Goal: Task Accomplishment & Management: Use online tool/utility

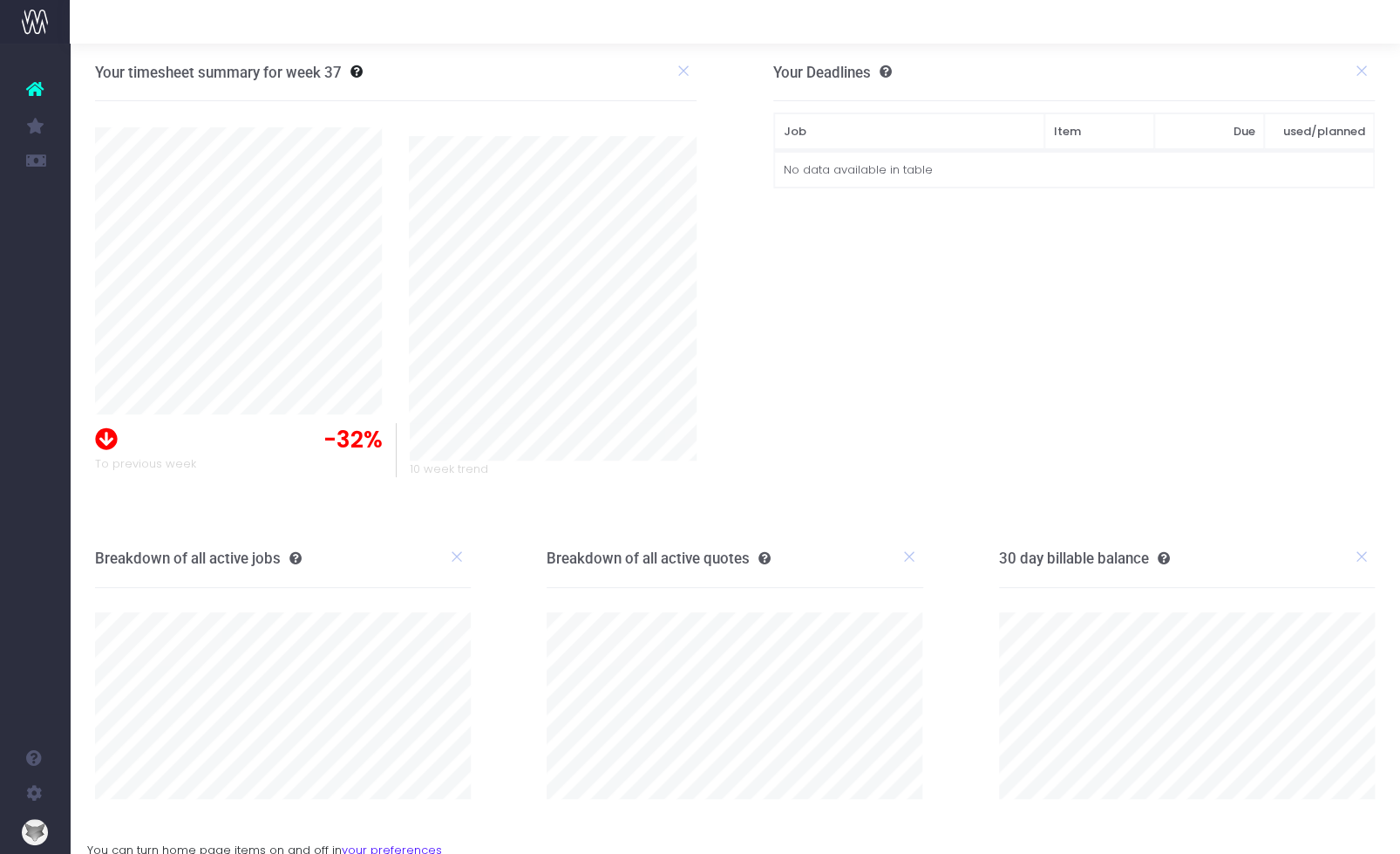
click at [33, 86] on icon at bounding box center [35, 89] width 17 height 23
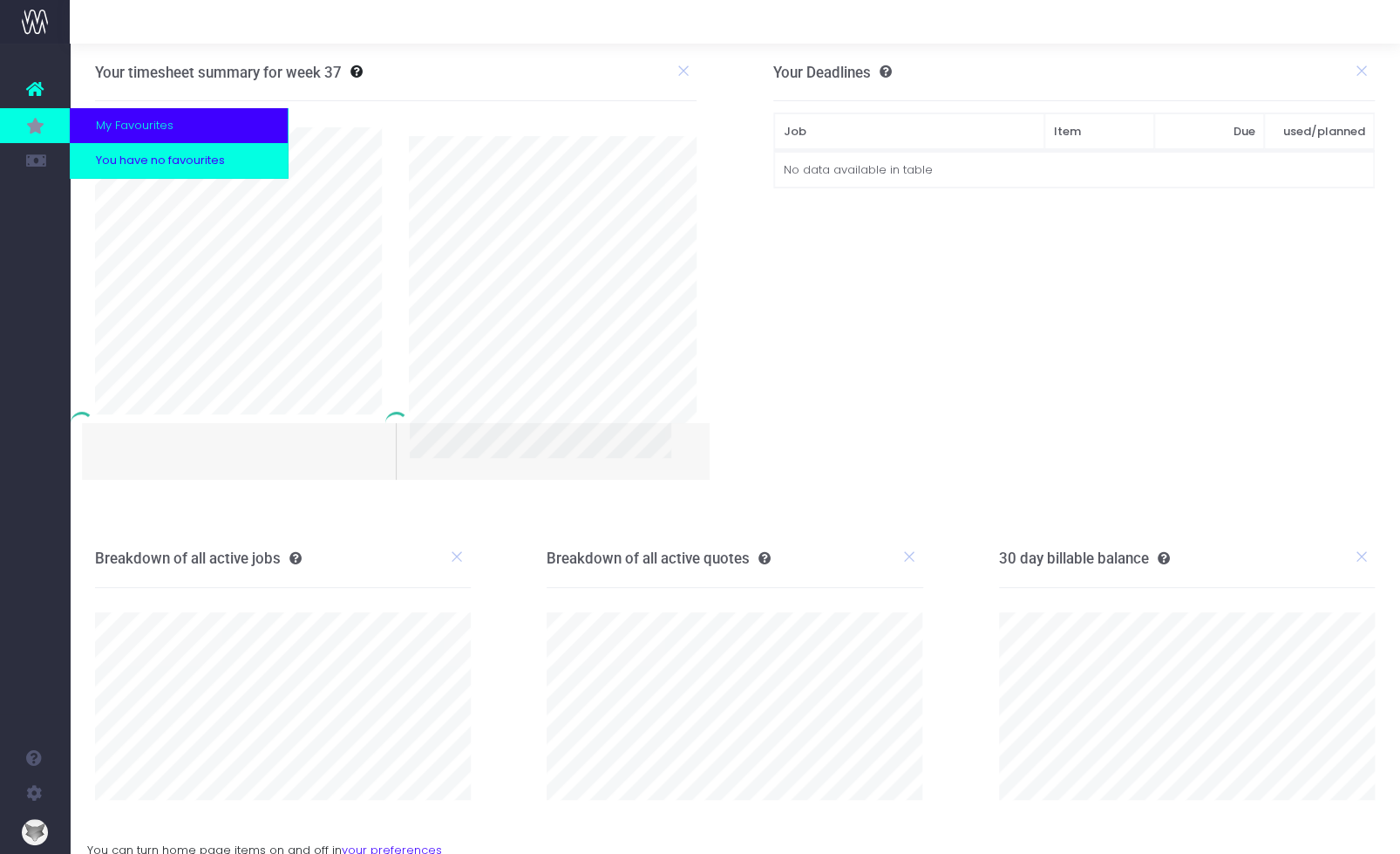
click at [143, 161] on span "You have no favourites" at bounding box center [147, 161] width 155 height 0
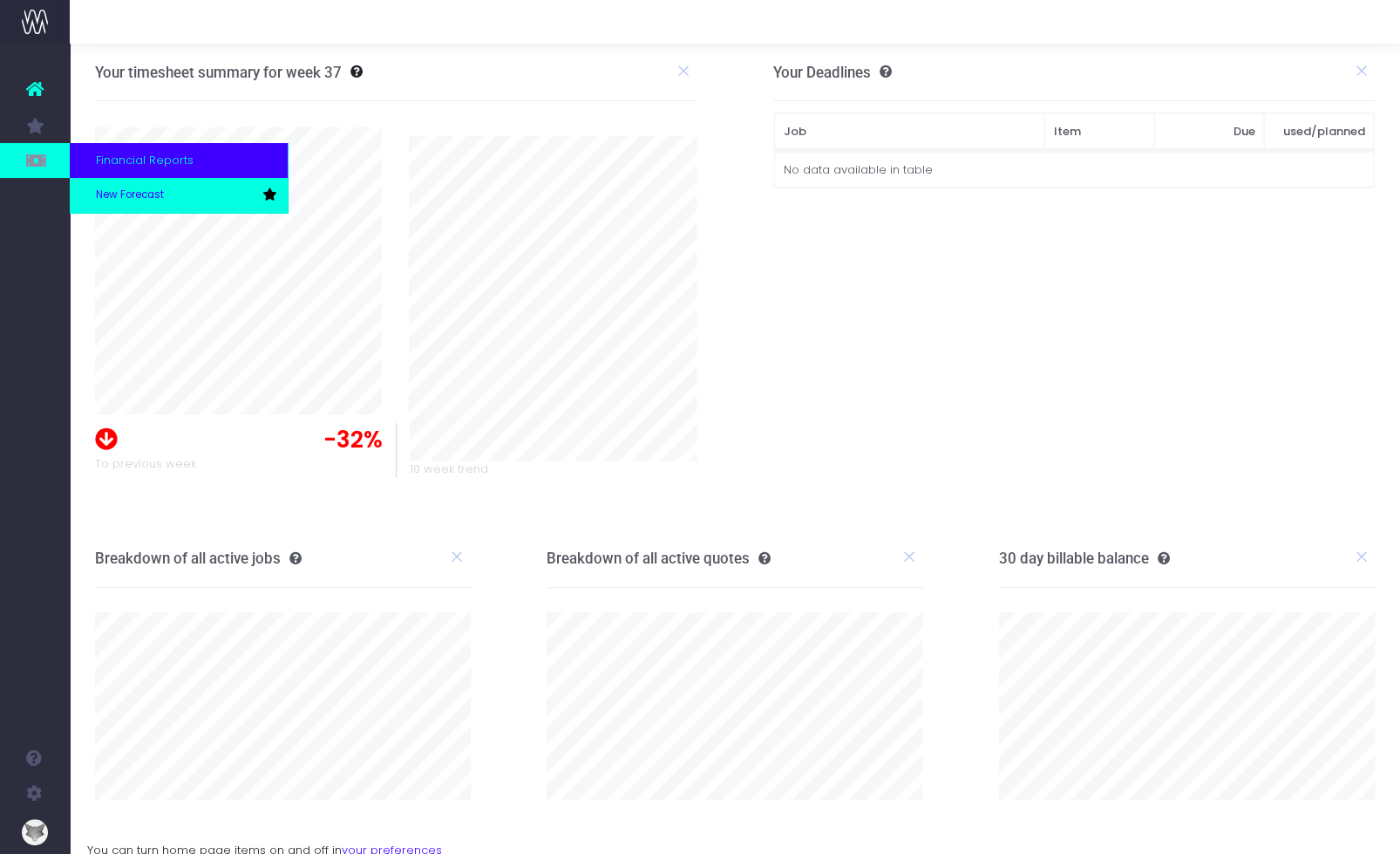
click at [108, 191] on span "New Forecast" at bounding box center [130, 195] width 68 height 15
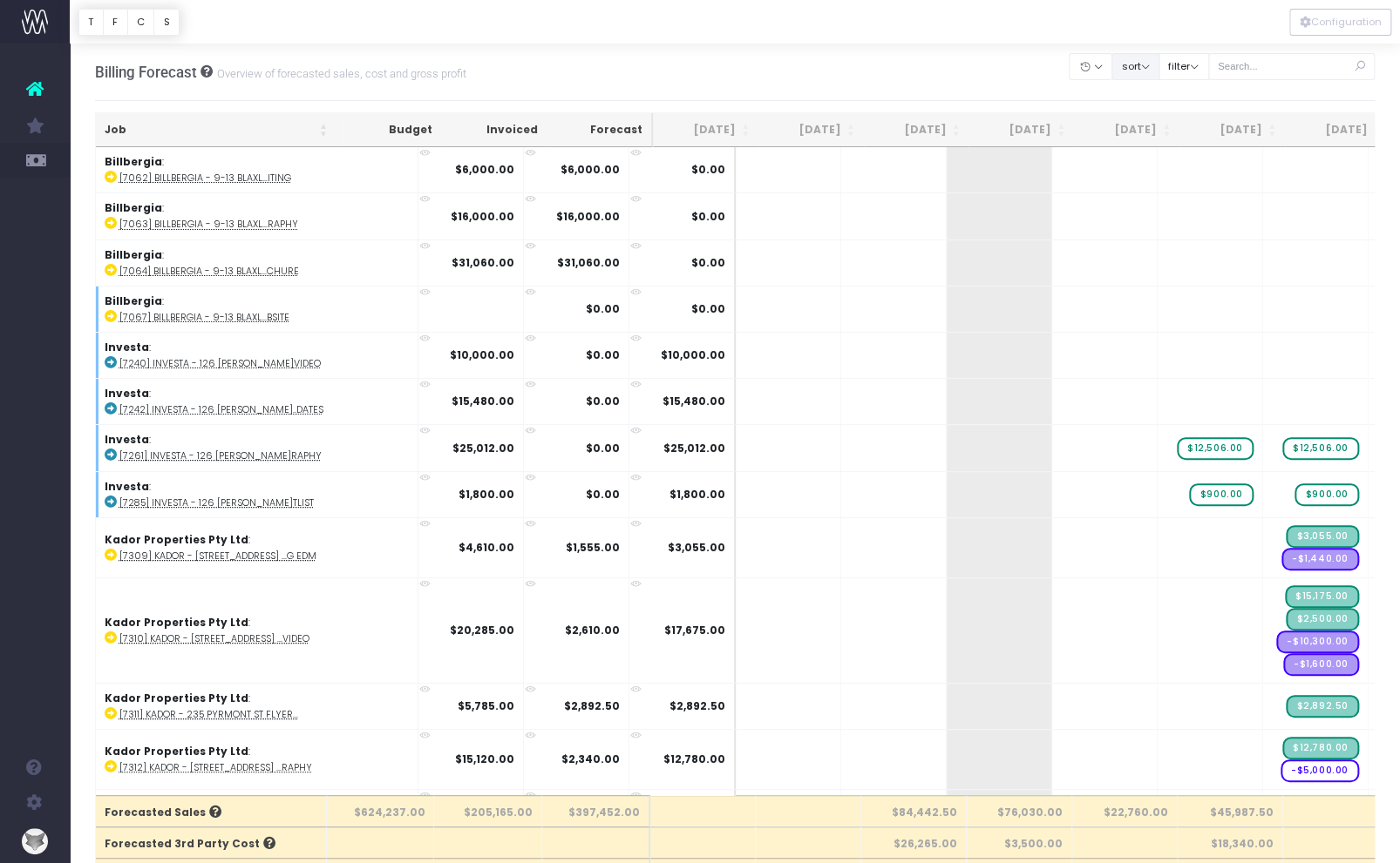
click at [1160, 70] on button "sort" at bounding box center [1136, 66] width 48 height 27
click at [1156, 121] on link "Sort by Client Name Asc" at bounding box center [1179, 130] width 136 height 30
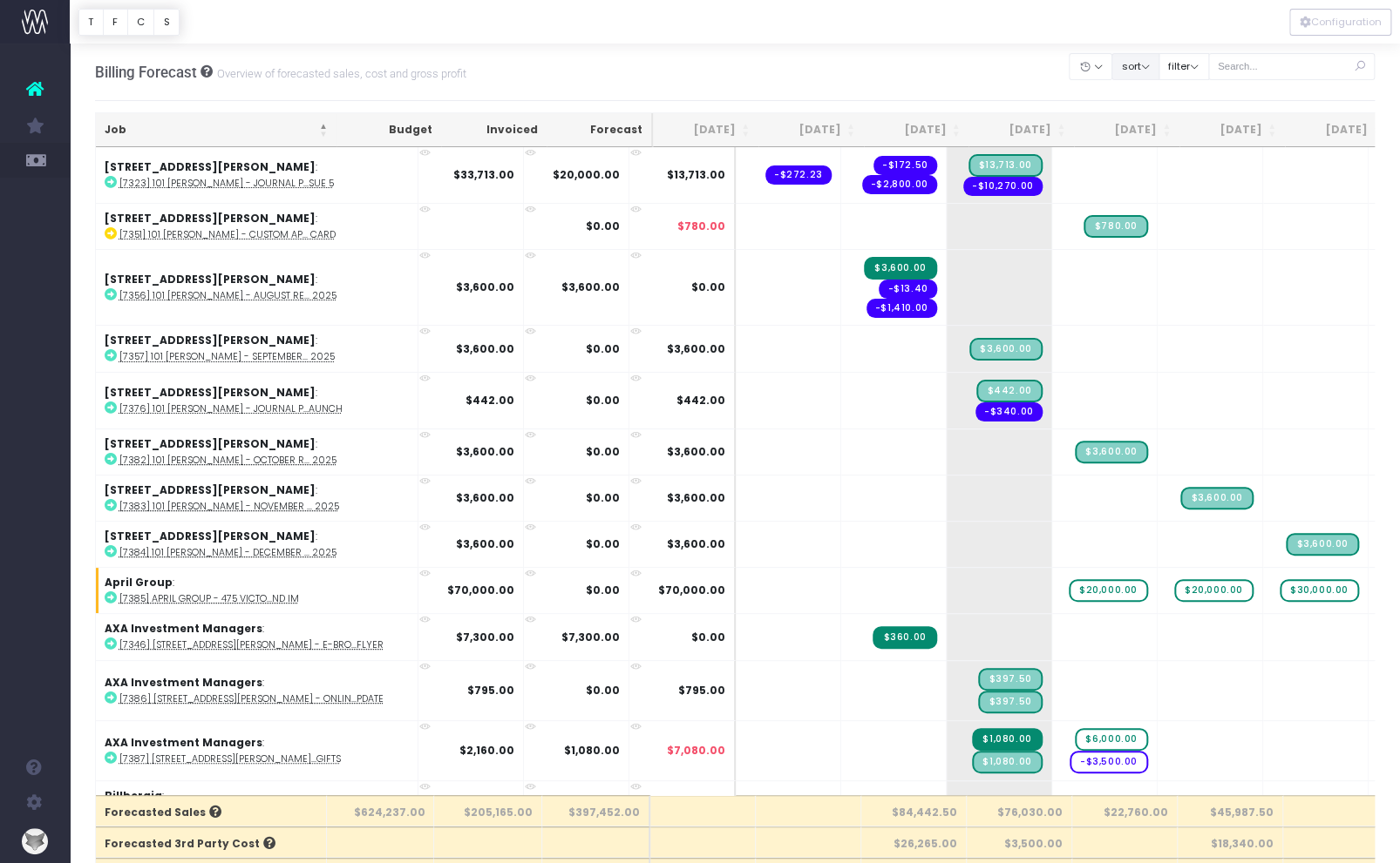
click at [1160, 67] on button "sort" at bounding box center [1136, 66] width 48 height 27
click at [1209, 70] on button "filter" at bounding box center [1184, 66] width 51 height 27
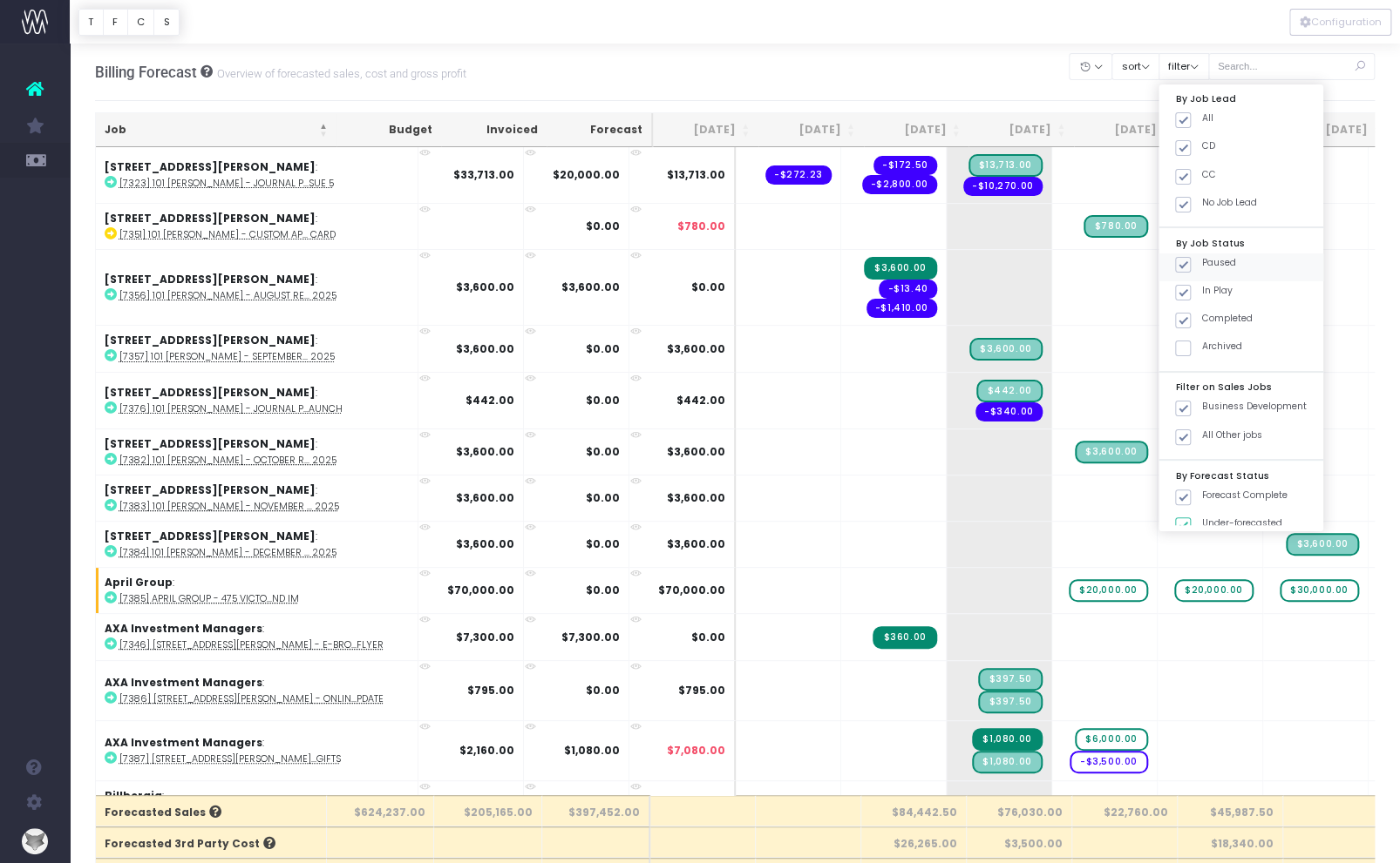
click at [1190, 257] on span at bounding box center [1183, 264] width 15 height 15
click at [1206, 257] on input "Paused" at bounding box center [1207, 262] width 12 height 12
checkbox input "false"
click at [1190, 320] on span at bounding box center [1183, 320] width 15 height 15
click at [1205, 320] on input "Completed" at bounding box center [1207, 318] width 12 height 12
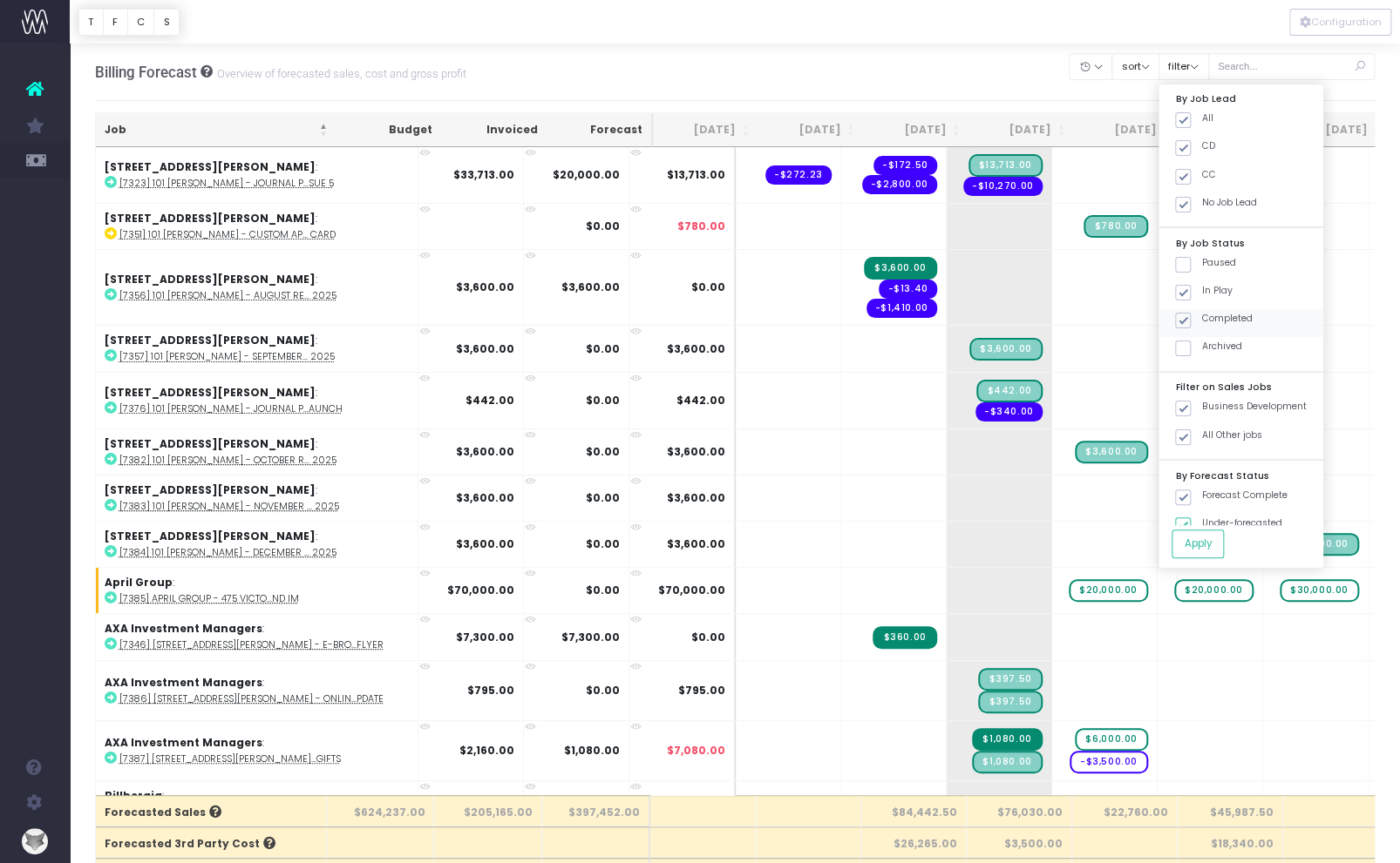
checkbox input "false"
click at [1224, 550] on button "Apply" at bounding box center [1197, 544] width 52 height 29
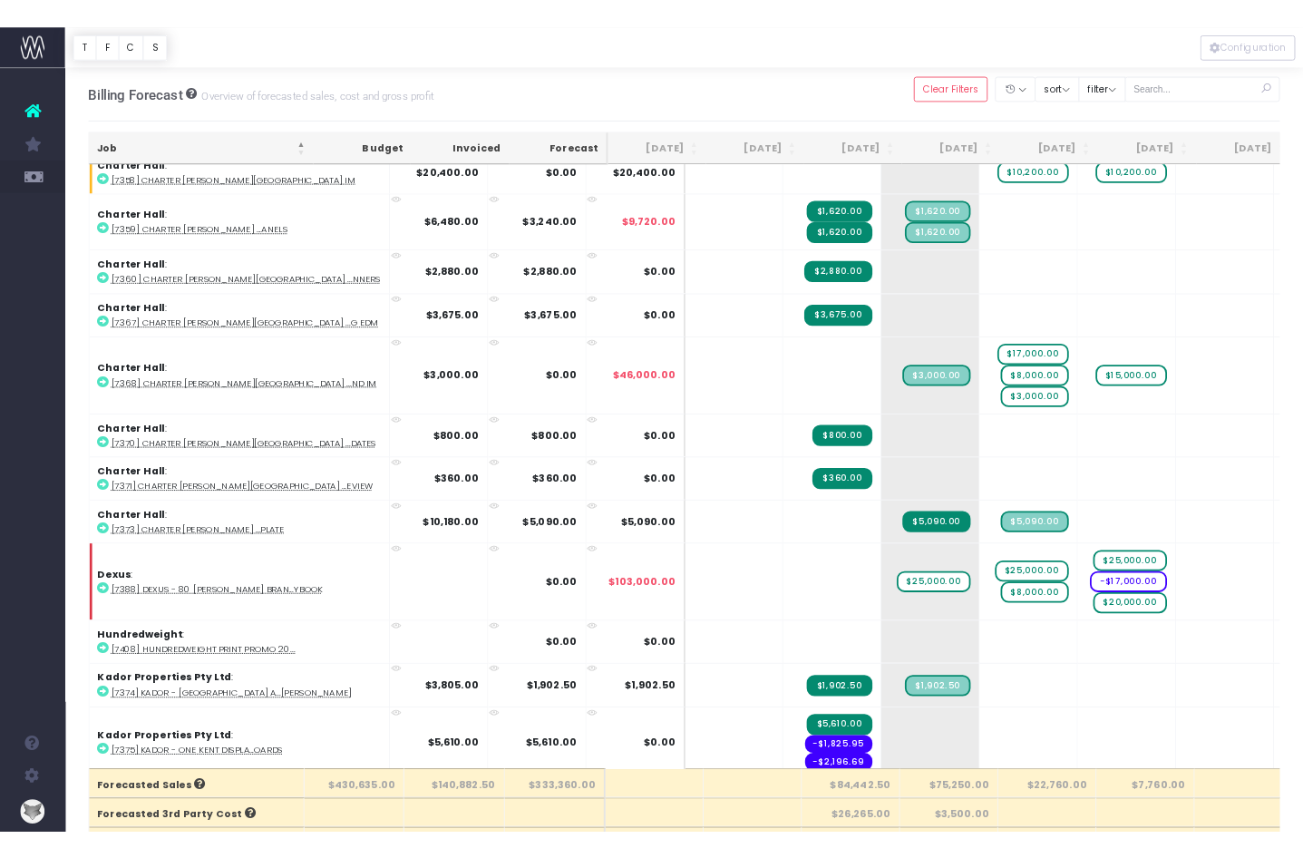
scroll to position [1005, 0]
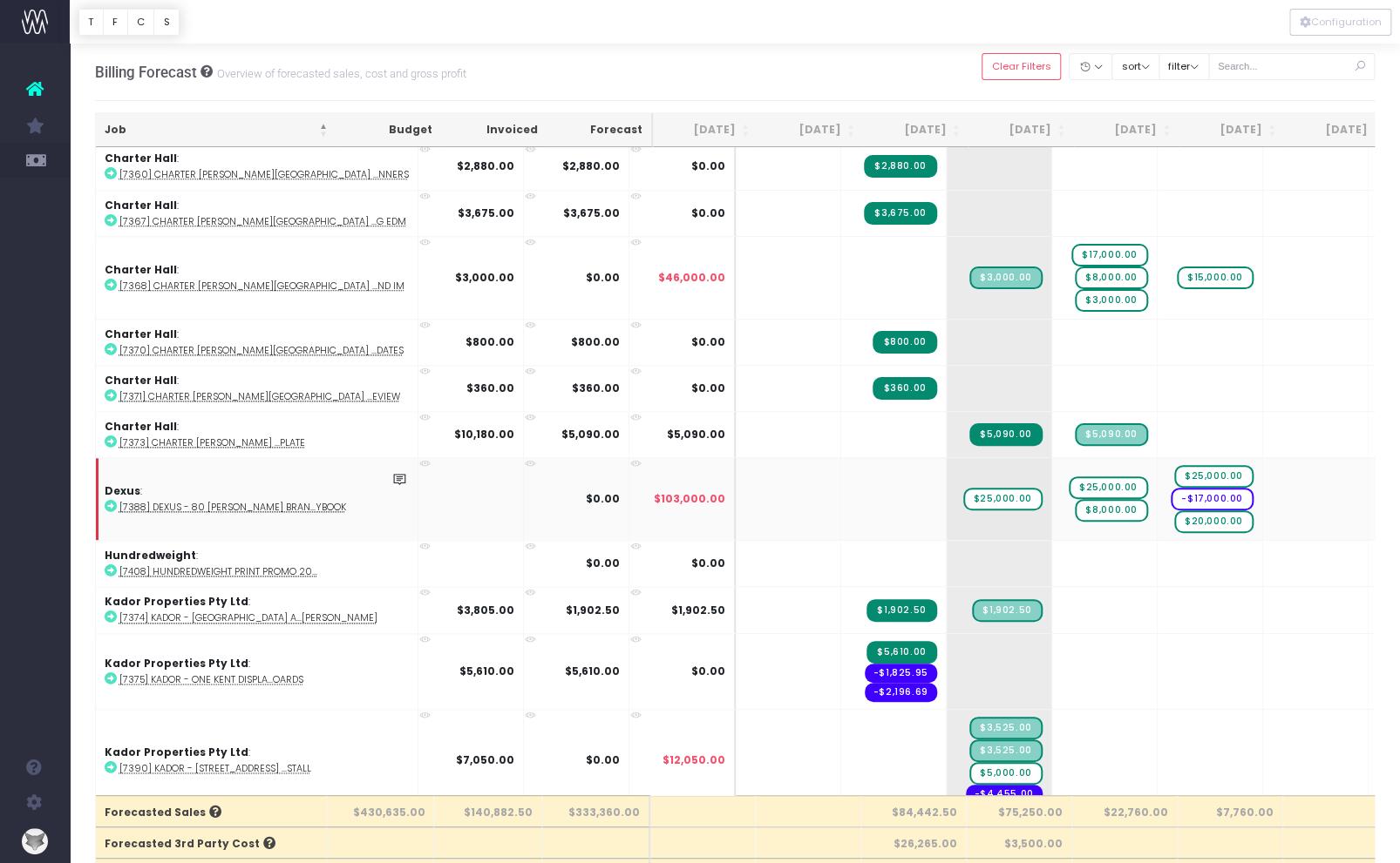
click at [245, 501] on abbr "[7388] Dexus - 80 [PERSON_NAME] Bran...ybook" at bounding box center [233, 507] width 227 height 13
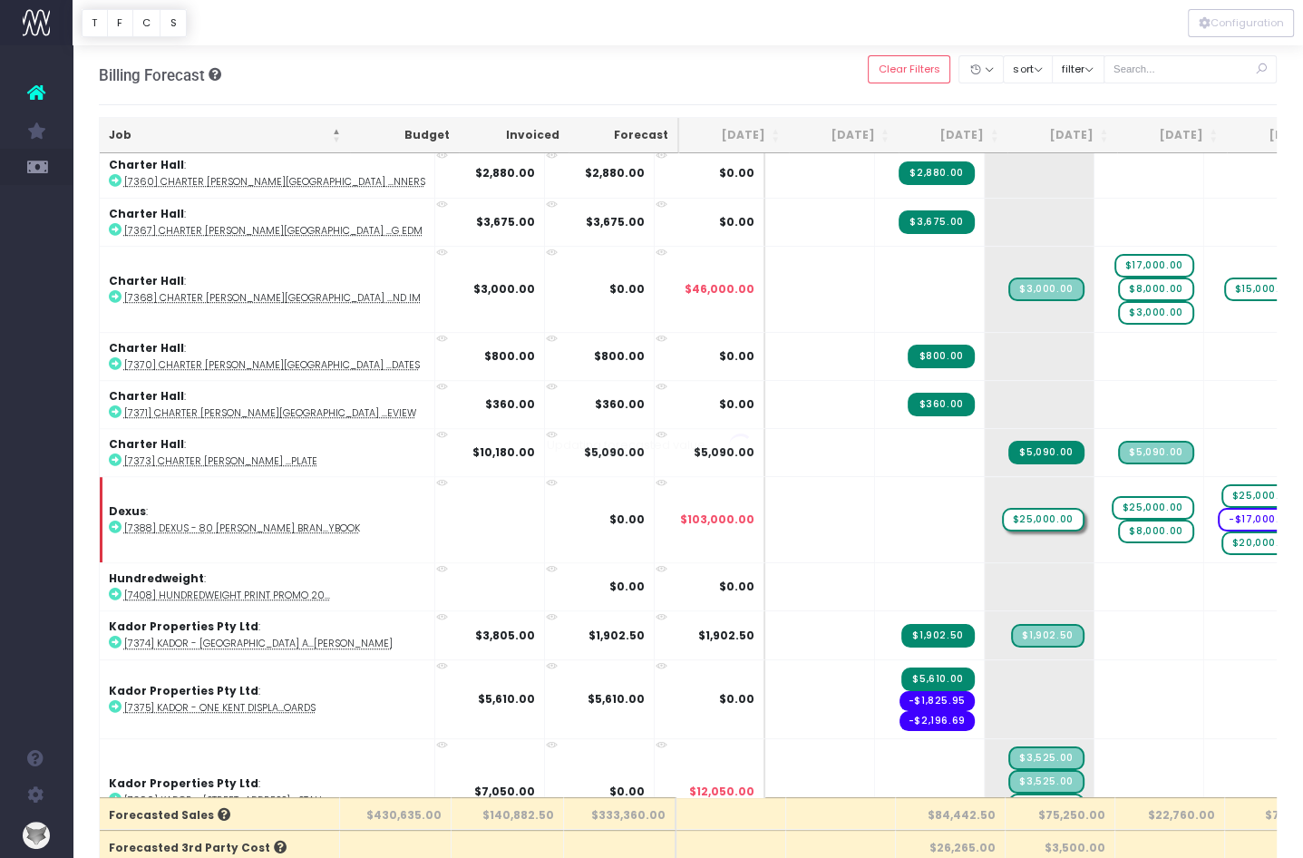
click at [967, 500] on div at bounding box center [651, 429] width 1303 height 858
click at [1002, 508] on span "$25,000.00" at bounding box center [1043, 520] width 83 height 24
type input "2500"
click at [1111, 496] on span "$25,000.00" at bounding box center [1152, 508] width 83 height 24
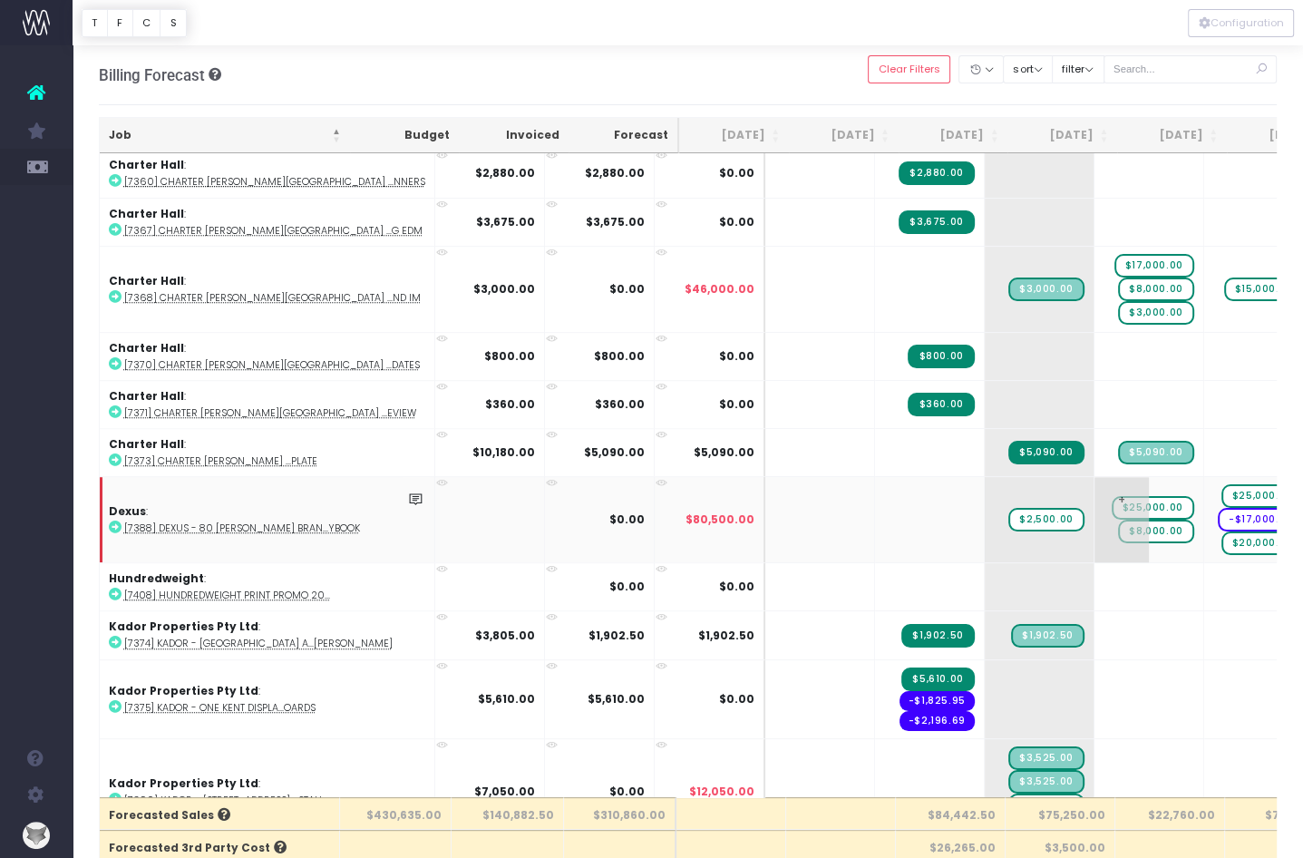
click at [1111, 496] on span "$25,000.00" at bounding box center [1152, 508] width 83 height 24
type input "2500"
click at [1078, 514] on div at bounding box center [651, 429] width 1303 height 858
click at [1118, 519] on span "$8,000.00" at bounding box center [1155, 531] width 75 height 24
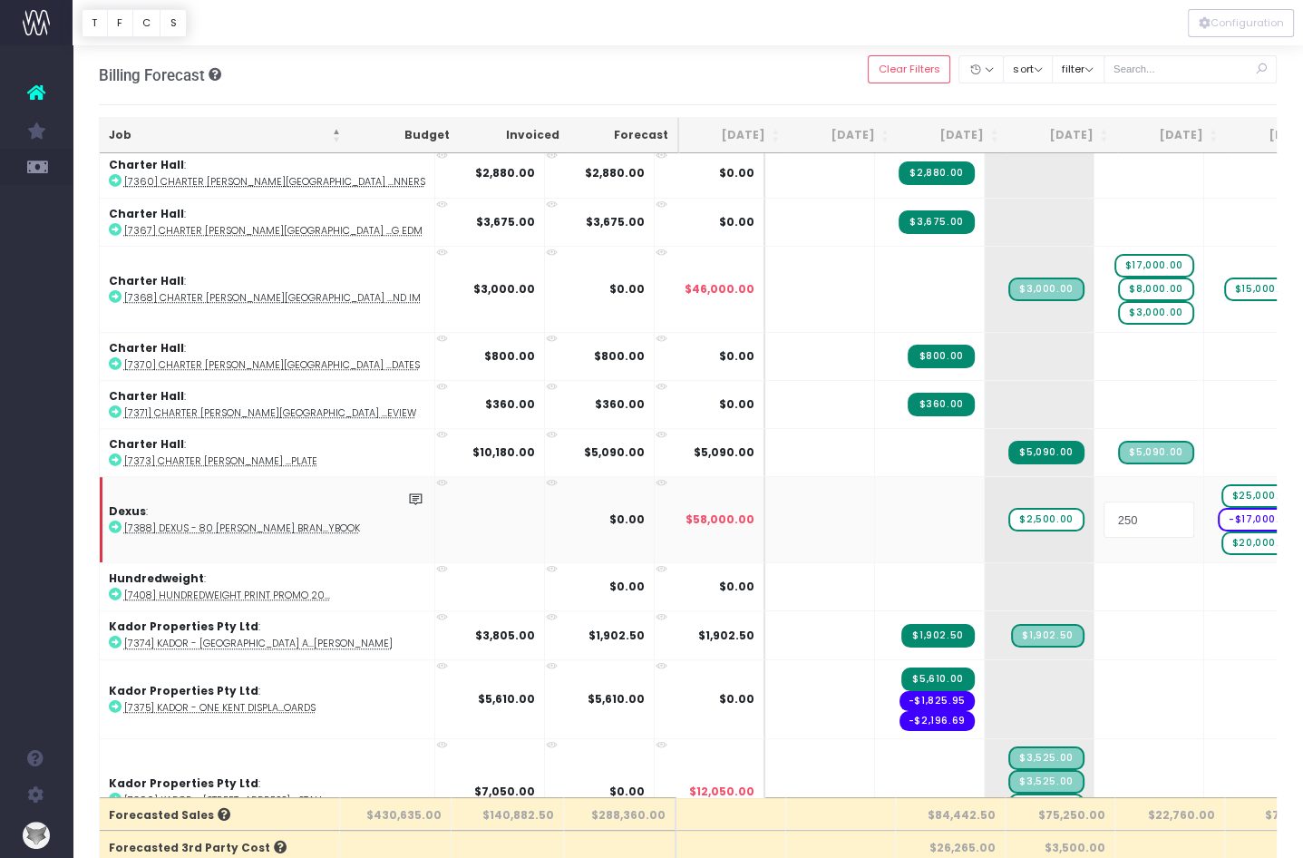
type input "2500"
click at [1094, 528] on td "+ $2,500.00 $2,500.00" at bounding box center [1149, 519] width 110 height 86
click at [1094, 531] on span "+" at bounding box center [1121, 519] width 54 height 85
click at [1094, 490] on span "+" at bounding box center [1121, 519] width 54 height 85
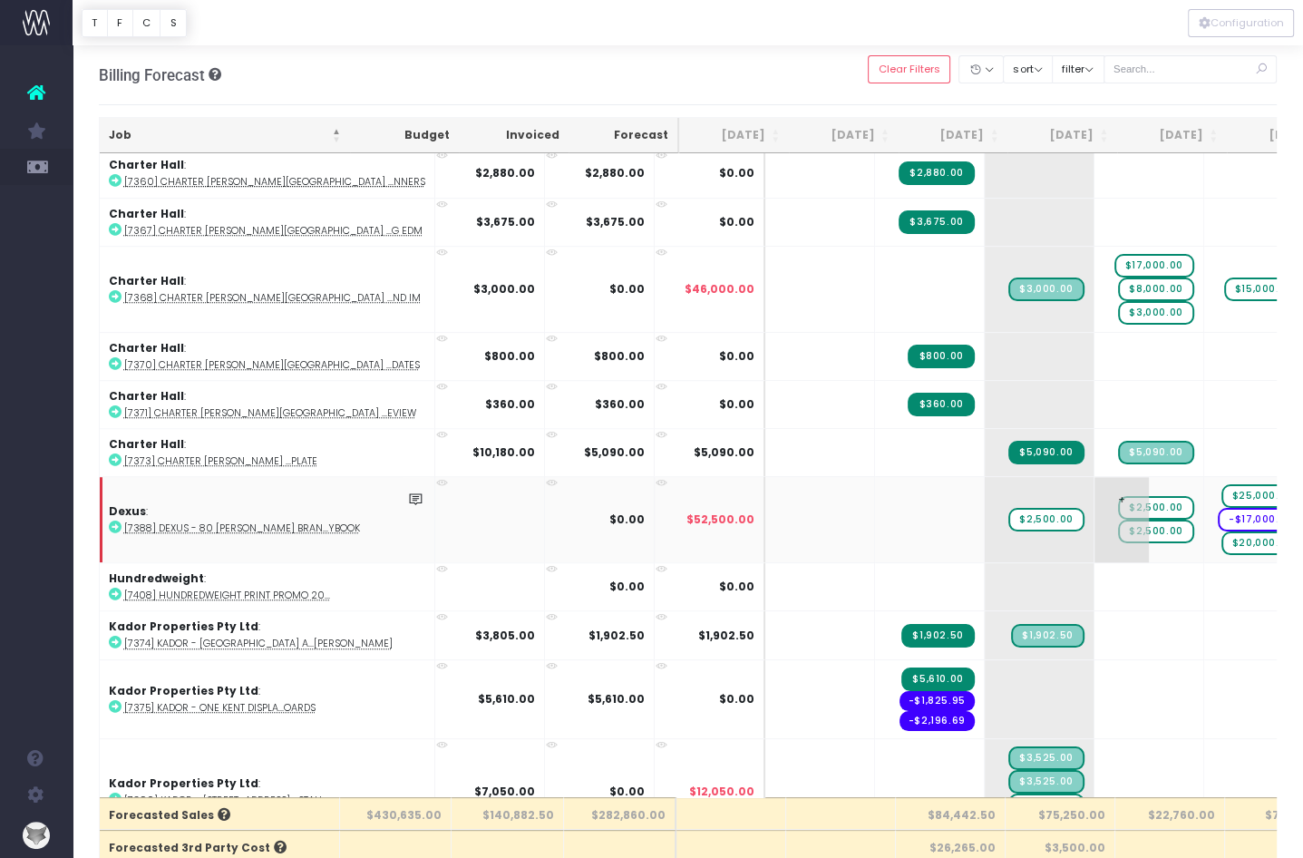
click at [1094, 481] on span "+" at bounding box center [1121, 519] width 54 height 85
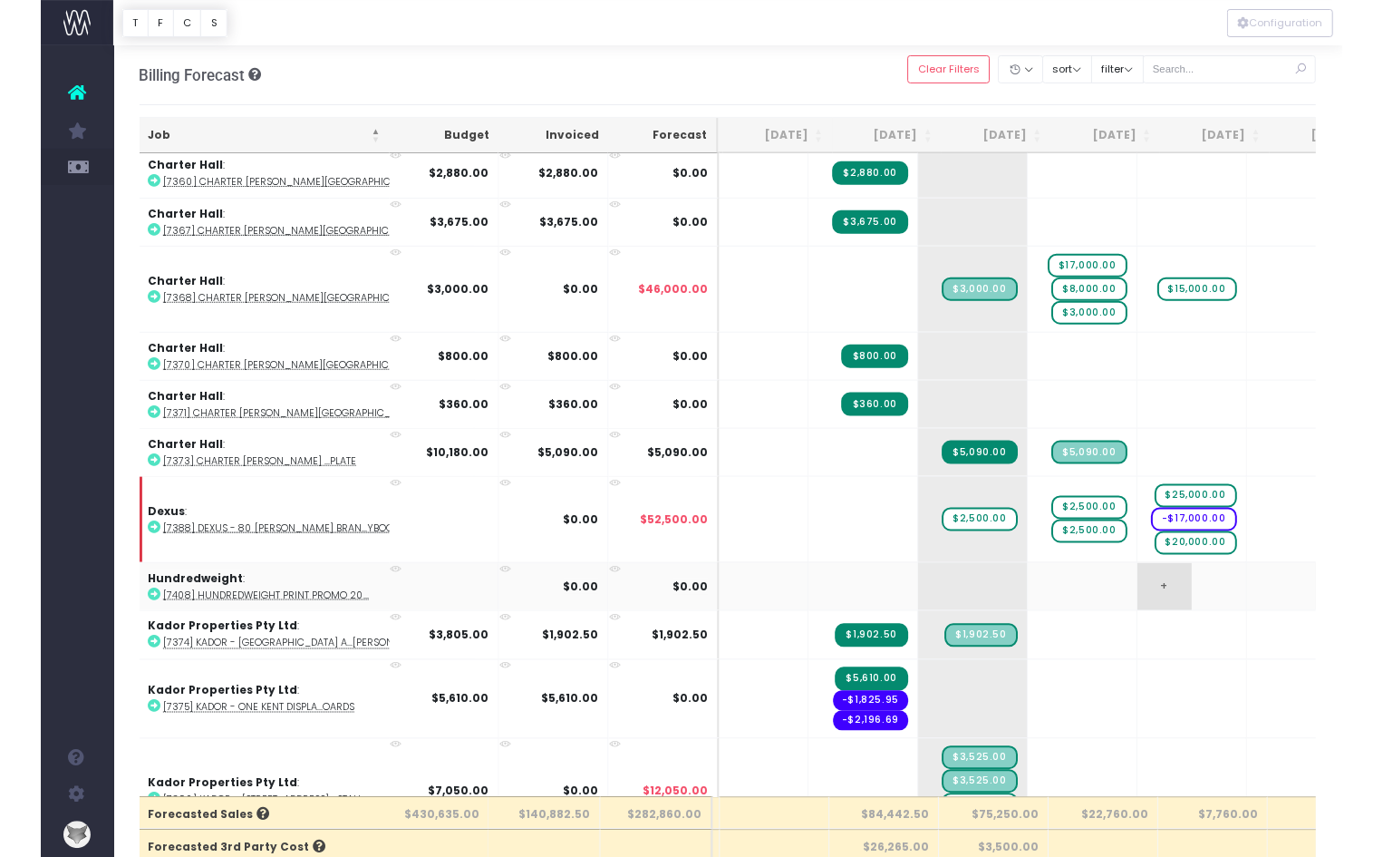
scroll to position [0, 242]
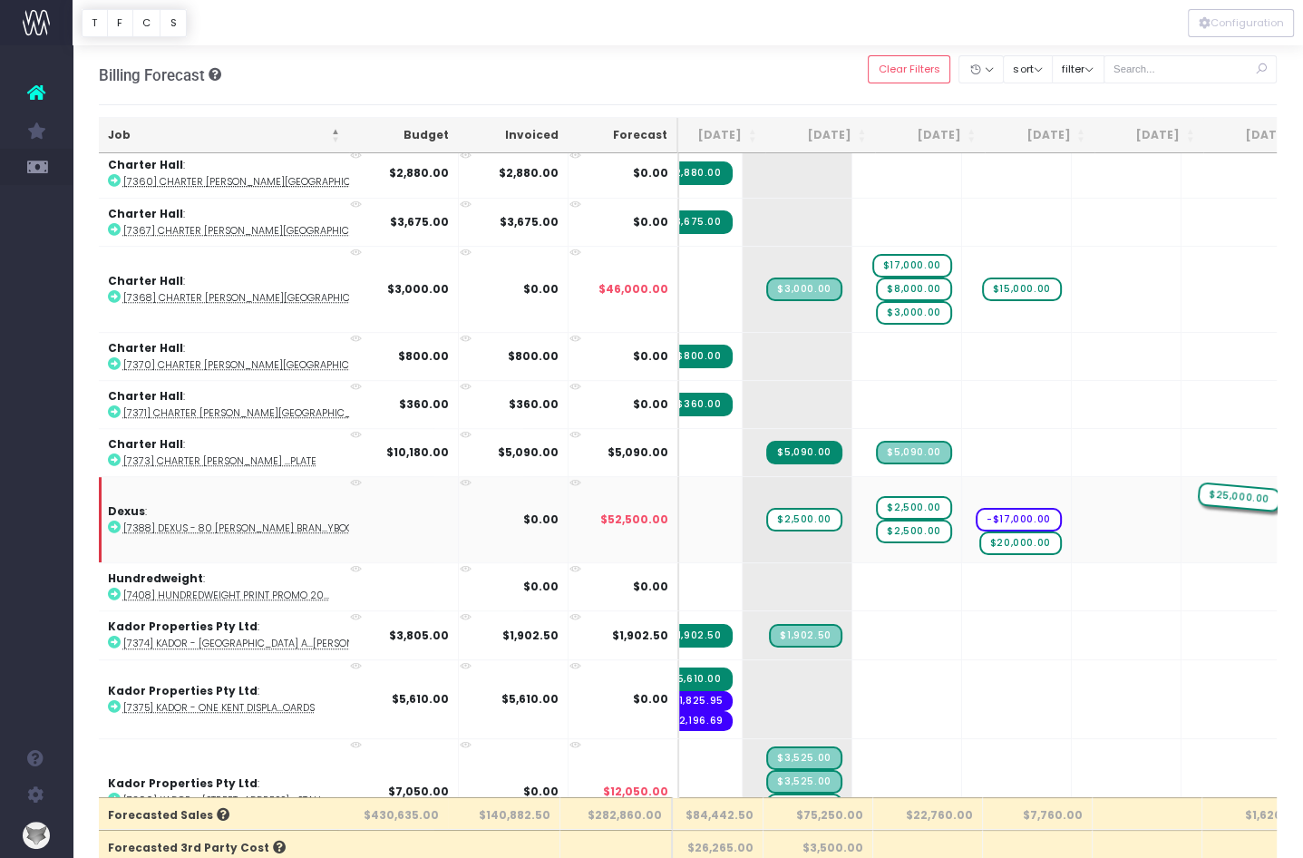
drag, startPoint x: 942, startPoint y: 474, endPoint x: 1108, endPoint y: 472, distance: 165.9
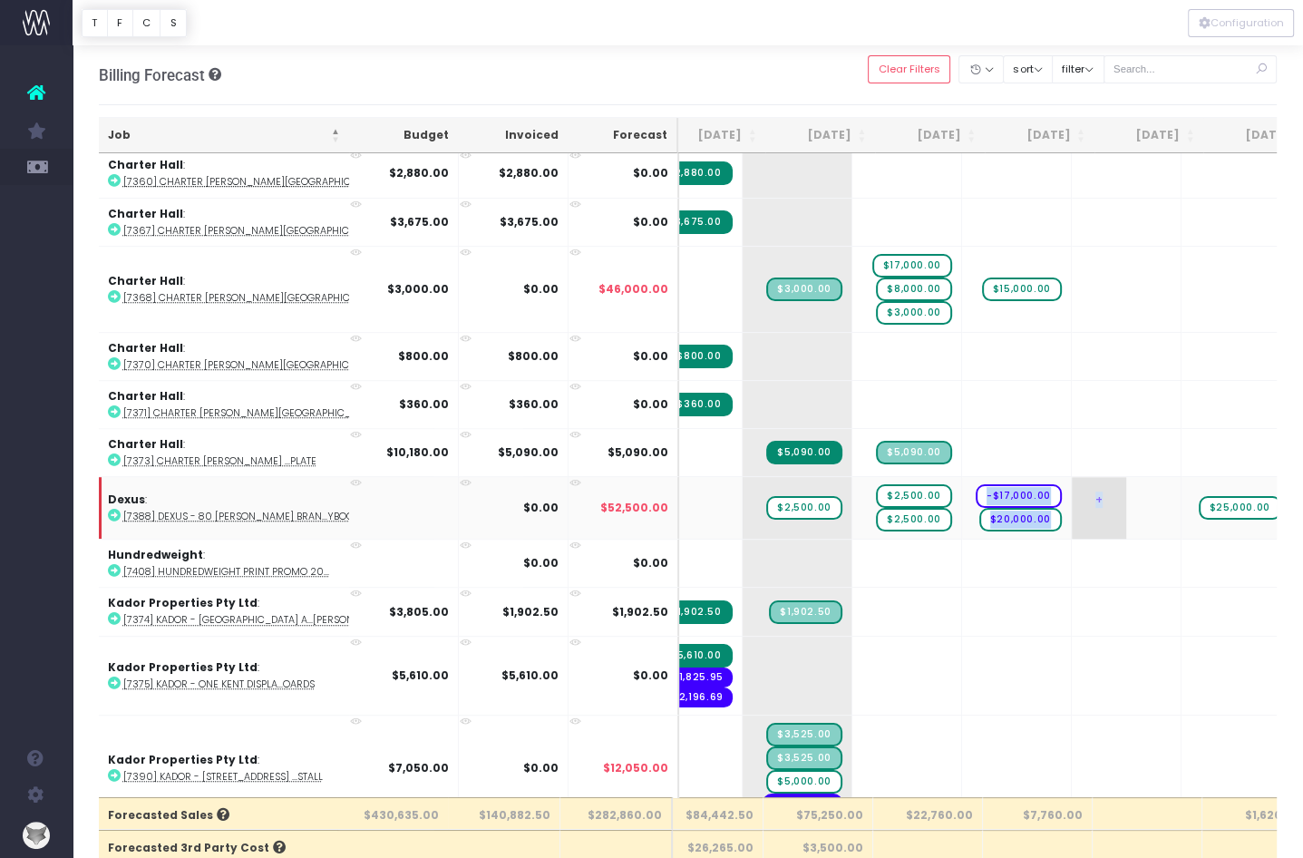
drag, startPoint x: 918, startPoint y: 476, endPoint x: 1034, endPoint y: 477, distance: 116.0
click at [1034, 477] on tr "Dexus : [7388] Dexus - 80 Collins Bran...ybook $0.00 $52,500.00 + $2,500.00 + $…" at bounding box center [958, 507] width 2201 height 63
click at [1072, 476] on td "+" at bounding box center [1127, 507] width 110 height 63
click at [962, 477] on span "+" at bounding box center [989, 508] width 54 height 62
drag, startPoint x: 946, startPoint y: 477, endPoint x: 1073, endPoint y: 479, distance: 127.8
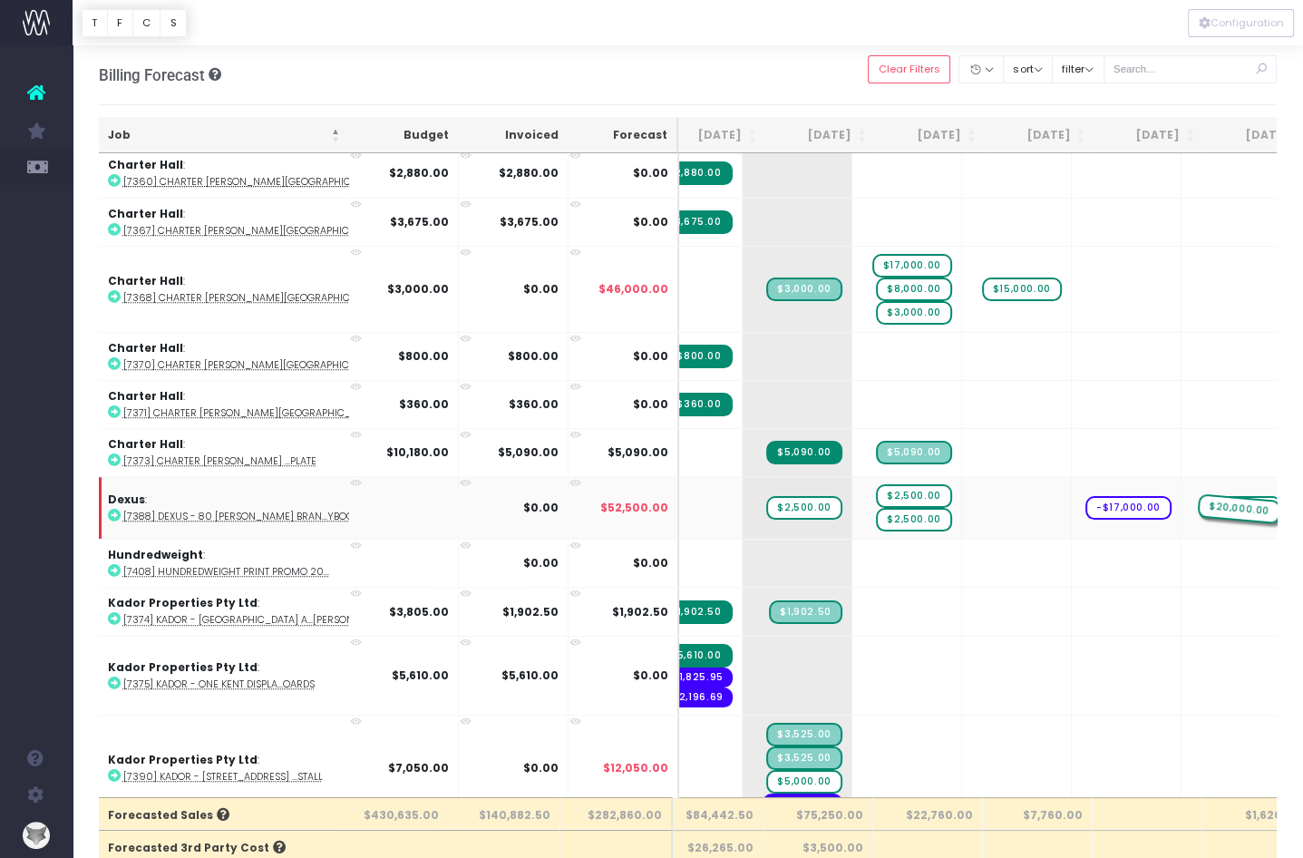
drag, startPoint x: 944, startPoint y: 490, endPoint x: 1140, endPoint y: 486, distance: 195.9
click at [962, 478] on span "+" at bounding box center [989, 508] width 54 height 62
type input "2500"
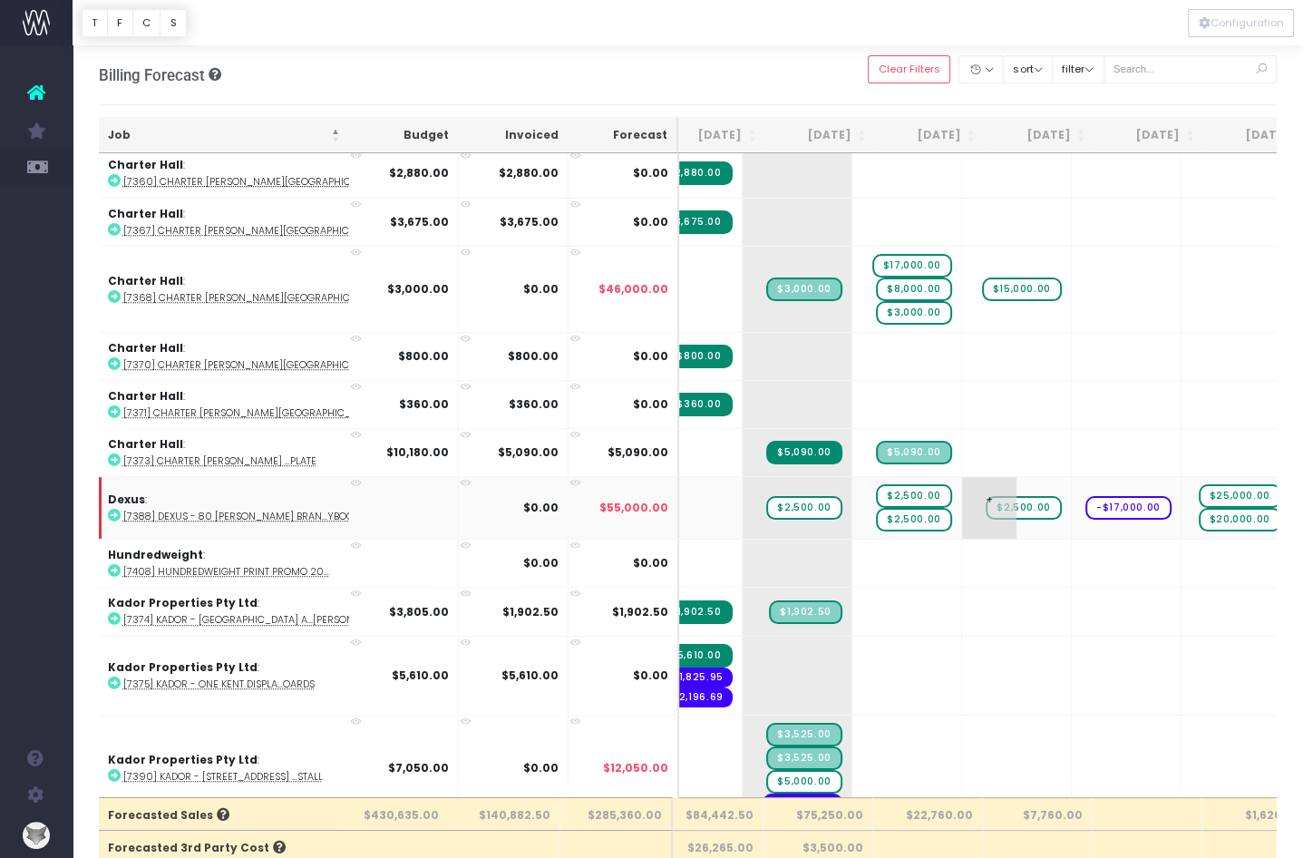
click at [962, 486] on span "+" at bounding box center [989, 508] width 54 height 62
click at [962, 477] on span "+" at bounding box center [989, 508] width 54 height 62
click at [962, 509] on td "+ $2,500.00" at bounding box center [1017, 507] width 110 height 63
click at [962, 506] on td "+ $2,500.00" at bounding box center [1017, 507] width 110 height 63
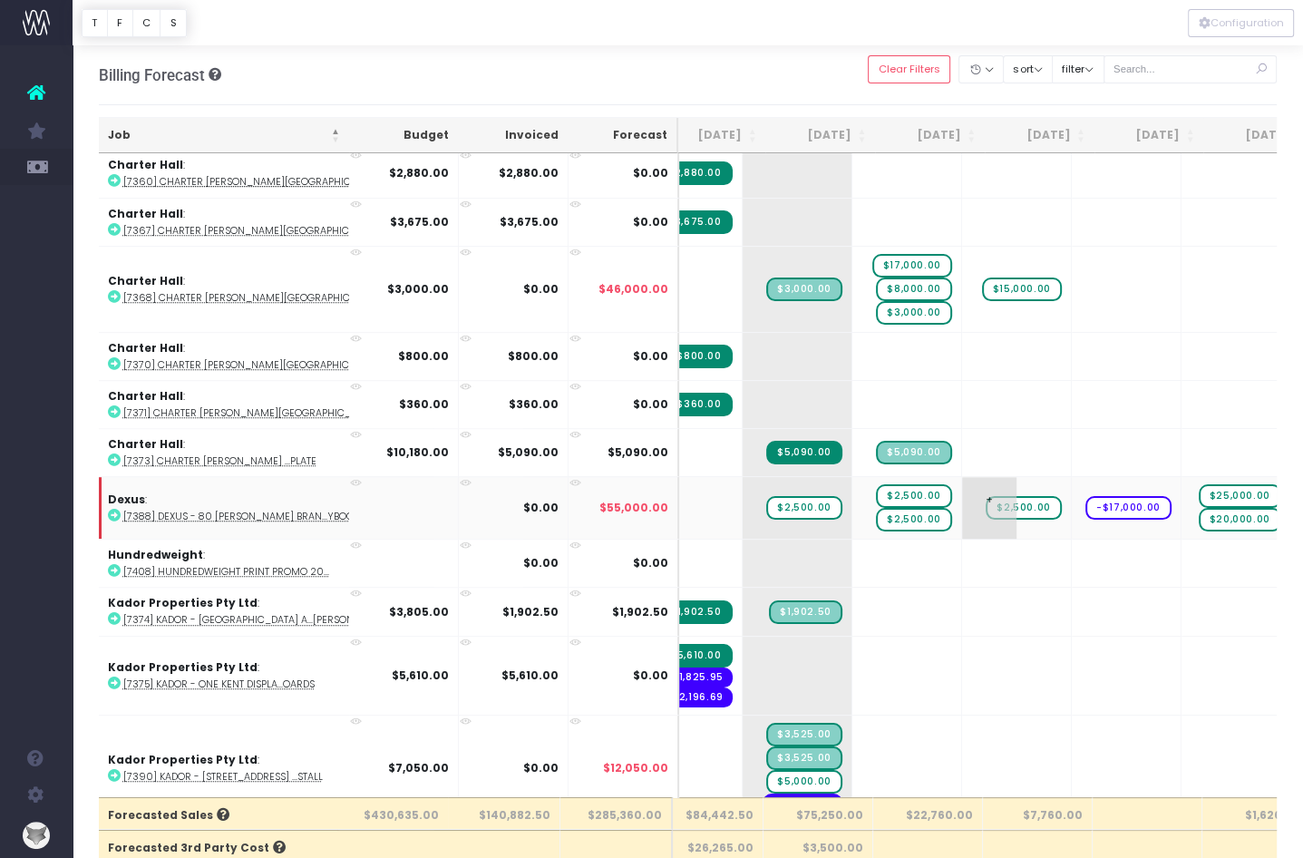
click at [962, 506] on td "+ $2,500.00" at bounding box center [1017, 507] width 110 height 63
click at [962, 501] on td "+ $2,500.00" at bounding box center [1017, 507] width 110 height 63
click at [962, 476] on td "+ $2,500.00" at bounding box center [1017, 507] width 110 height 63
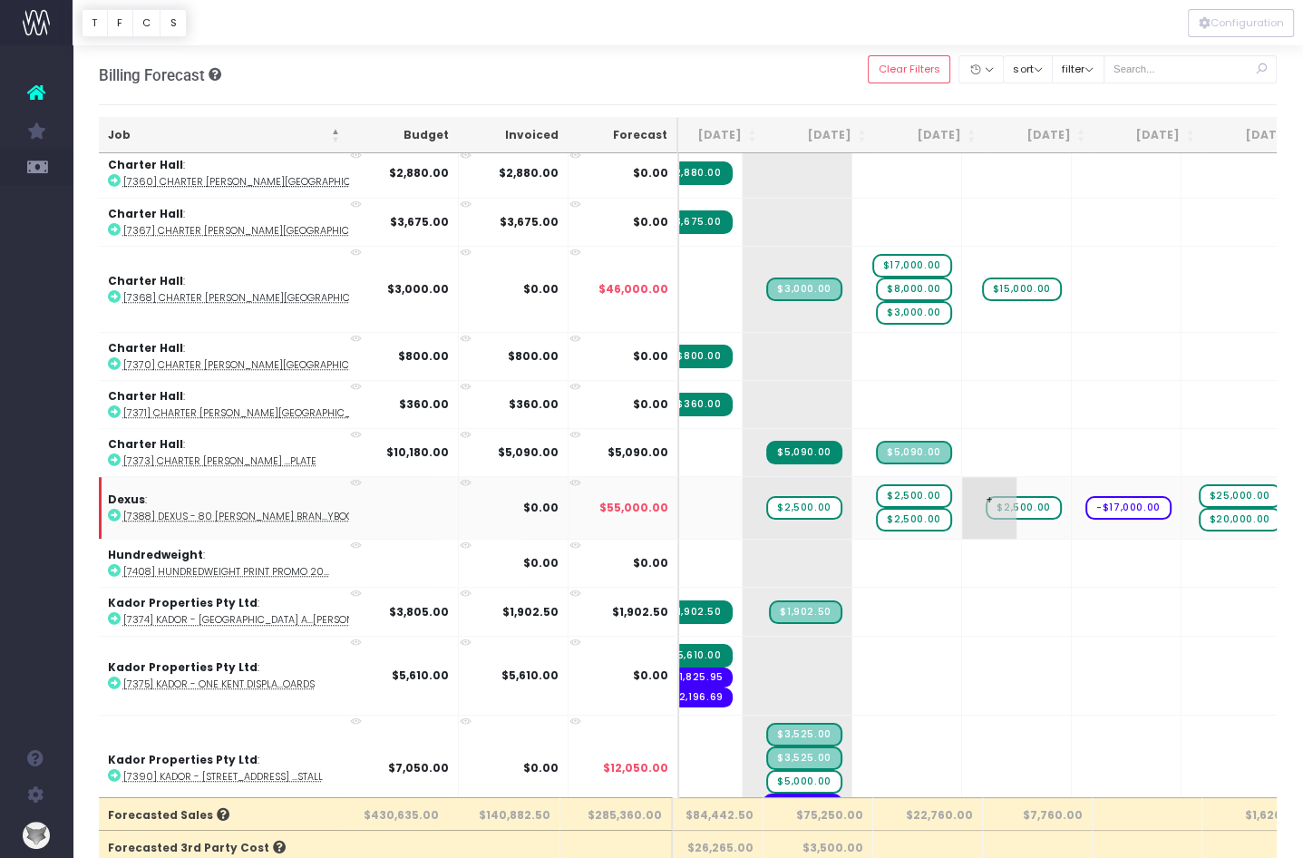
click at [962, 476] on td "+ $2,500.00" at bounding box center [1017, 507] width 110 height 63
click at [962, 477] on span "+" at bounding box center [989, 508] width 54 height 62
click at [962, 480] on span "+" at bounding box center [989, 508] width 54 height 62
click at [962, 509] on td "+ $2,500.00" at bounding box center [1017, 507] width 110 height 63
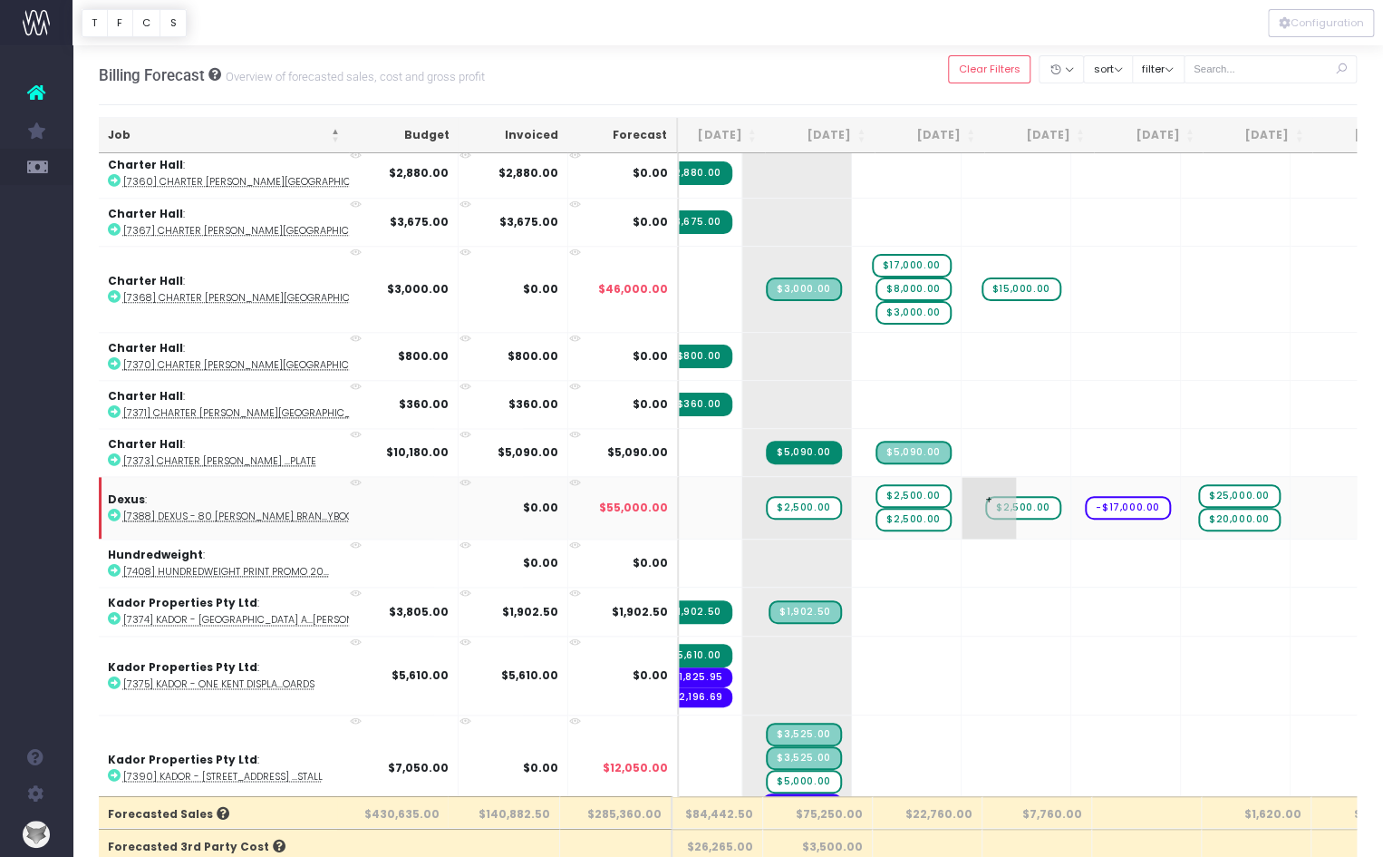
click at [962, 481] on span "+" at bounding box center [989, 508] width 54 height 62
click at [962, 480] on span "+" at bounding box center [989, 508] width 54 height 62
click at [962, 476] on td "+ $2,500.00" at bounding box center [1017, 507] width 110 height 63
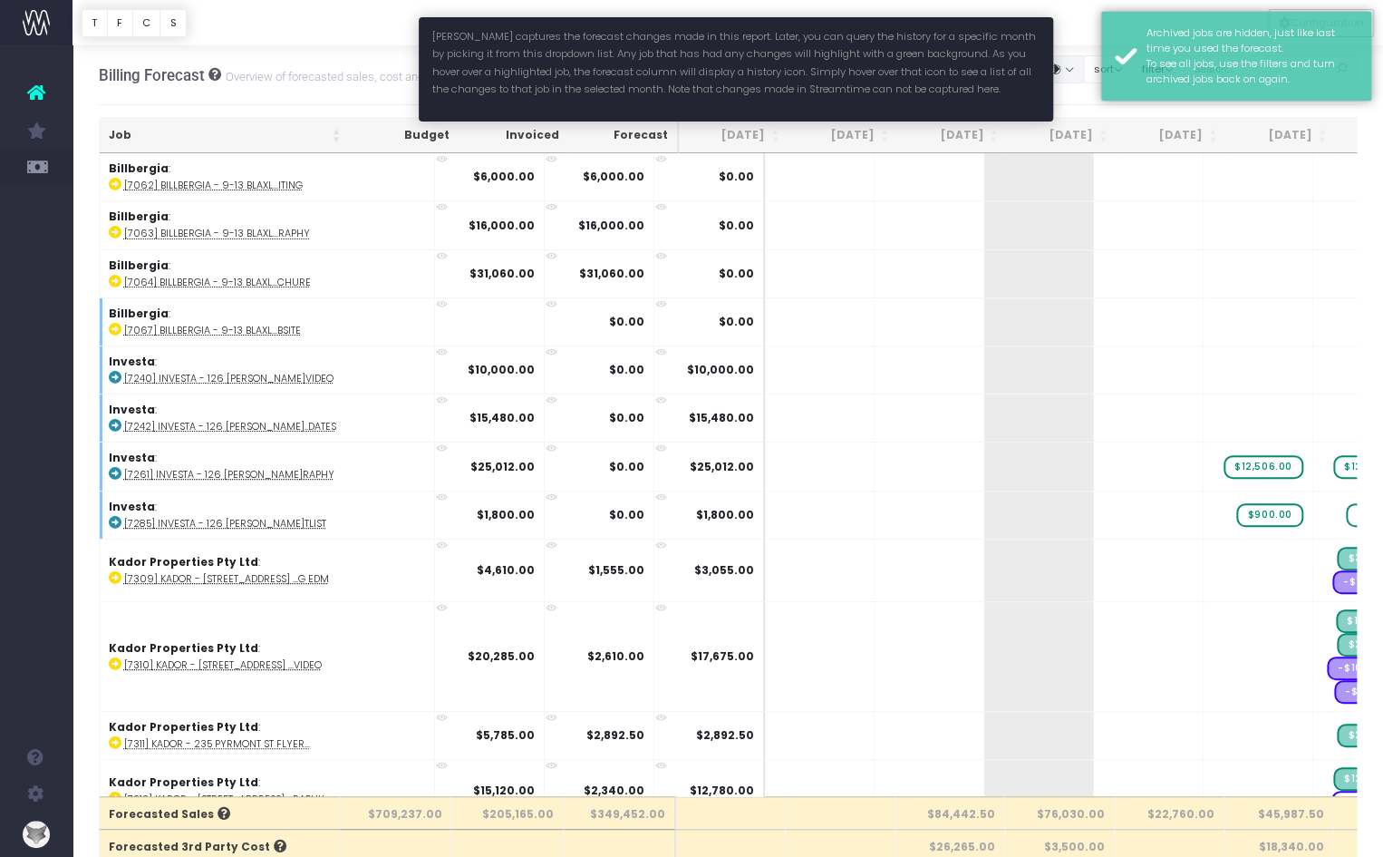
click at [1084, 68] on button "button" at bounding box center [1061, 69] width 45 height 28
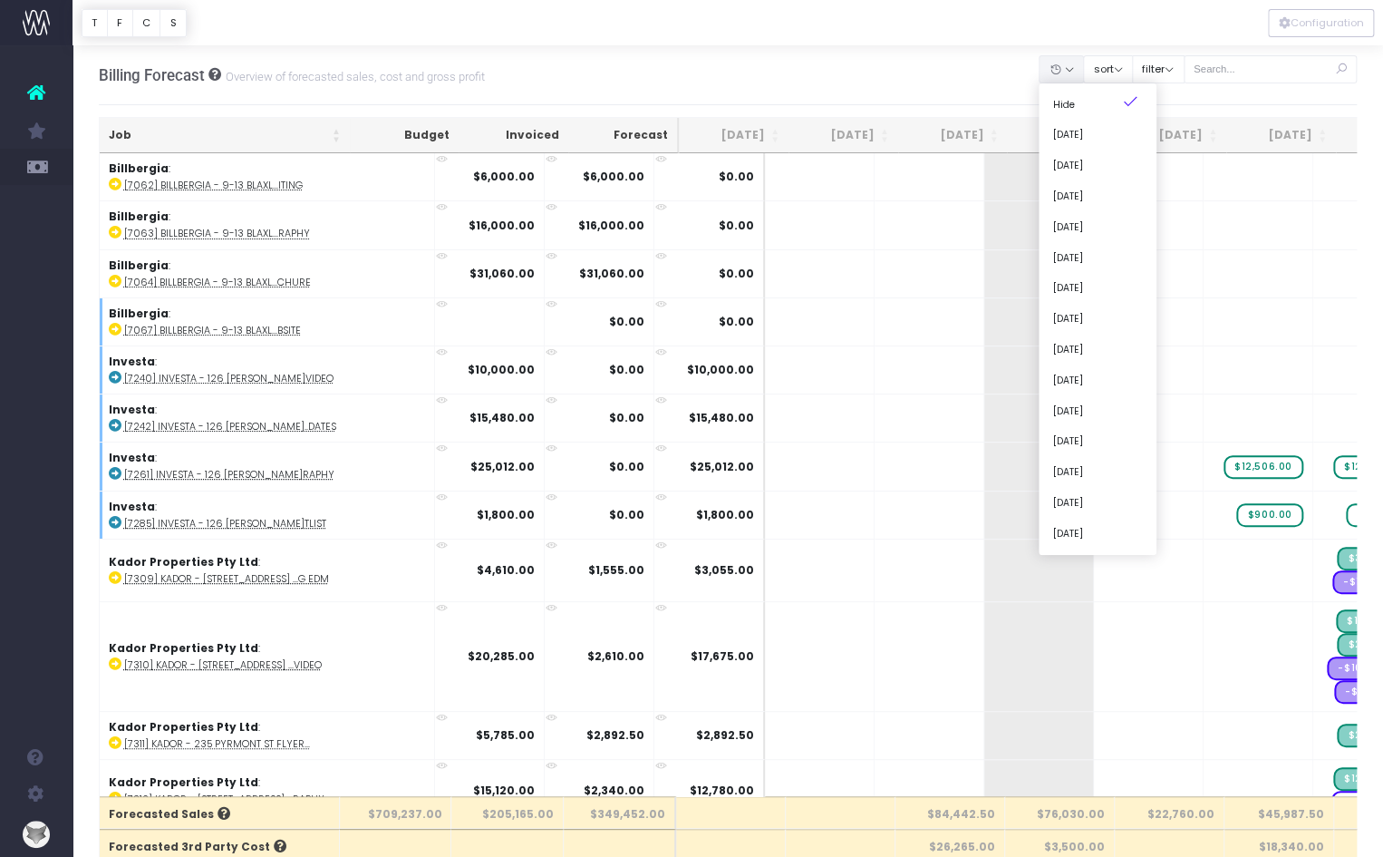
click at [1078, 42] on div at bounding box center [728, 22] width 1311 height 45
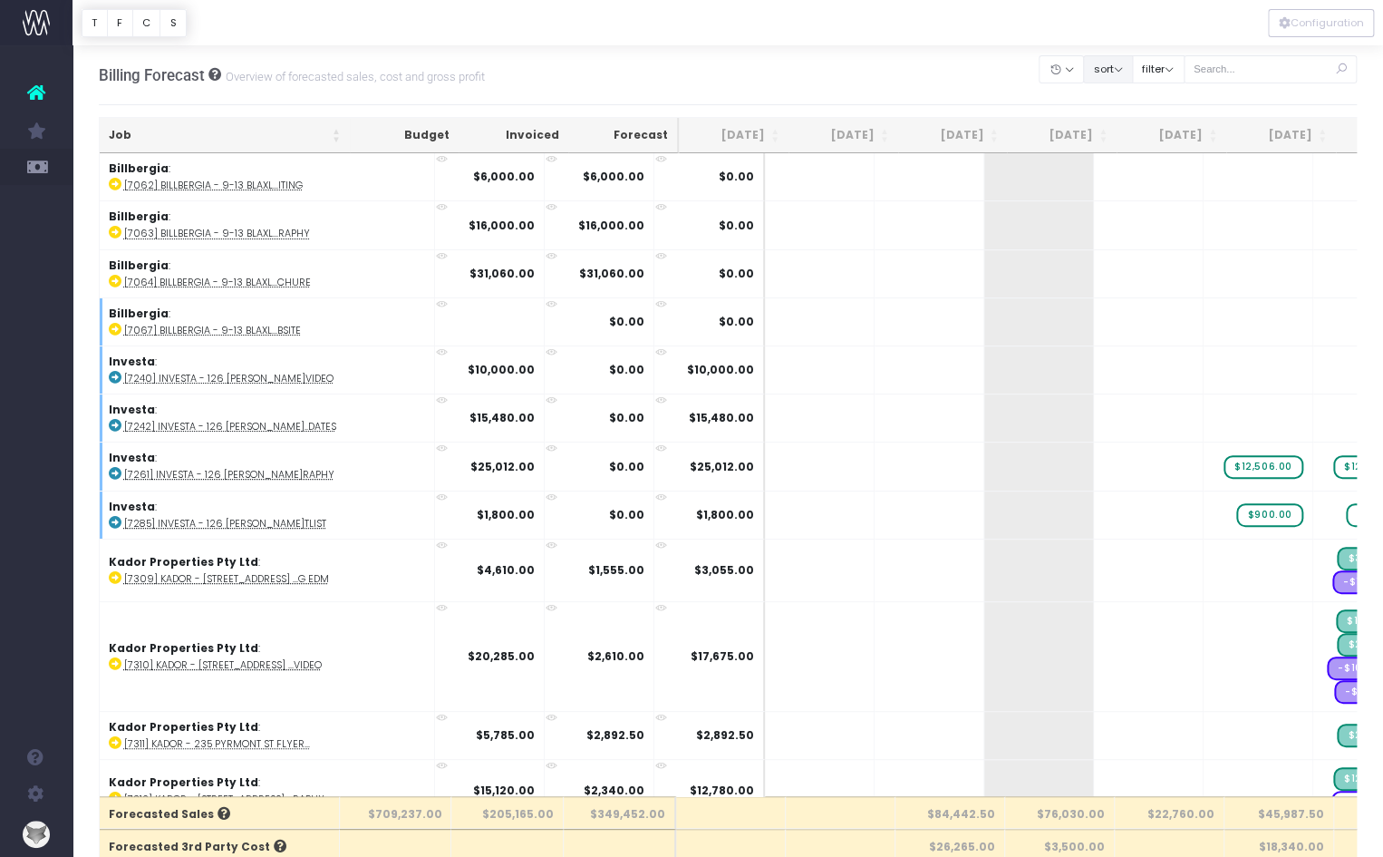
click at [1133, 66] on button "sort" at bounding box center [1108, 69] width 50 height 28
click at [1133, 131] on link "Sort by Client Name Asc" at bounding box center [1153, 135] width 141 height 31
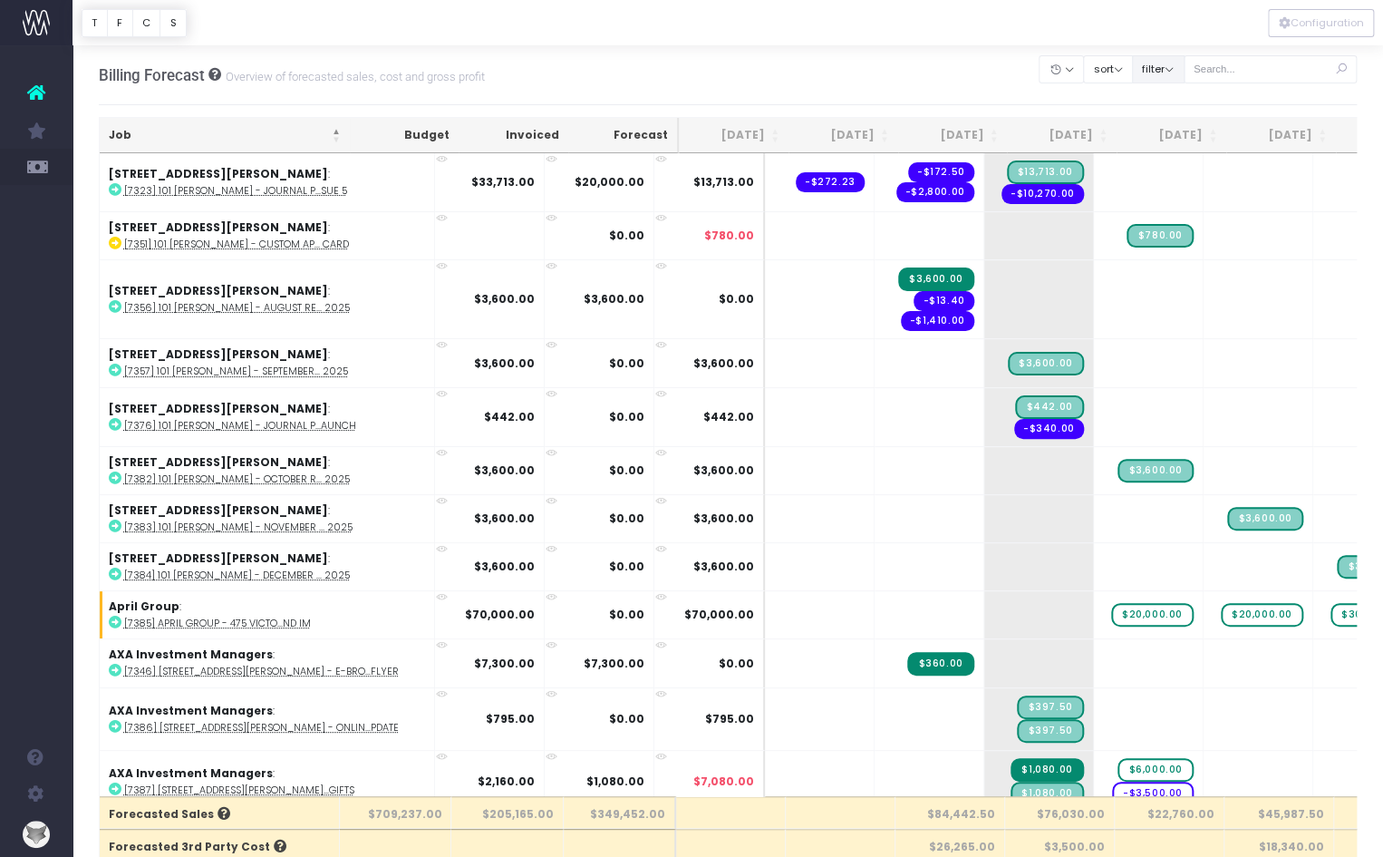
click at [1184, 66] on button "filter" at bounding box center [1158, 69] width 53 height 28
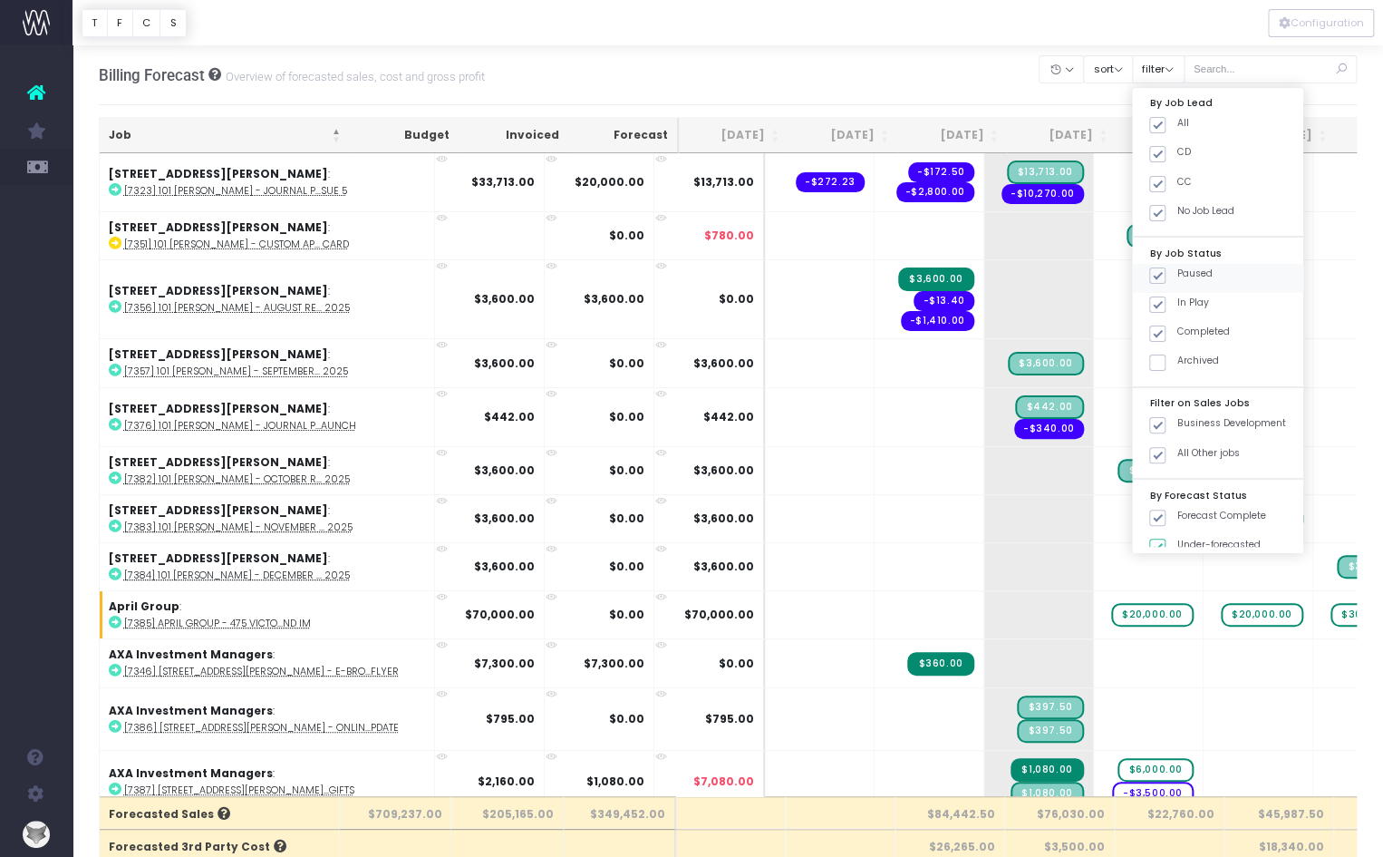
click at [1166, 274] on span at bounding box center [1158, 275] width 16 height 16
click at [1182, 274] on input "Paused" at bounding box center [1183, 273] width 12 height 12
checkbox input "false"
click at [1166, 329] on span at bounding box center [1158, 333] width 16 height 16
click at [1185, 329] on input "Completed" at bounding box center [1183, 331] width 12 height 12
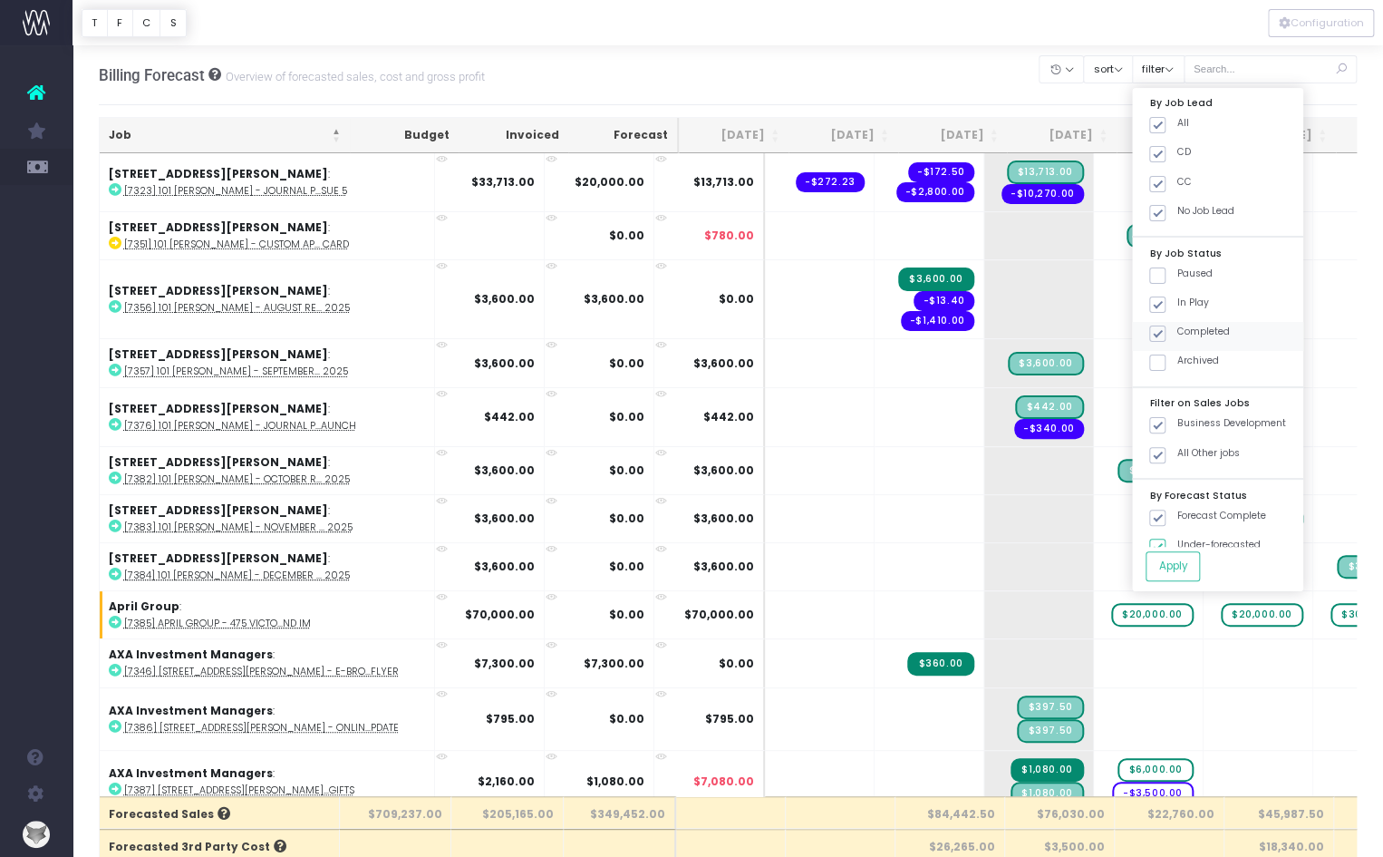
checkbox input "false"
click at [1200, 566] on button "Apply" at bounding box center [1173, 566] width 54 height 30
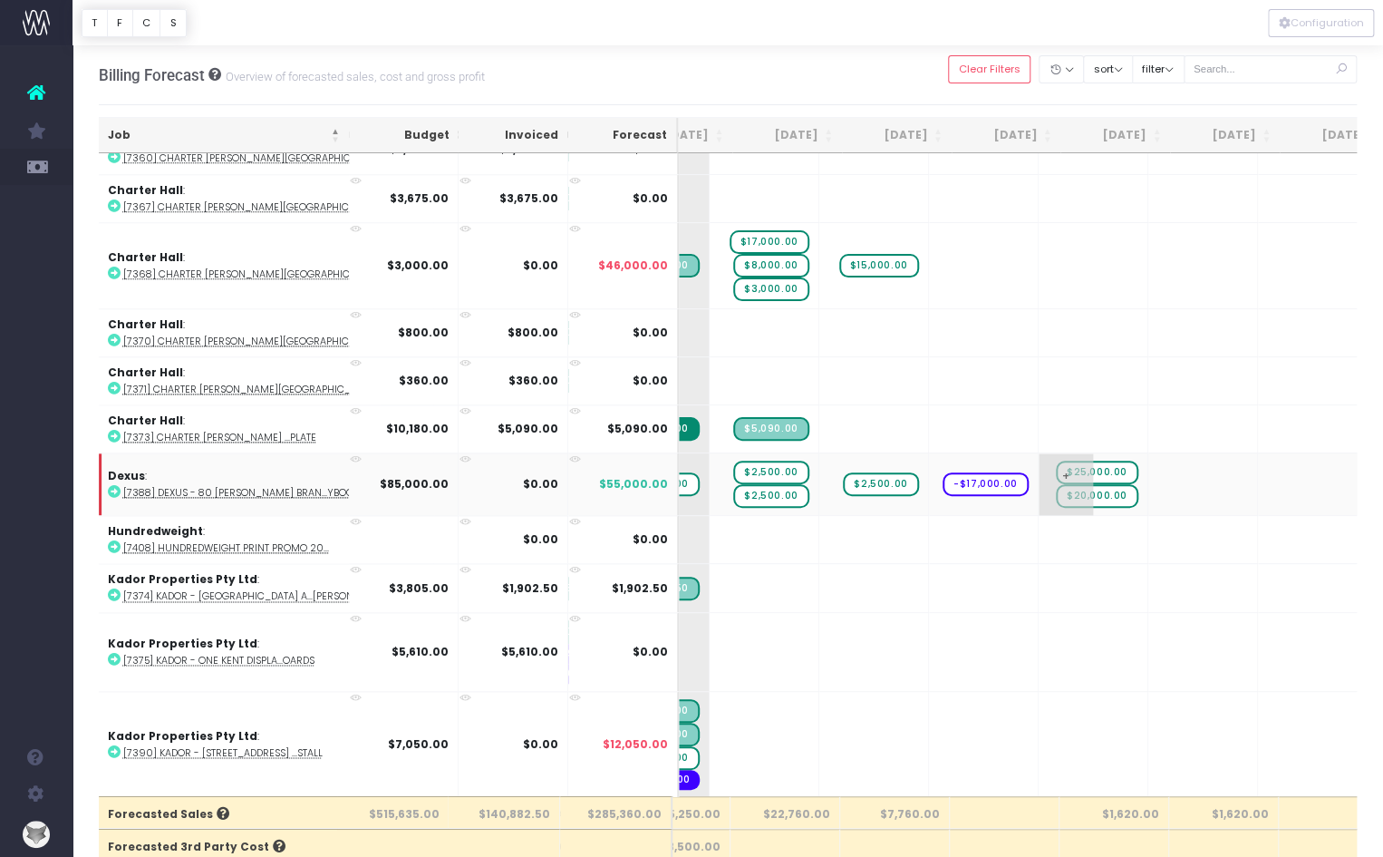
scroll to position [0, 281]
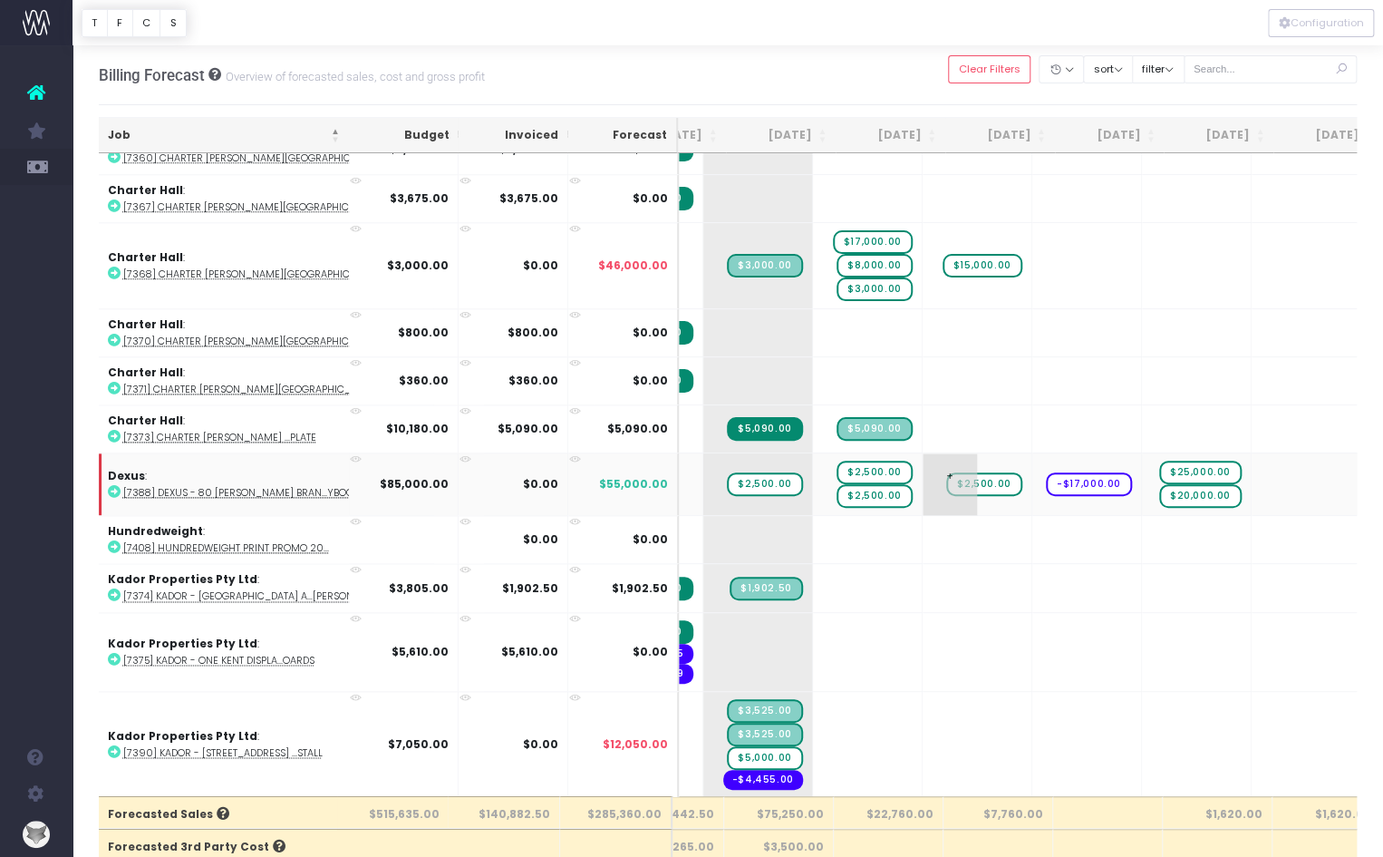
click at [923, 453] on span "+" at bounding box center [950, 484] width 54 height 62
click at [923, 452] on td "+ $2,500.00" at bounding box center [978, 483] width 110 height 63
click at [923, 487] on td "+ $2,500.00" at bounding box center [978, 483] width 110 height 63
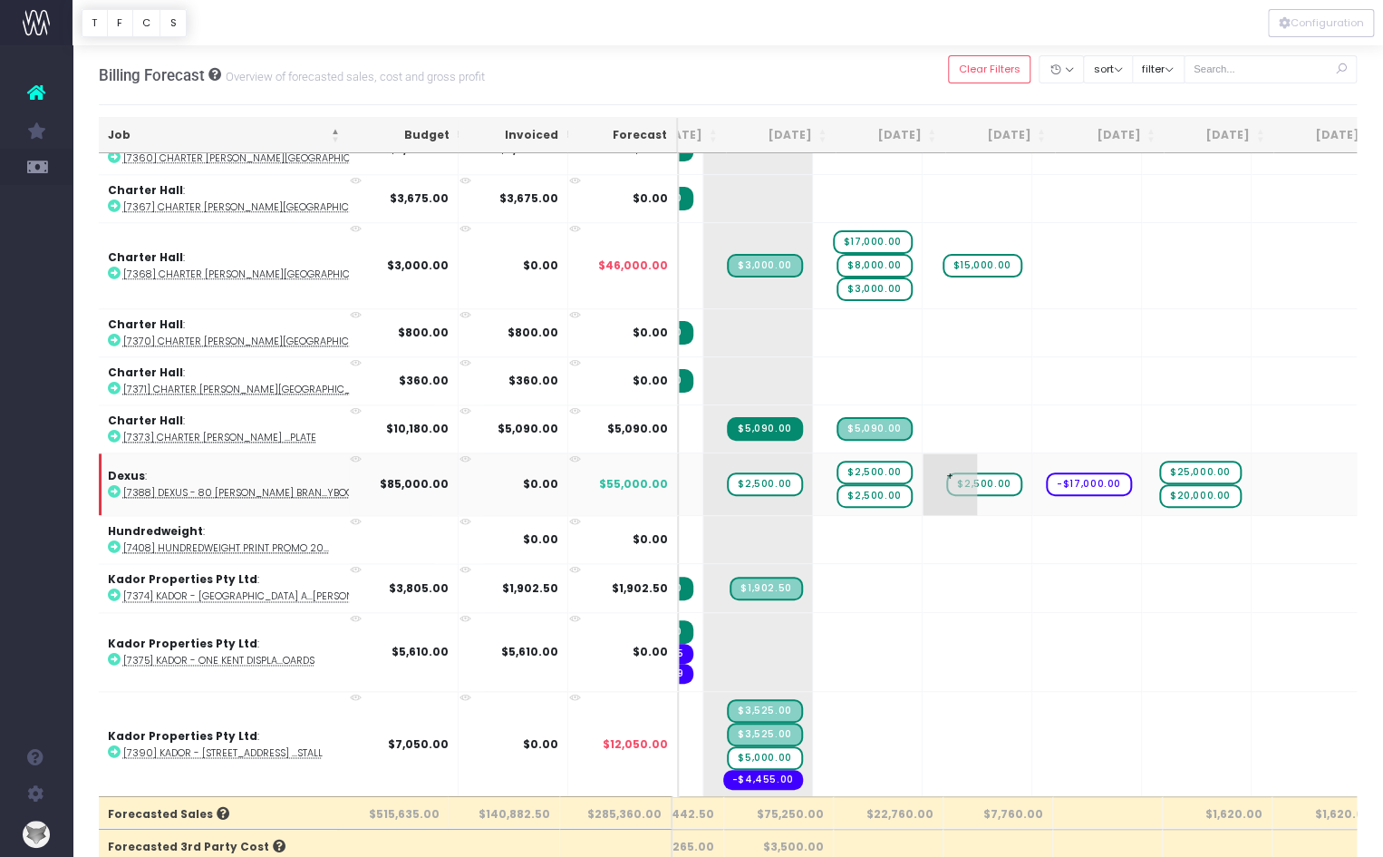
click at [923, 487] on td "+ $2,500.00" at bounding box center [978, 483] width 110 height 63
click at [923, 485] on td "+ $2,500.00" at bounding box center [978, 483] width 110 height 63
click at [923, 487] on td "+ $2,500.00" at bounding box center [978, 483] width 110 height 63
click at [1033, 487] on span "+" at bounding box center [1060, 484] width 54 height 62
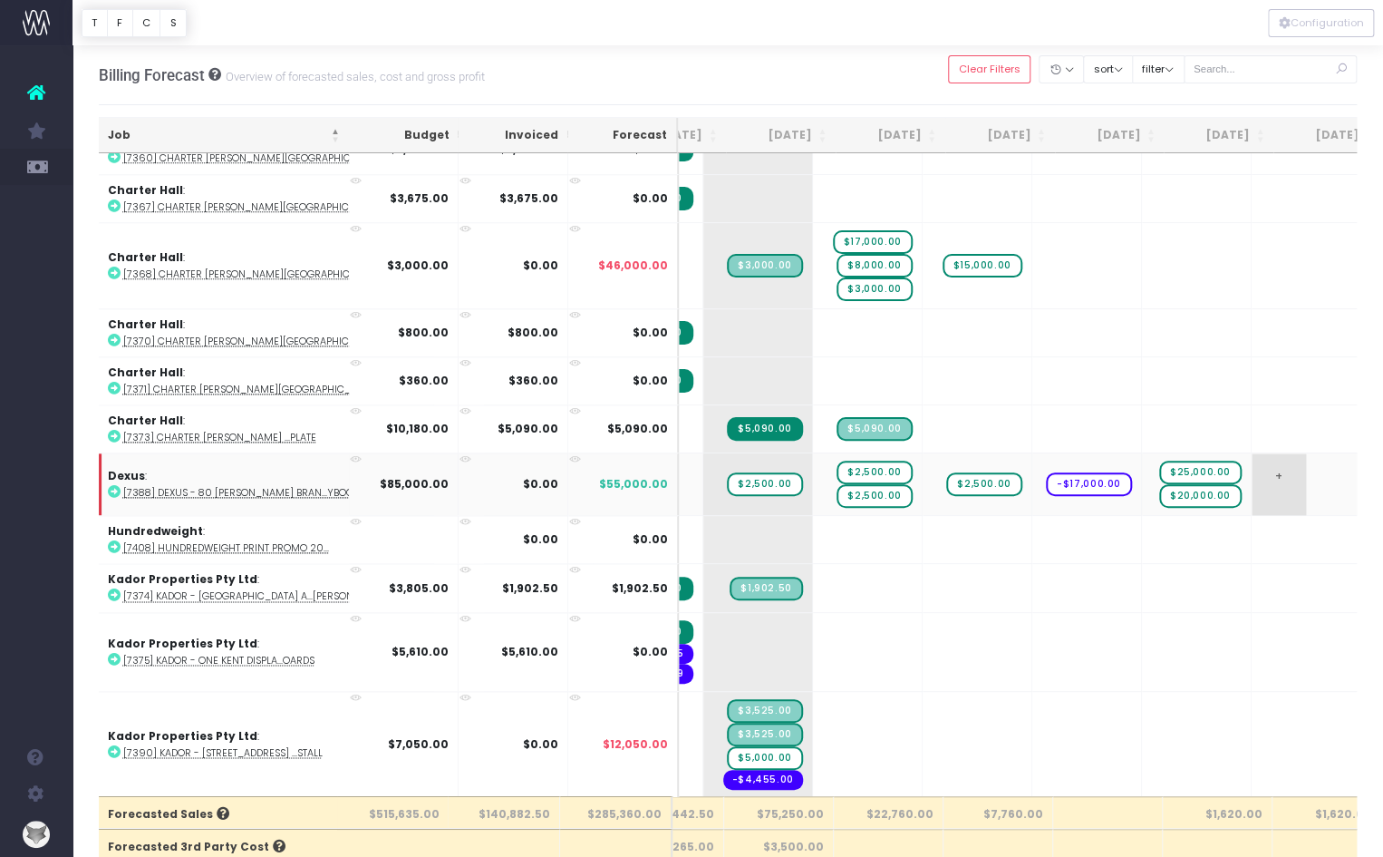
click at [1252, 453] on span "+" at bounding box center [1279, 484] width 54 height 62
click at [1252, 454] on td "+" at bounding box center [1307, 483] width 110 height 63
click at [1252, 473] on td "+" at bounding box center [1307, 483] width 110 height 63
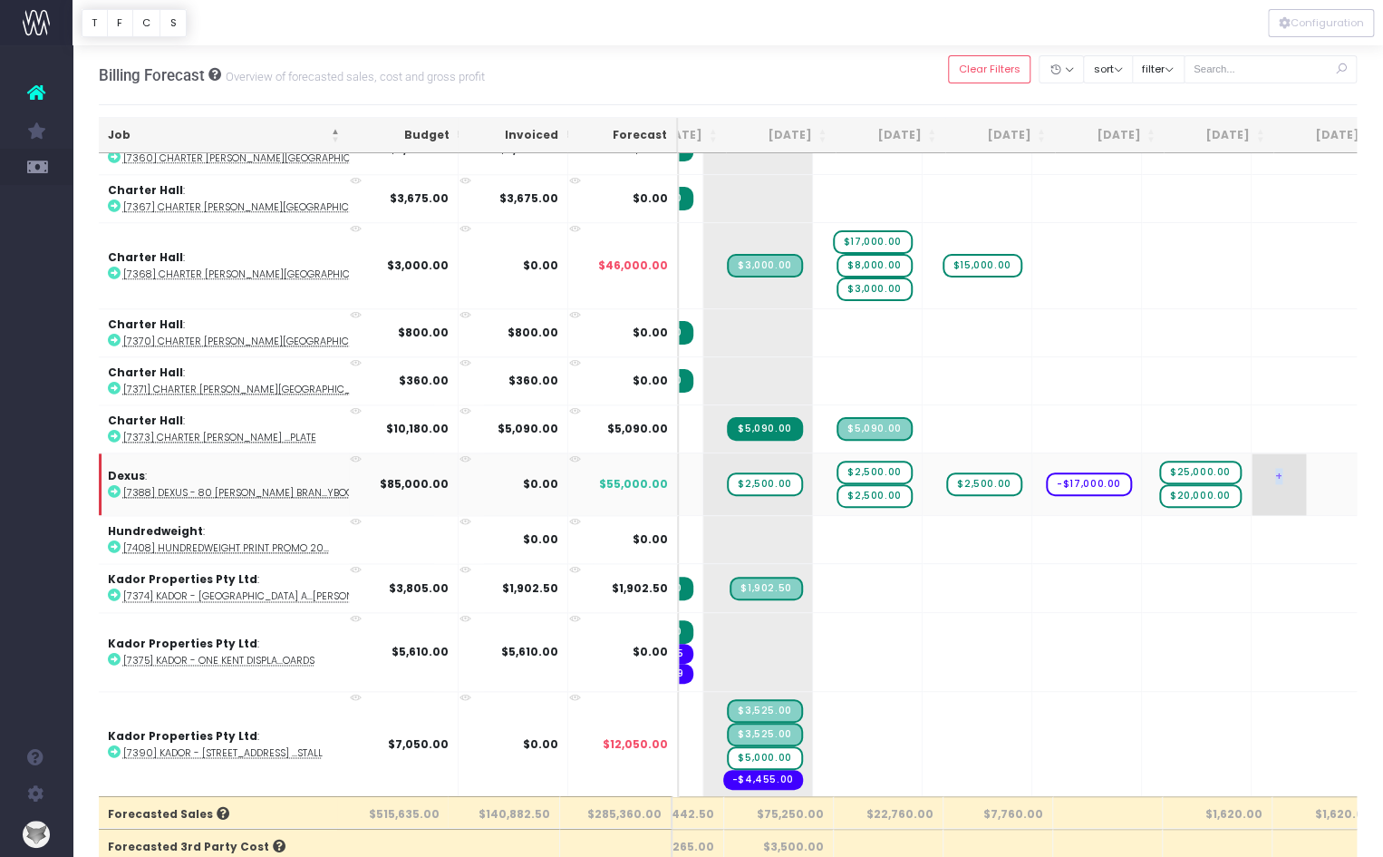
click at [1252, 473] on td "+" at bounding box center [1307, 483] width 110 height 63
click at [923, 452] on td "+ $2,500.00" at bounding box center [978, 483] width 110 height 63
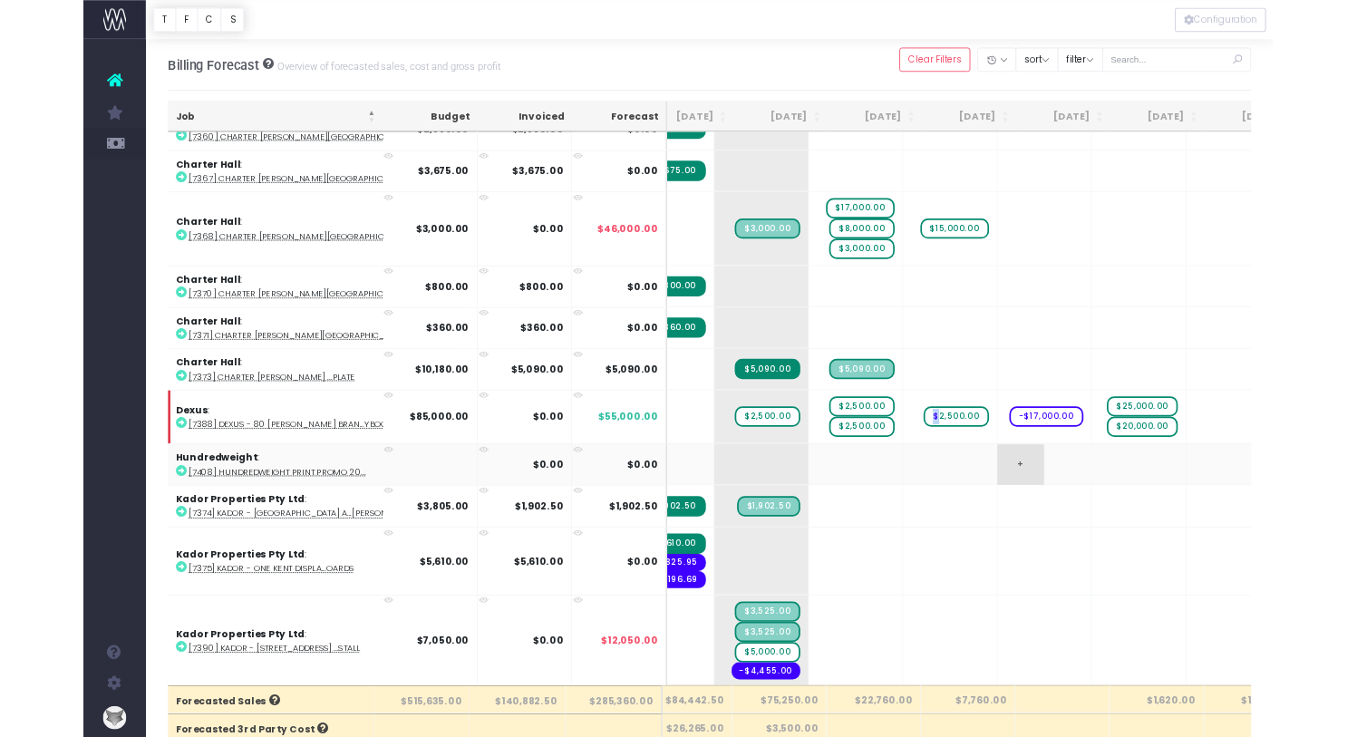
scroll to position [0, 196]
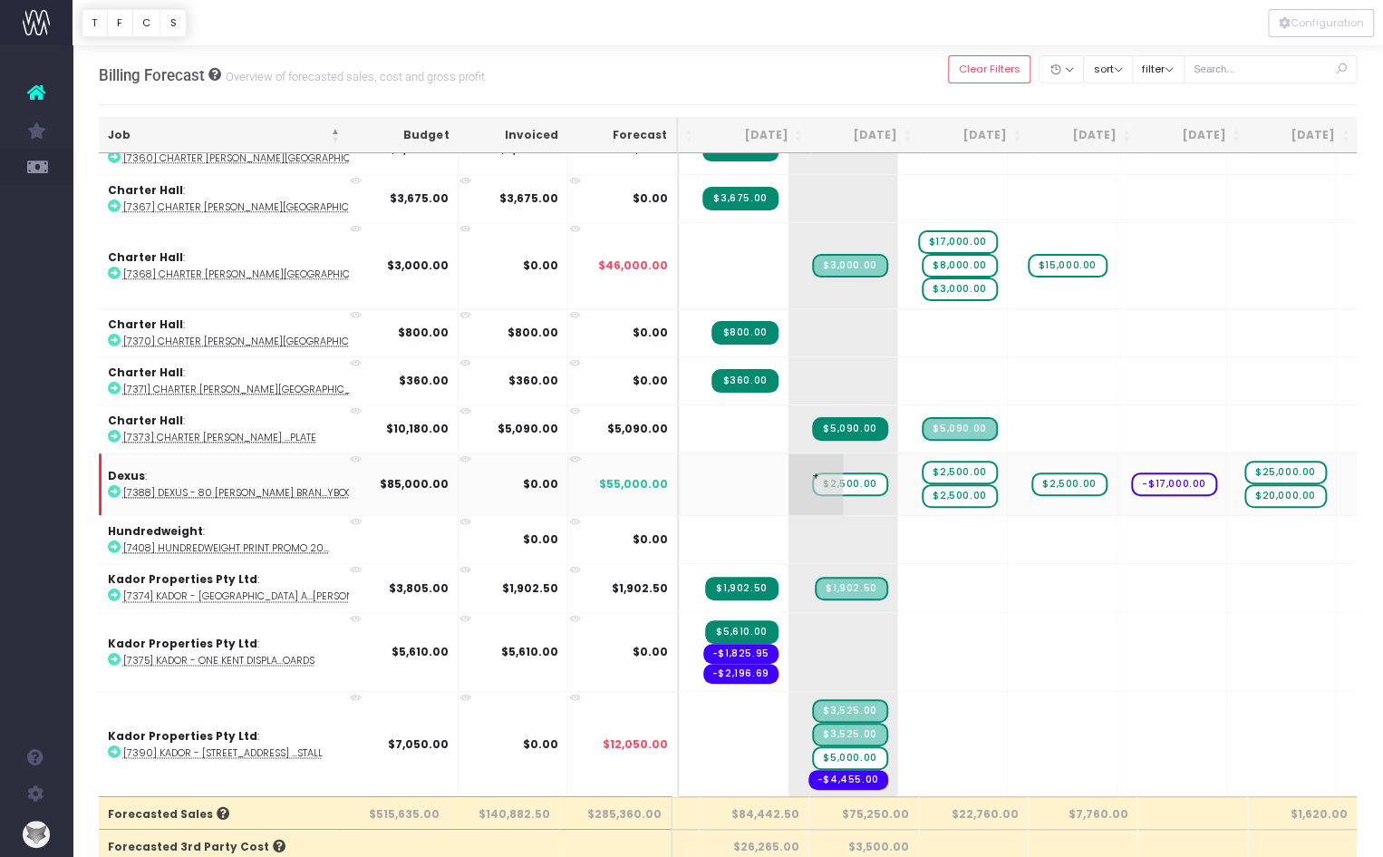
click at [789, 488] on td "+ $2,500.00" at bounding box center [844, 483] width 110 height 63
click at [922, 461] on span "$2,500.00" at bounding box center [959, 473] width 75 height 24
click at [898, 462] on span "+" at bounding box center [925, 484] width 54 height 62
click at [1015, 485] on td "+ $2,500.00" at bounding box center [1063, 483] width 110 height 63
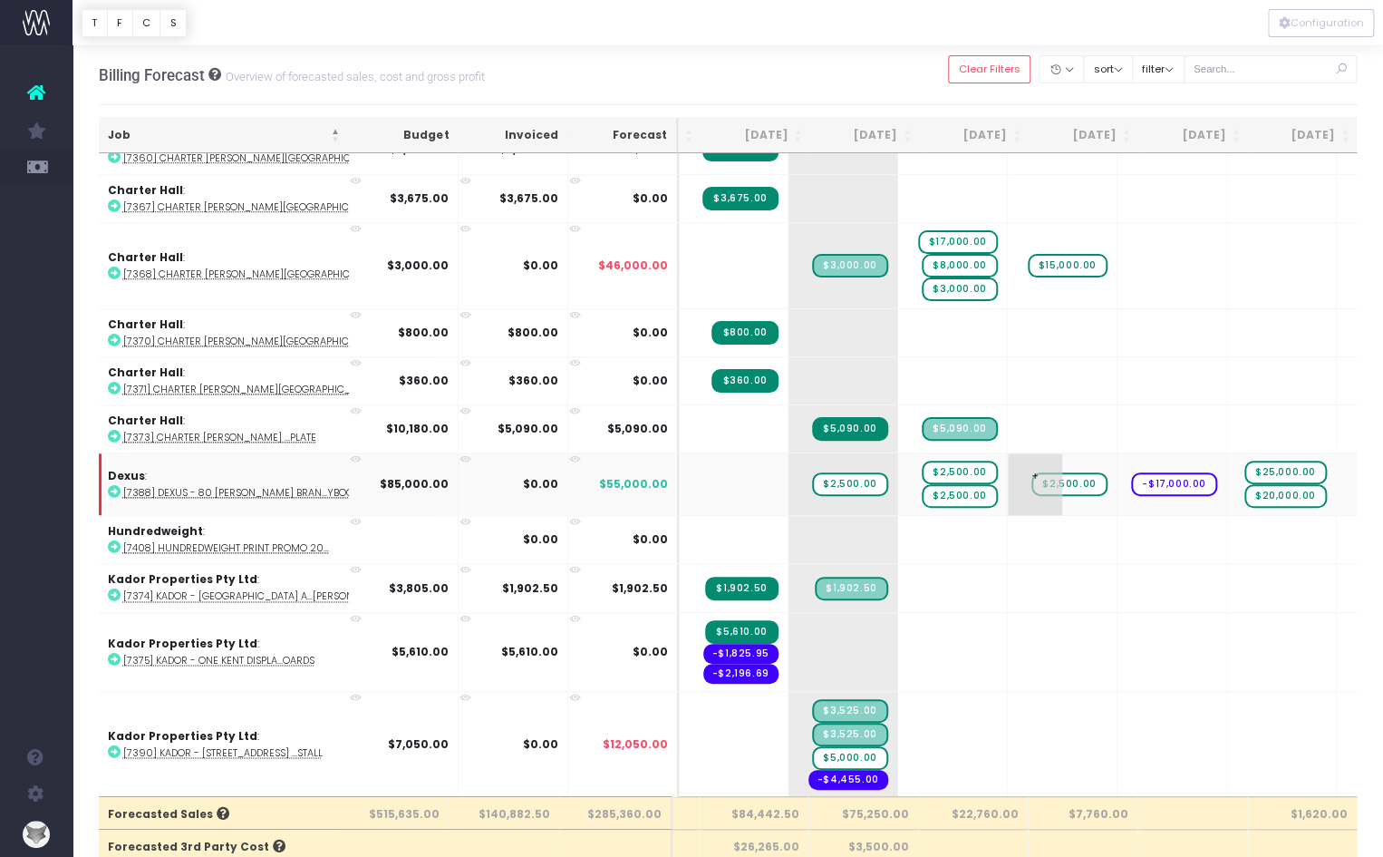
click at [1015, 485] on td "+ $2,500.00" at bounding box center [1063, 483] width 110 height 63
click at [1118, 481] on span "+" at bounding box center [1145, 484] width 54 height 62
click at [1118, 482] on span "+" at bounding box center [1145, 484] width 54 height 62
type input "0"
click at [1131, 472] on span "-$17,000.00" at bounding box center [1174, 484] width 86 height 24
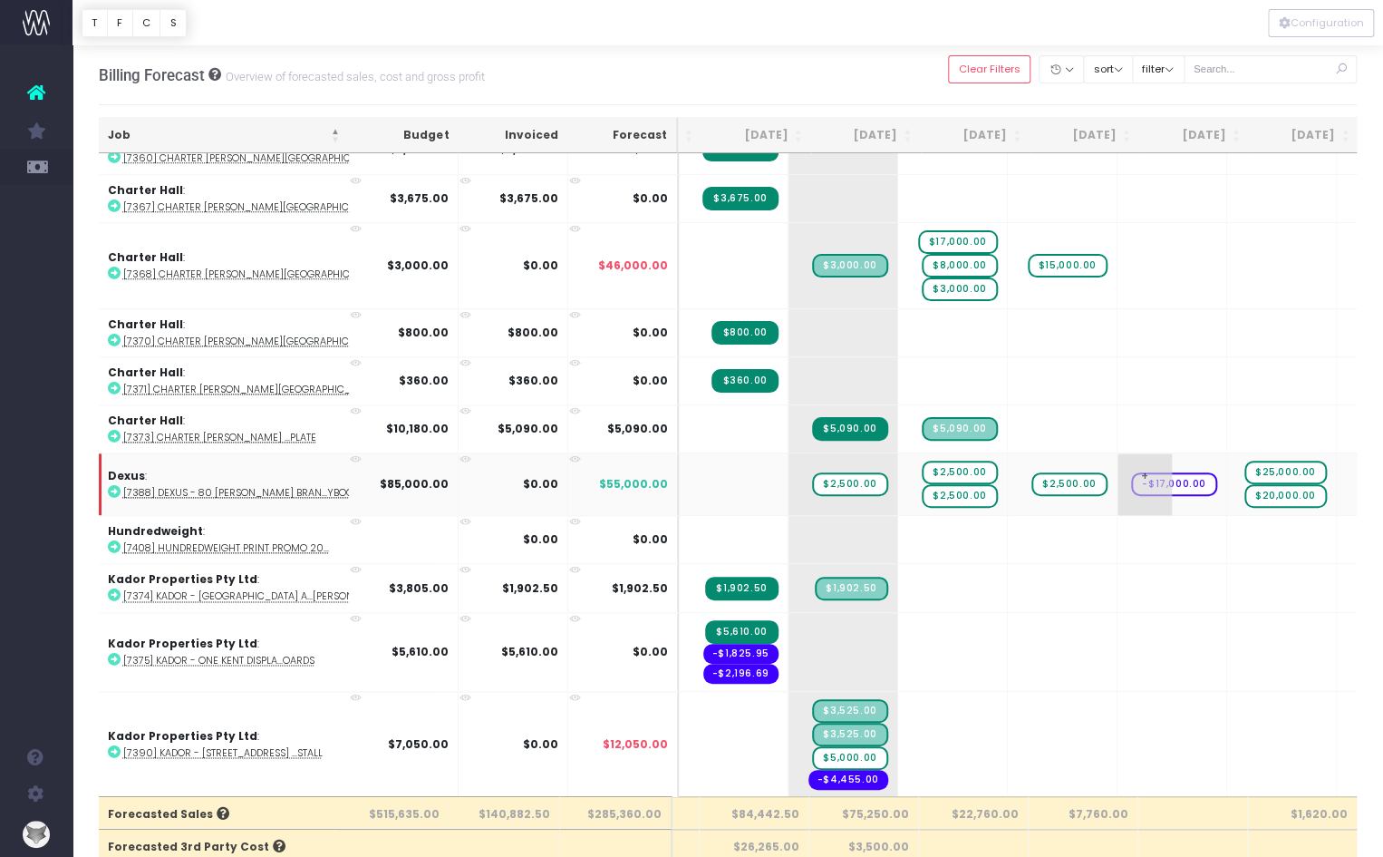
click at [1131, 472] on span "-$17,000.00" at bounding box center [1174, 484] width 86 height 24
type input "0"
click at [1118, 464] on td "+" at bounding box center [1173, 483] width 110 height 63
click at [1118, 461] on span "+" at bounding box center [1145, 484] width 54 height 62
click at [1118, 455] on td "+" at bounding box center [1173, 483] width 110 height 63
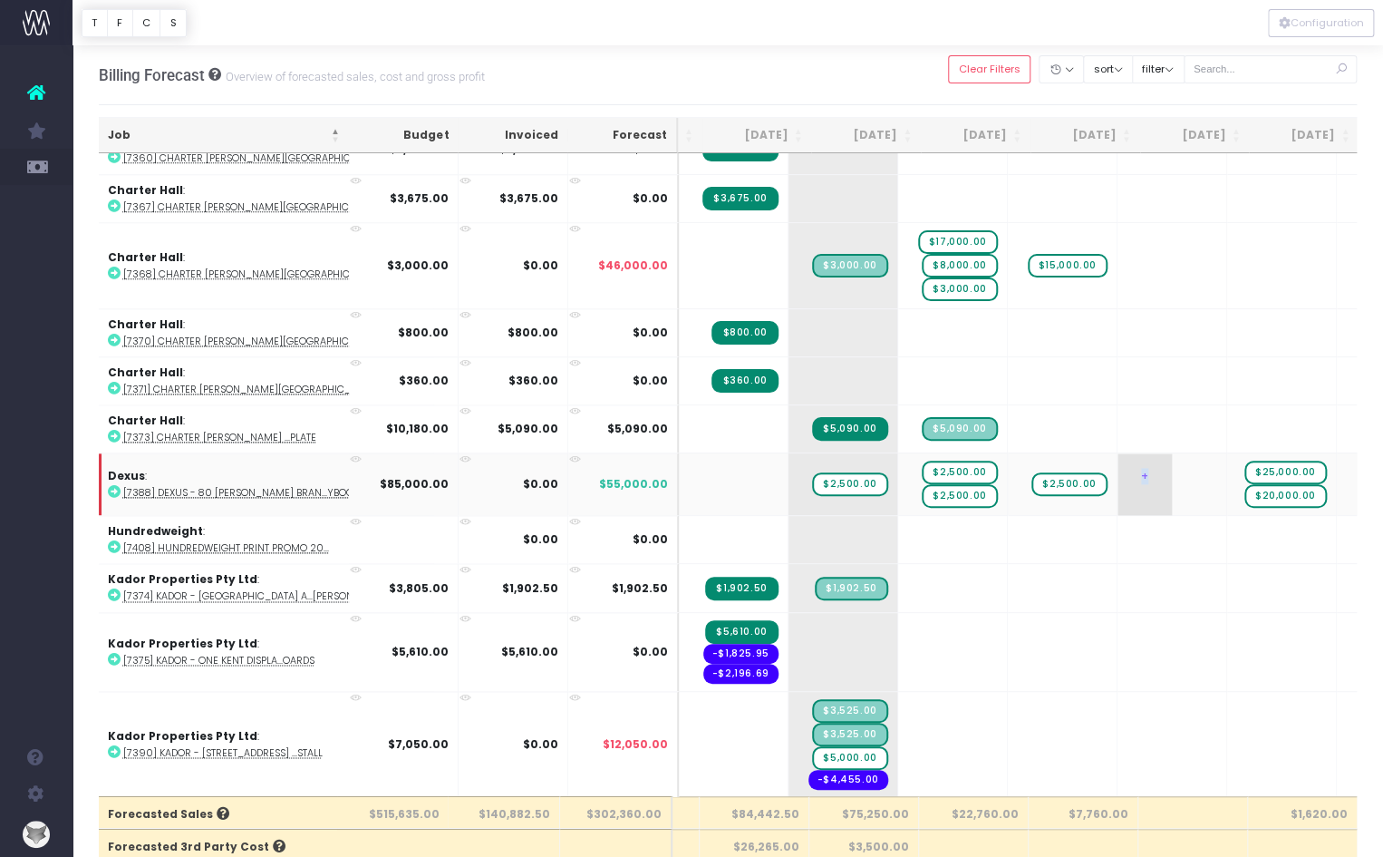
click at [1118, 455] on td "+" at bounding box center [1173, 483] width 110 height 63
click at [1118, 457] on td "+" at bounding box center [1173, 483] width 110 height 63
click at [1118, 465] on td "+" at bounding box center [1173, 483] width 110 height 63
drag, startPoint x: 1092, startPoint y: 465, endPoint x: 1113, endPoint y: 504, distance: 44.6
click at [1118, 471] on td "+" at bounding box center [1173, 483] width 110 height 63
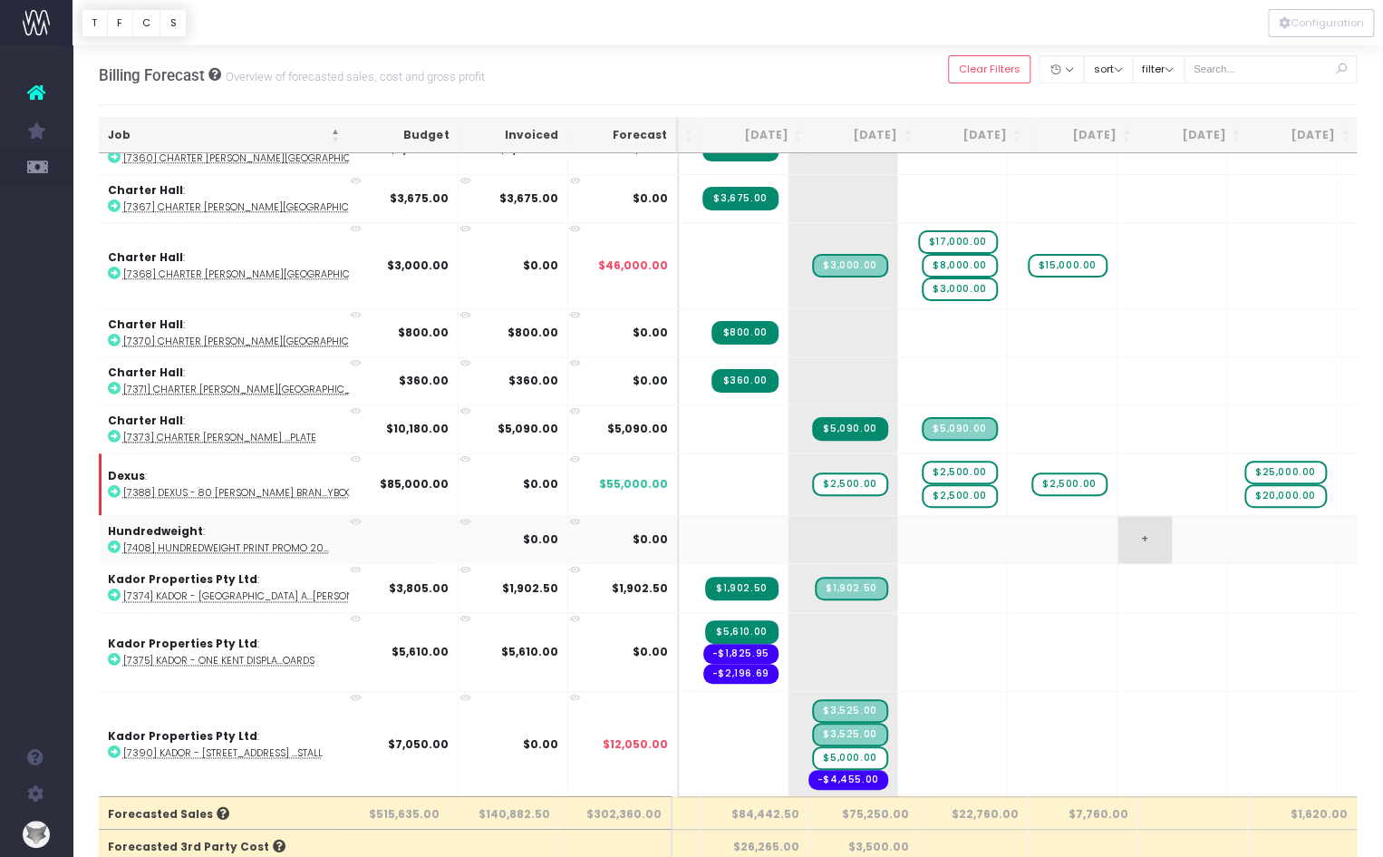
click at [1118, 515] on td "+" at bounding box center [1173, 539] width 110 height 48
click at [1118, 477] on td "+" at bounding box center [1173, 483] width 110 height 63
click at [1118, 452] on td "+" at bounding box center [1173, 483] width 110 height 63
click at [1008, 470] on td "+ $2,500.00" at bounding box center [1063, 483] width 110 height 63
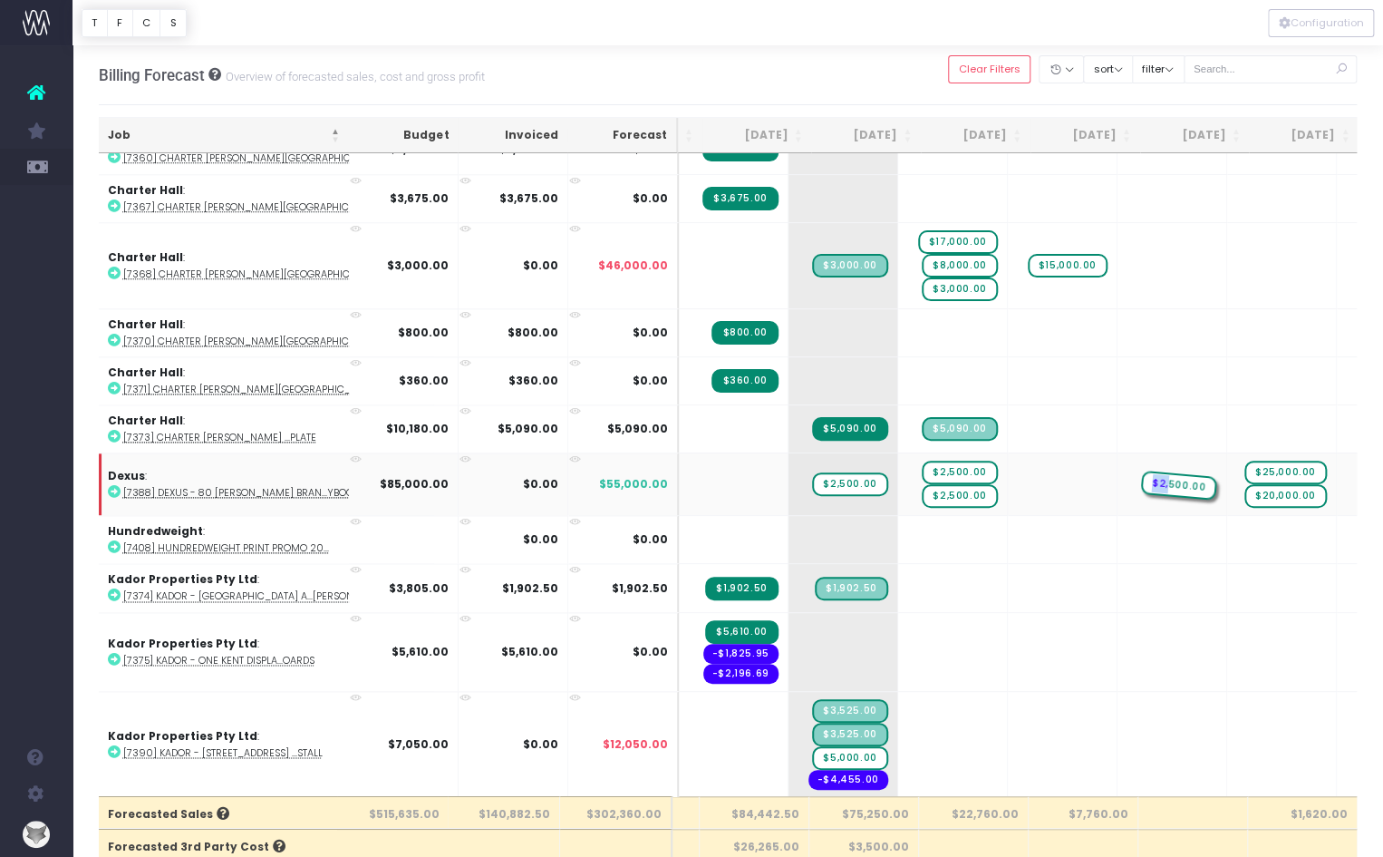
drag, startPoint x: 993, startPoint y: 467, endPoint x: 1055, endPoint y: 463, distance: 62.7
click at [1008, 461] on td "+" at bounding box center [1063, 483] width 110 height 63
click at [1008, 461] on span "+" at bounding box center [1035, 484] width 54 height 62
click at [1008, 460] on span "+" at bounding box center [1035, 484] width 54 height 62
click at [1008, 462] on td "+" at bounding box center [1063, 483] width 110 height 63
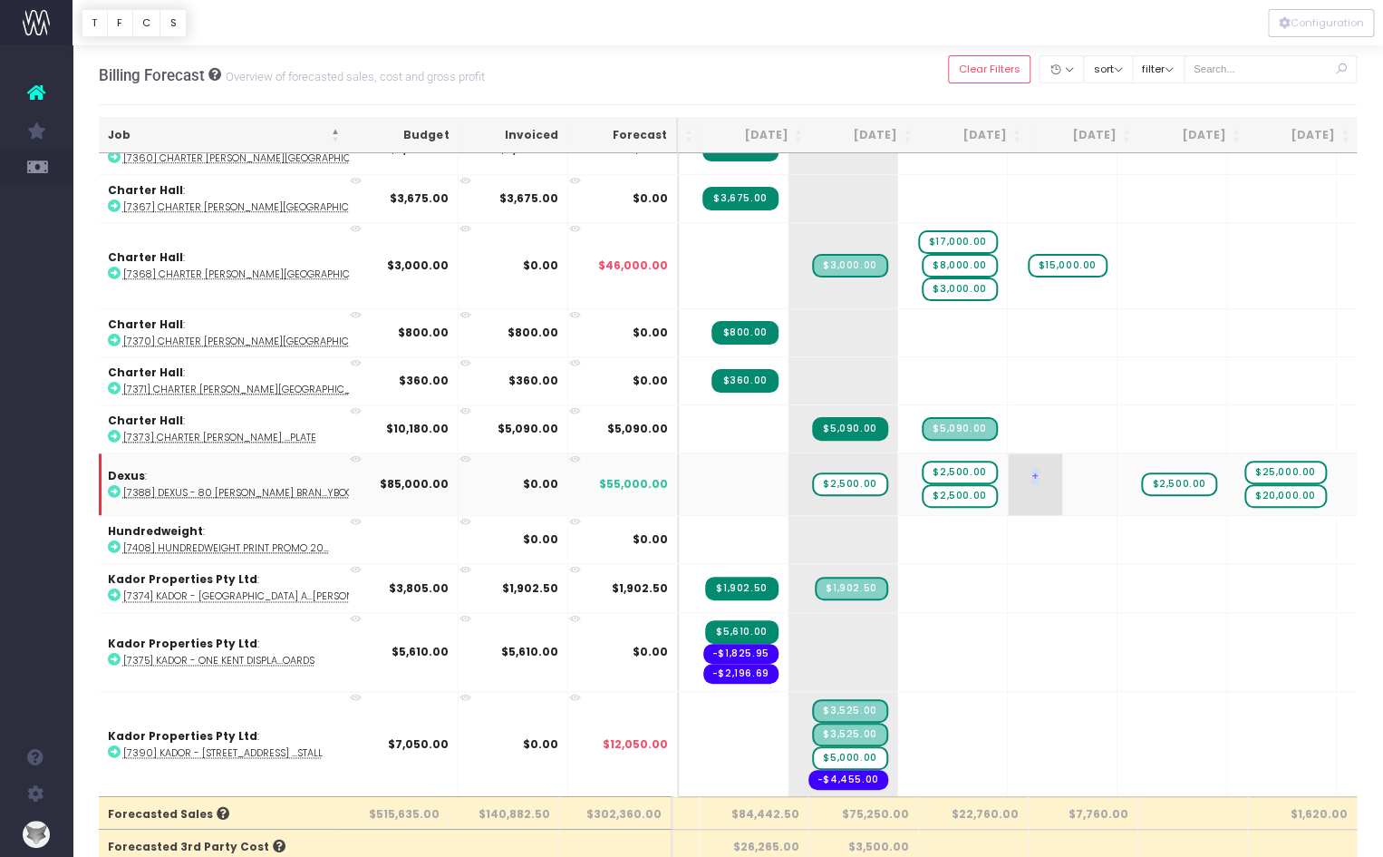
click at [1008, 462] on td "+" at bounding box center [1063, 483] width 110 height 63
click at [1008, 469] on td "+" at bounding box center [1063, 483] width 110 height 63
click at [1008, 493] on td "+" at bounding box center [1063, 483] width 110 height 63
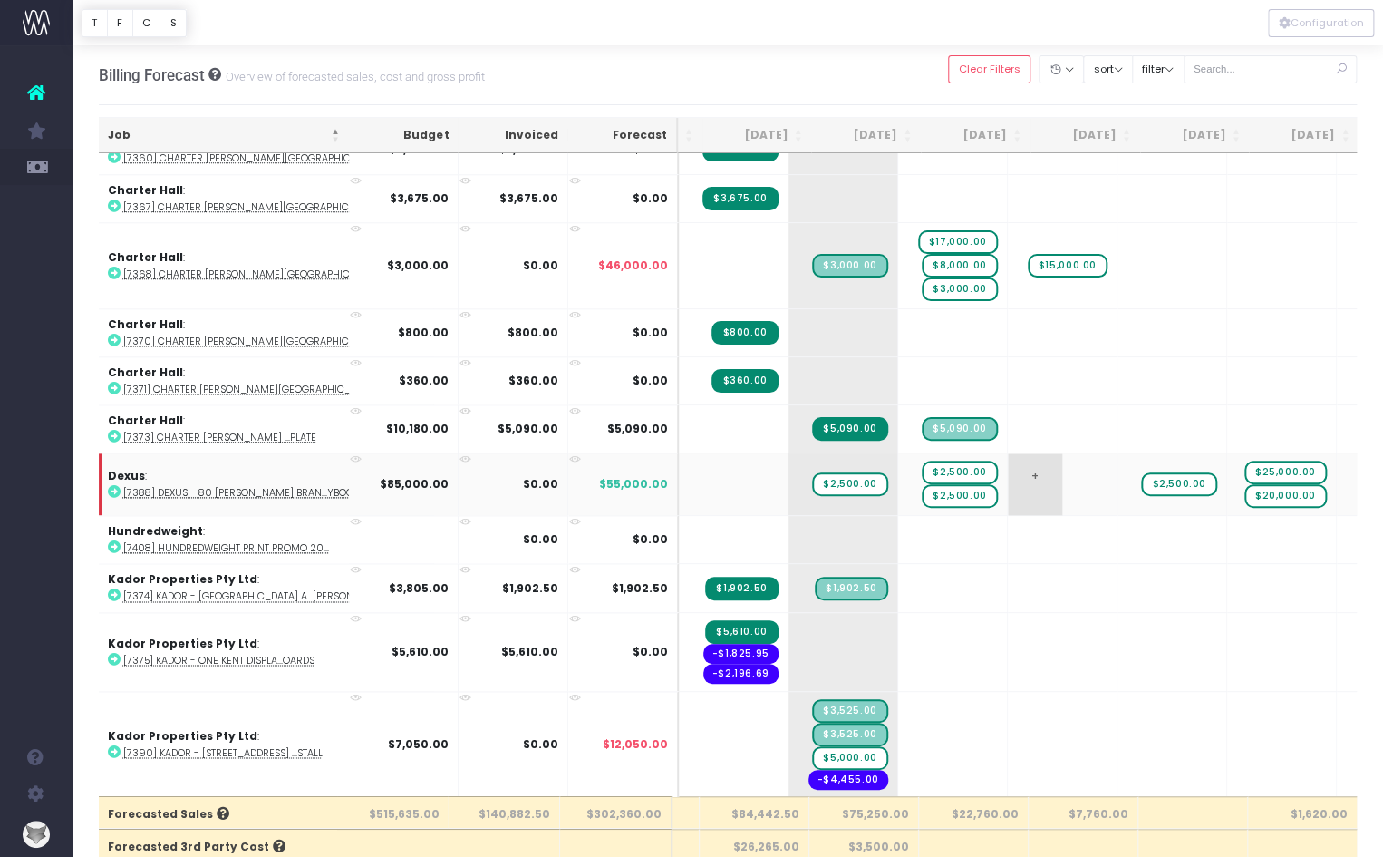
click at [1008, 491] on td "+" at bounding box center [1063, 483] width 110 height 63
click at [1008, 564] on span "+" at bounding box center [1035, 587] width 54 height 47
click at [1008, 454] on span "+" at bounding box center [1035, 484] width 54 height 62
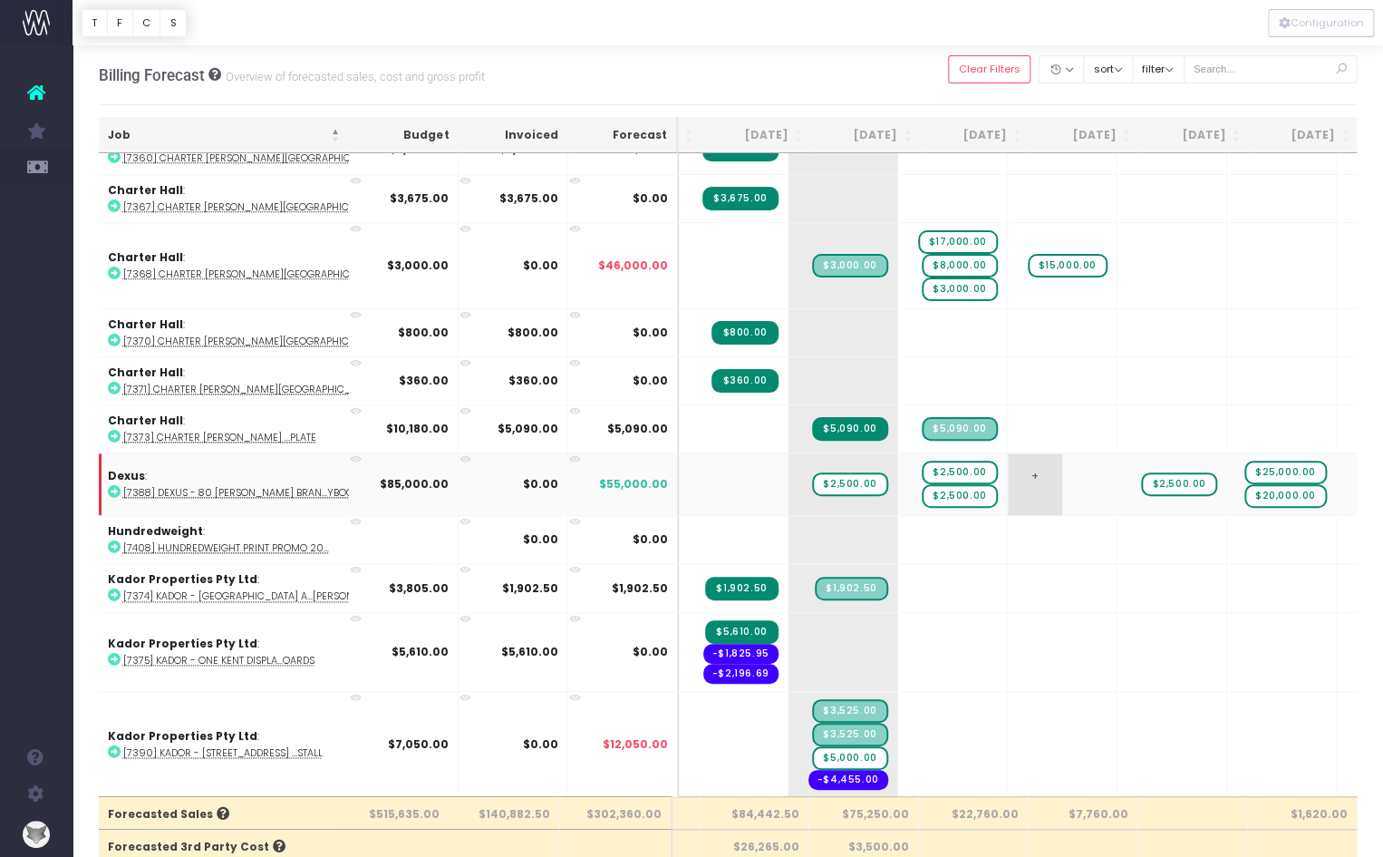
click at [1008, 454] on span "+" at bounding box center [1035, 484] width 54 height 62
drag, startPoint x: 1095, startPoint y: 462, endPoint x: 966, endPoint y: 462, distance: 129.6
drag, startPoint x: 1008, startPoint y: 470, endPoint x: 1070, endPoint y: 461, distance: 62.2
drag, startPoint x: 1102, startPoint y: 464, endPoint x: 981, endPoint y: 466, distance: 120.6
click at [1118, 463] on span "+" at bounding box center [1145, 484] width 54 height 62
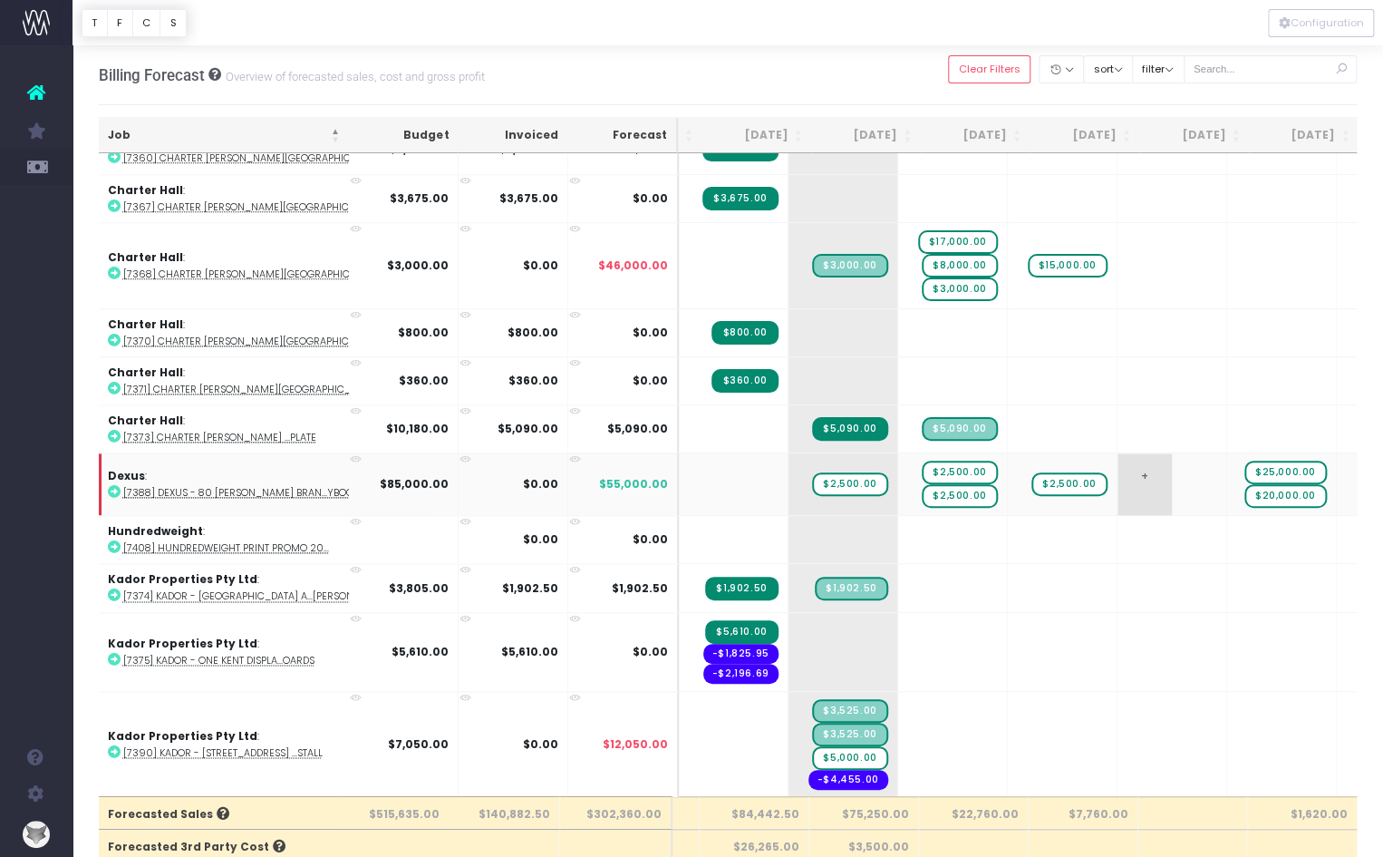
click at [1118, 453] on span "+" at bounding box center [1145, 484] width 54 height 62
type input "10000"
drag, startPoint x: 1060, startPoint y: 460, endPoint x: 978, endPoint y: 450, distance: 82.2
click at [1118, 463] on td "+" at bounding box center [1173, 483] width 110 height 63
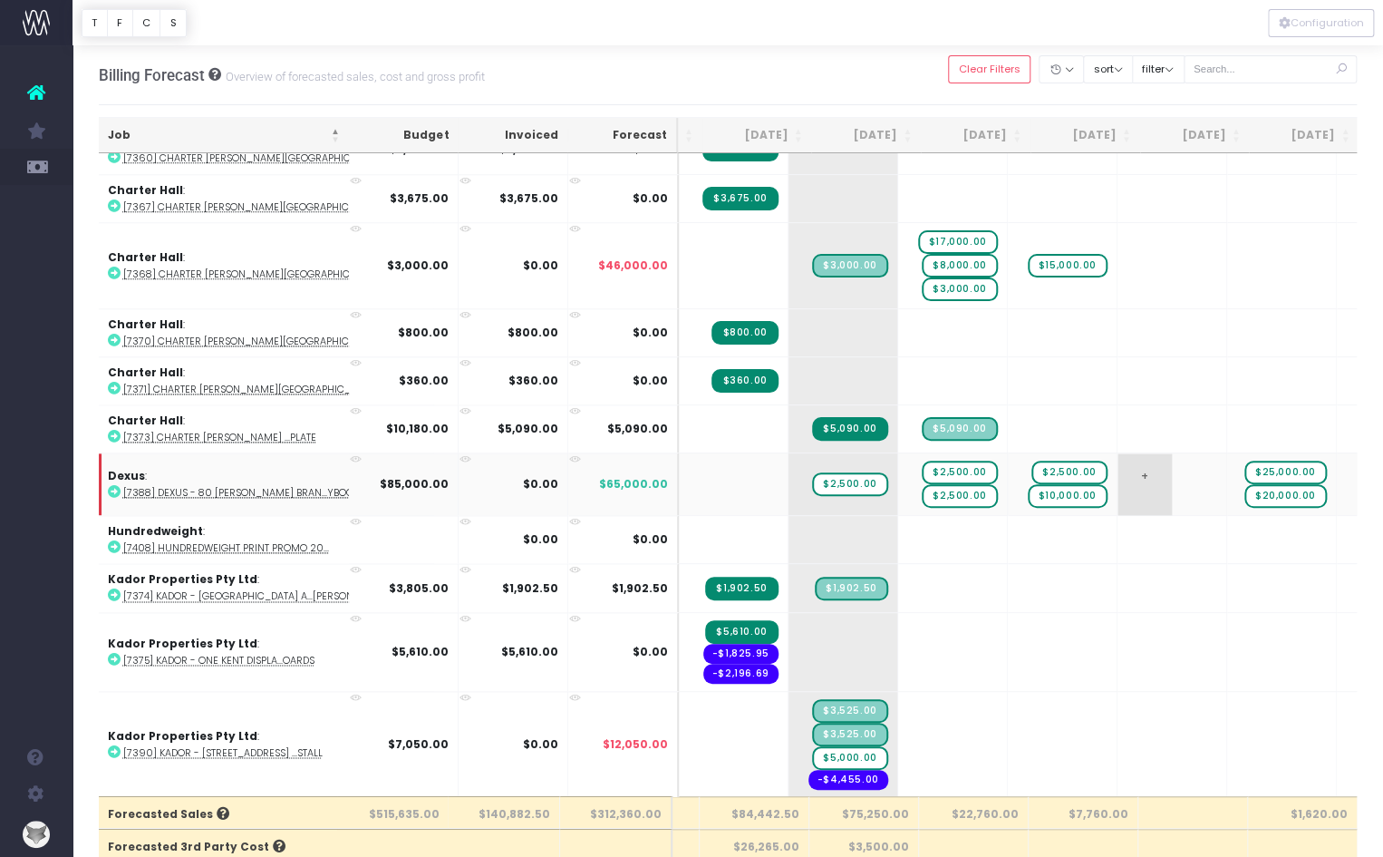
click at [1118, 465] on span "+" at bounding box center [1145, 484] width 54 height 62
click at [1118, 463] on td "+" at bounding box center [1173, 483] width 110 height 63
click at [1118, 466] on td "+" at bounding box center [1173, 483] width 110 height 63
click at [1118, 484] on td "+" at bounding box center [1173, 483] width 110 height 63
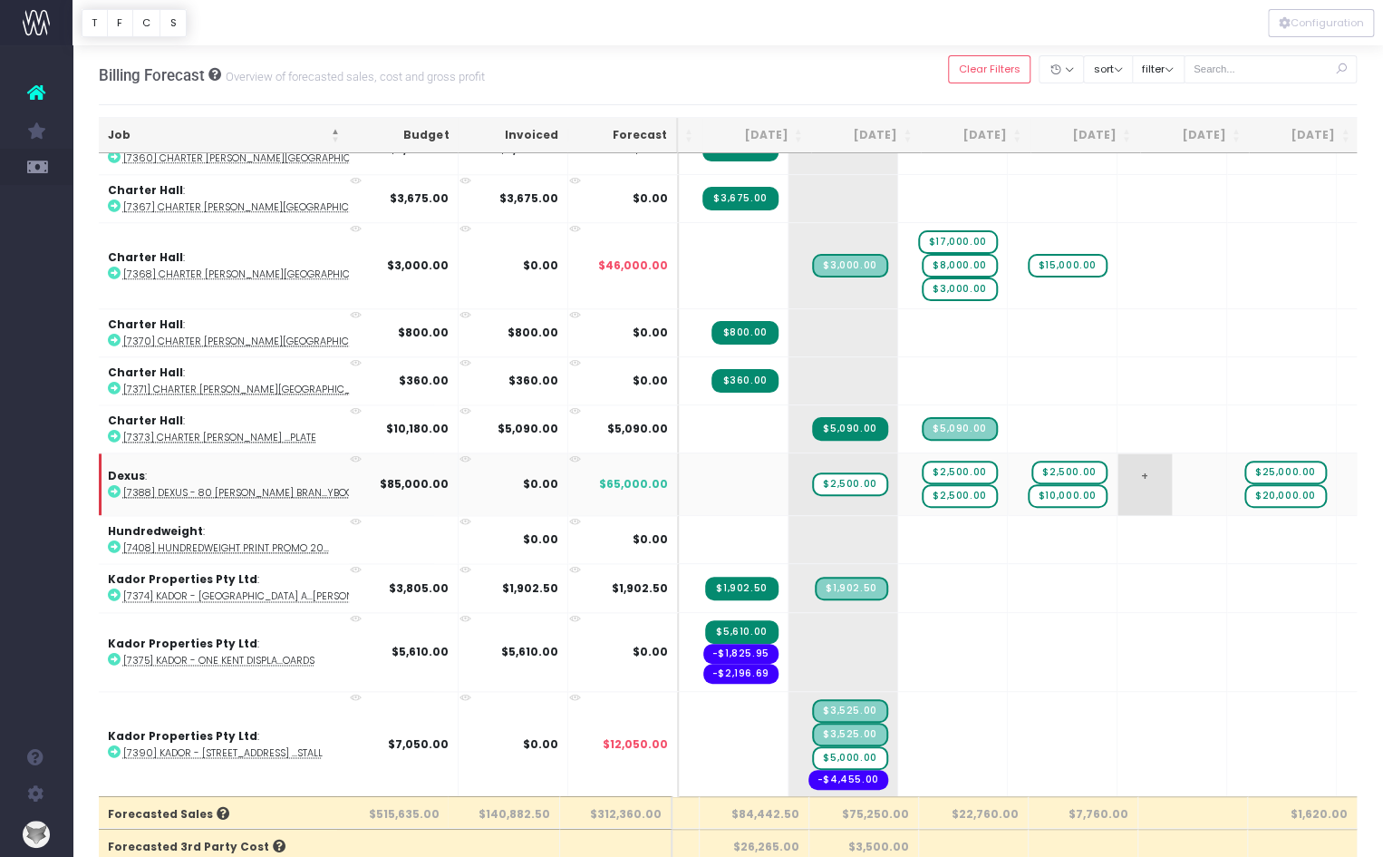
click at [1118, 477] on td "+" at bounding box center [1173, 483] width 110 height 63
click at [1118, 477] on span "+" at bounding box center [1145, 484] width 54 height 62
click at [1118, 467] on td "+" at bounding box center [1173, 483] width 110 height 63
click at [1118, 466] on td "+" at bounding box center [1173, 483] width 110 height 63
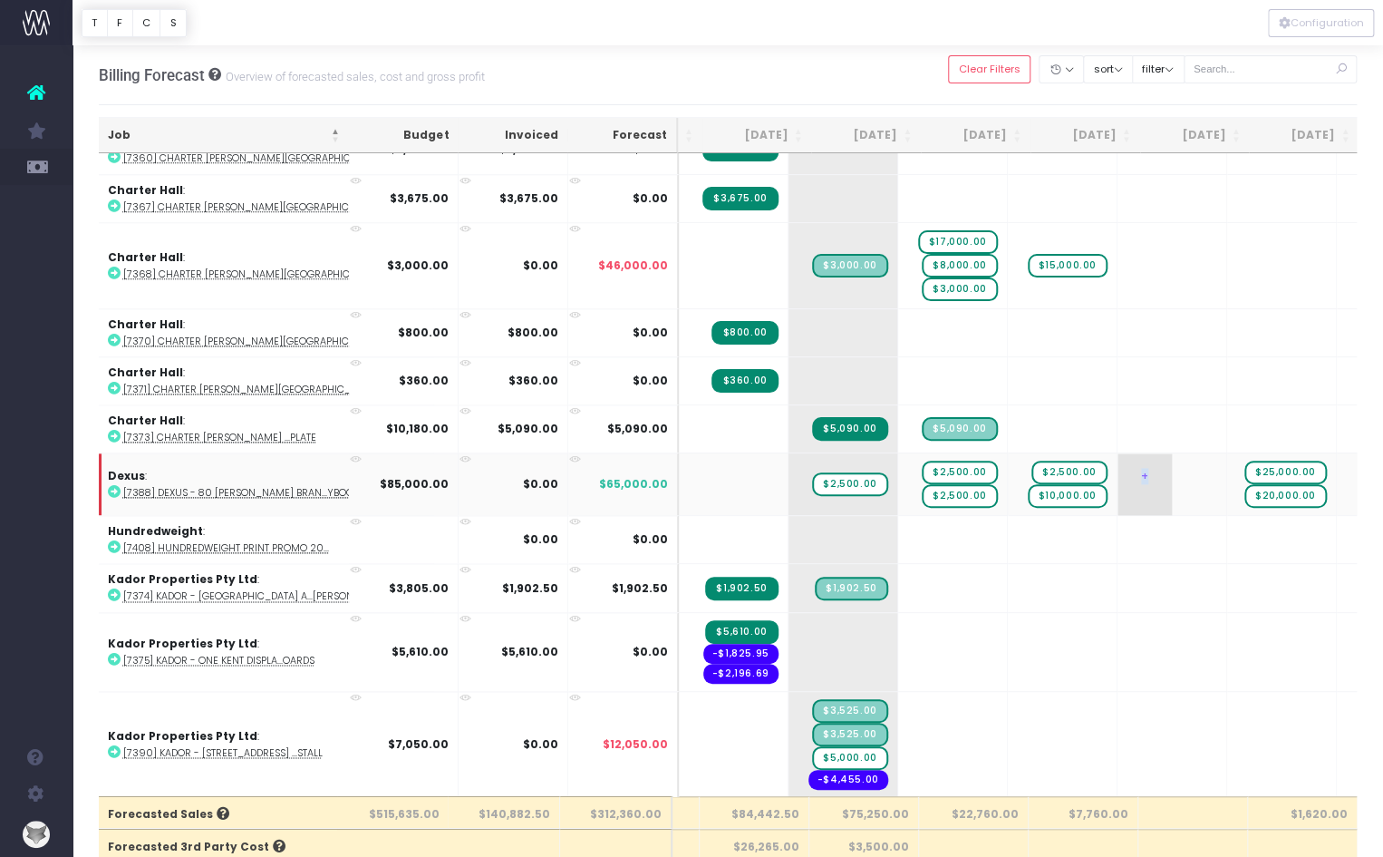
click at [1118, 466] on td "+" at bounding box center [1173, 483] width 110 height 63
click at [1118, 452] on td "+" at bounding box center [1173, 483] width 110 height 63
click at [1337, 461] on span "+" at bounding box center [1364, 484] width 54 height 62
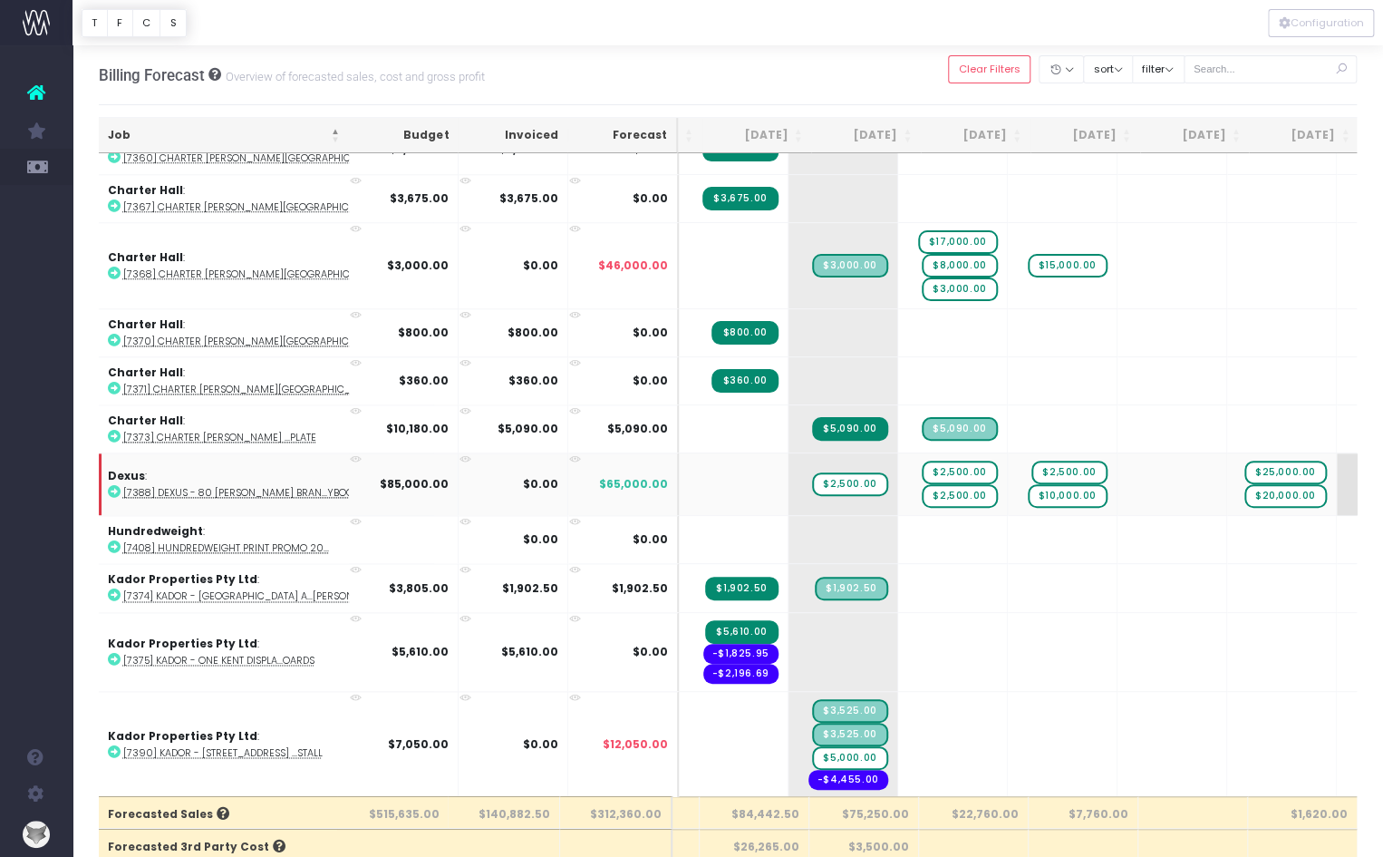
click at [1337, 466] on td "+" at bounding box center [1392, 483] width 110 height 63
click at [1118, 469] on td "+" at bounding box center [1173, 483] width 110 height 63
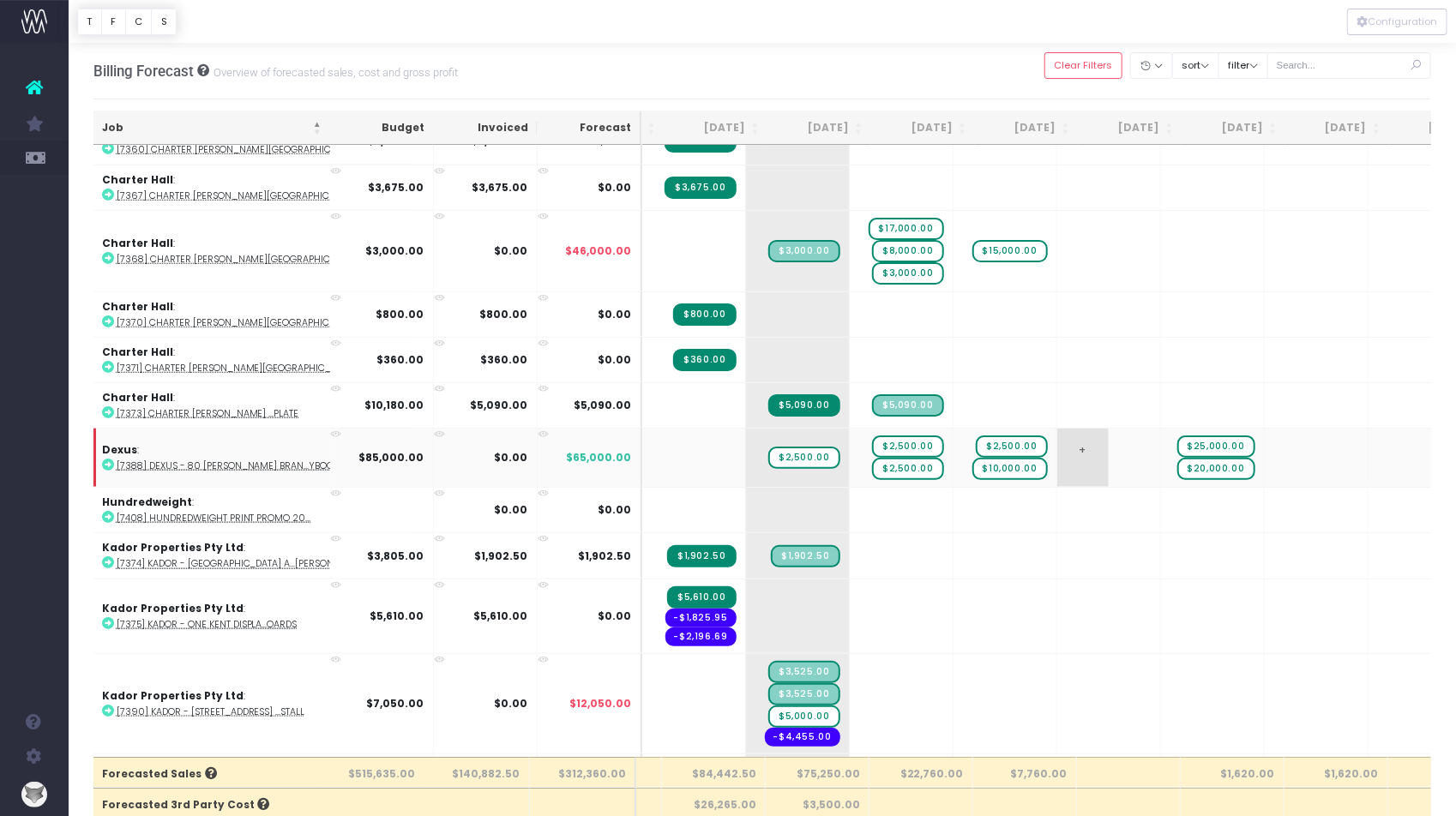
click at [1058, 452] on td "+" at bounding box center [1110, 457] width 104 height 60
click at [1058, 438] on span "+" at bounding box center [1083, 458] width 51 height 59
click at [1058, 433] on span "+" at bounding box center [1083, 458] width 51 height 59
click at [1066, 441] on input "20000" at bounding box center [1109, 458] width 86 height 34
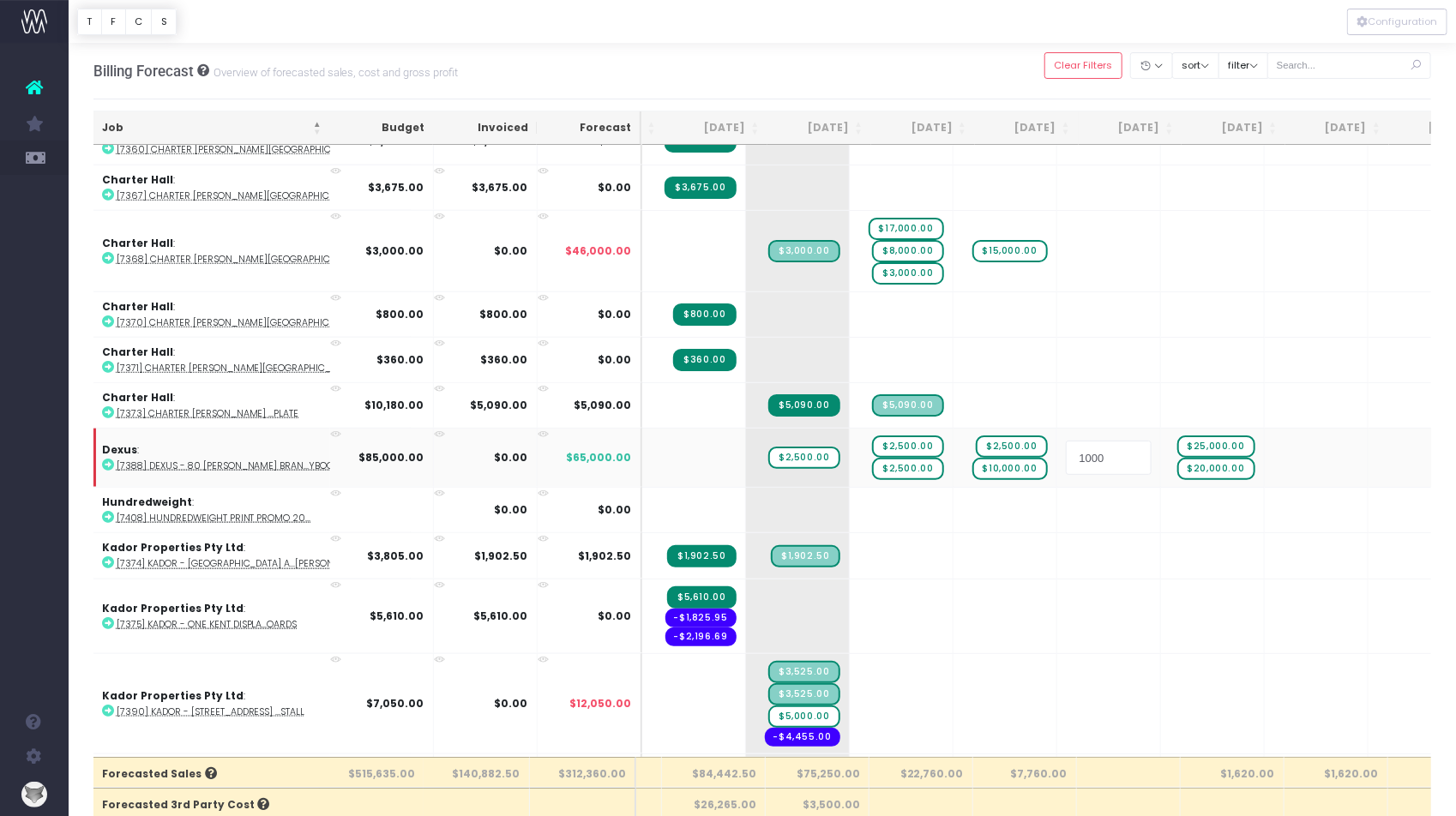
type input "10000"
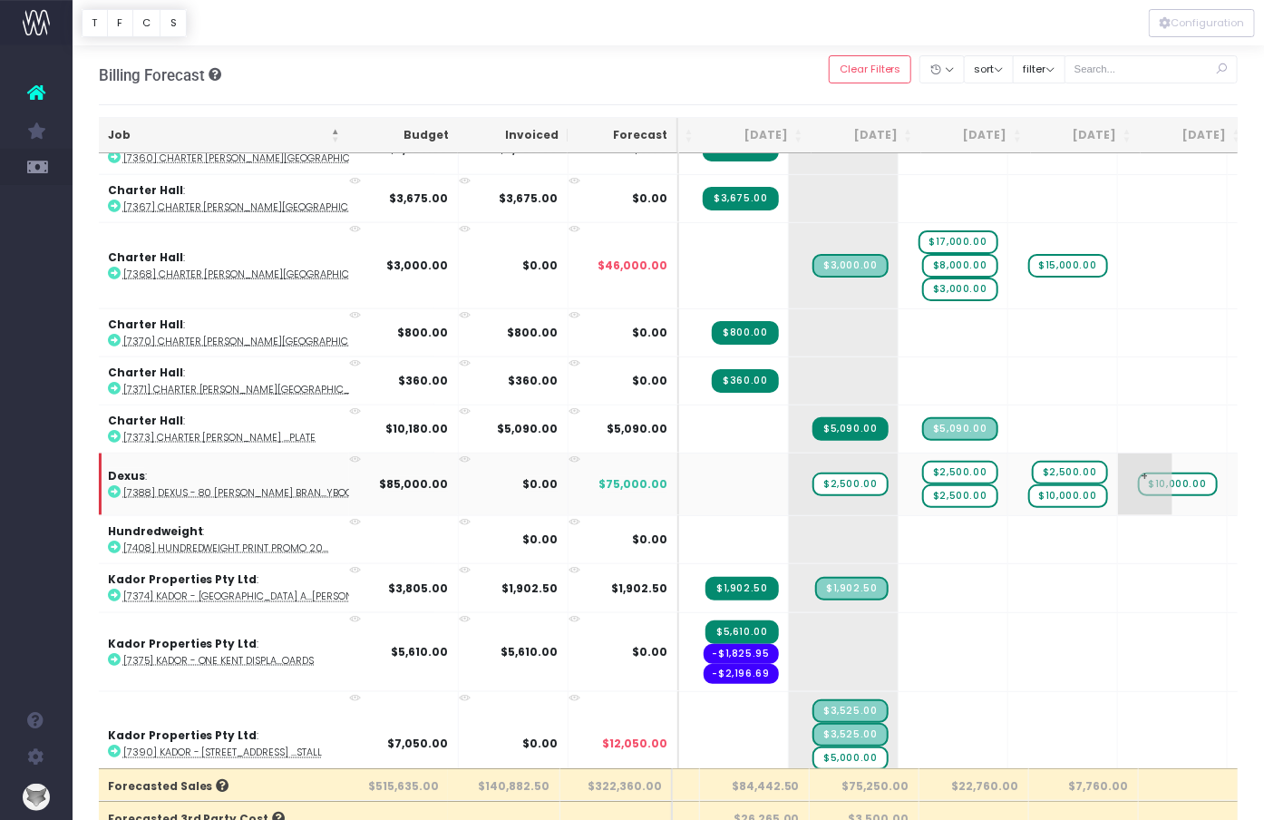
click at [1118, 452] on td "+ $10,000.00" at bounding box center [1173, 483] width 110 height 63
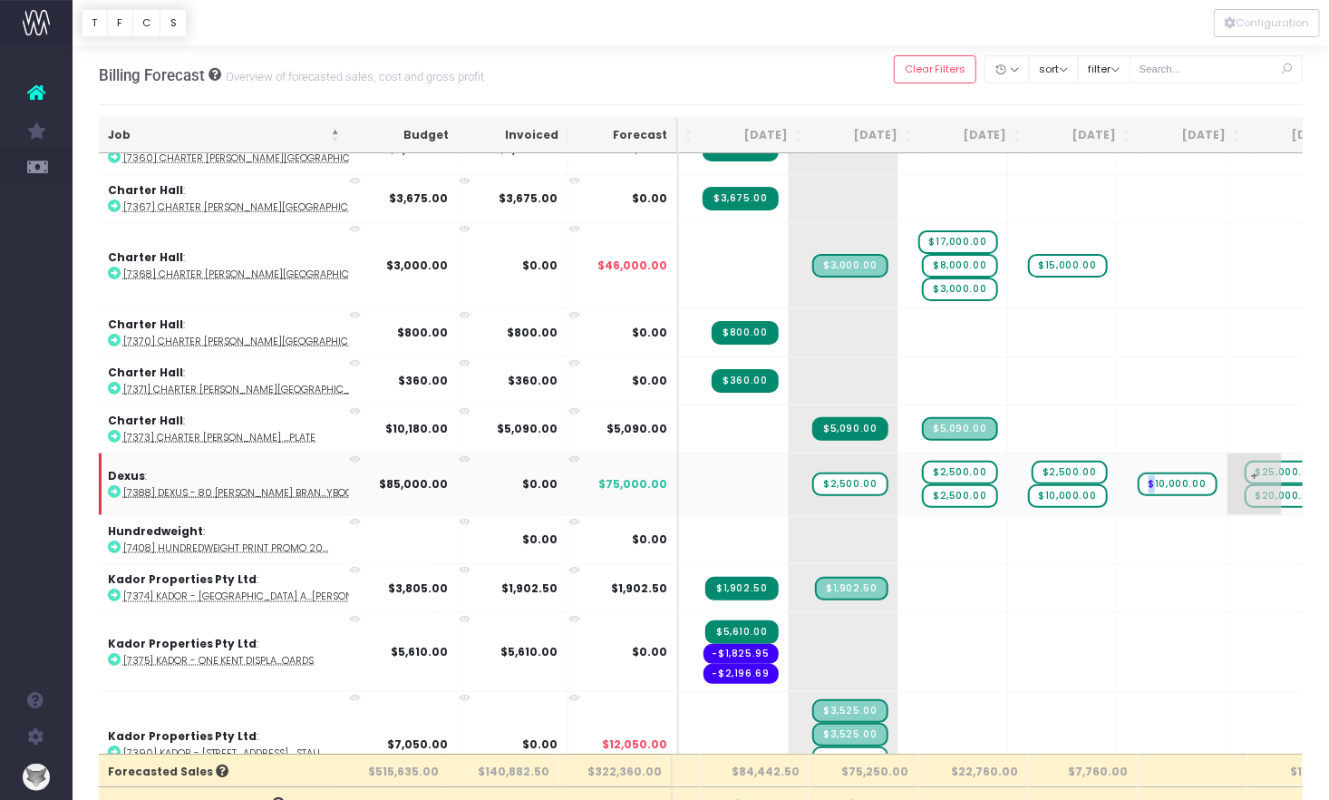
click at [1245, 461] on span "$25,000.00" at bounding box center [1286, 473] width 83 height 24
type input "5000"
drag, startPoint x: 1219, startPoint y: 451, endPoint x: 1123, endPoint y: 446, distance: 96.3
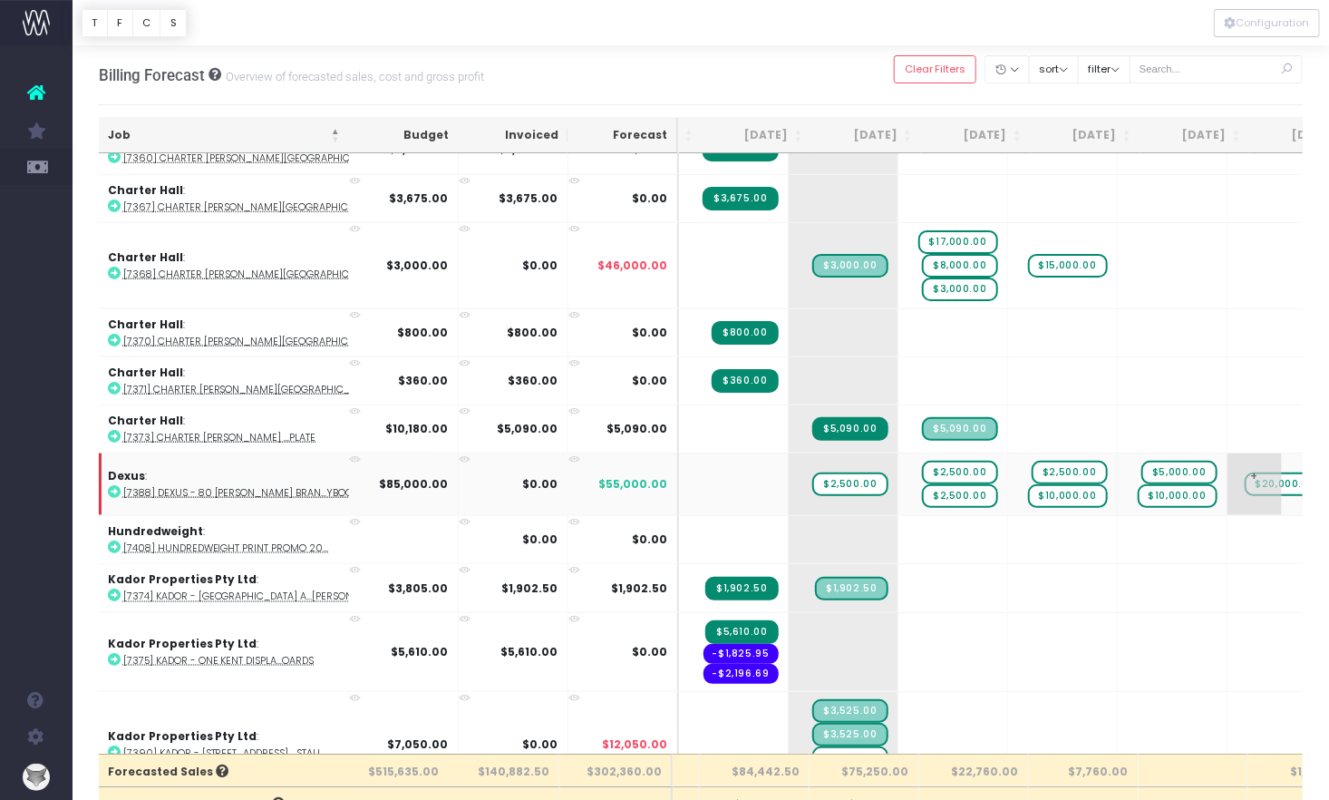
click at [1245, 472] on span "$20,000.00" at bounding box center [1286, 484] width 83 height 24
type input "5000"
drag, startPoint x: 1210, startPoint y: 466, endPoint x: 1102, endPoint y: 456, distance: 109.2
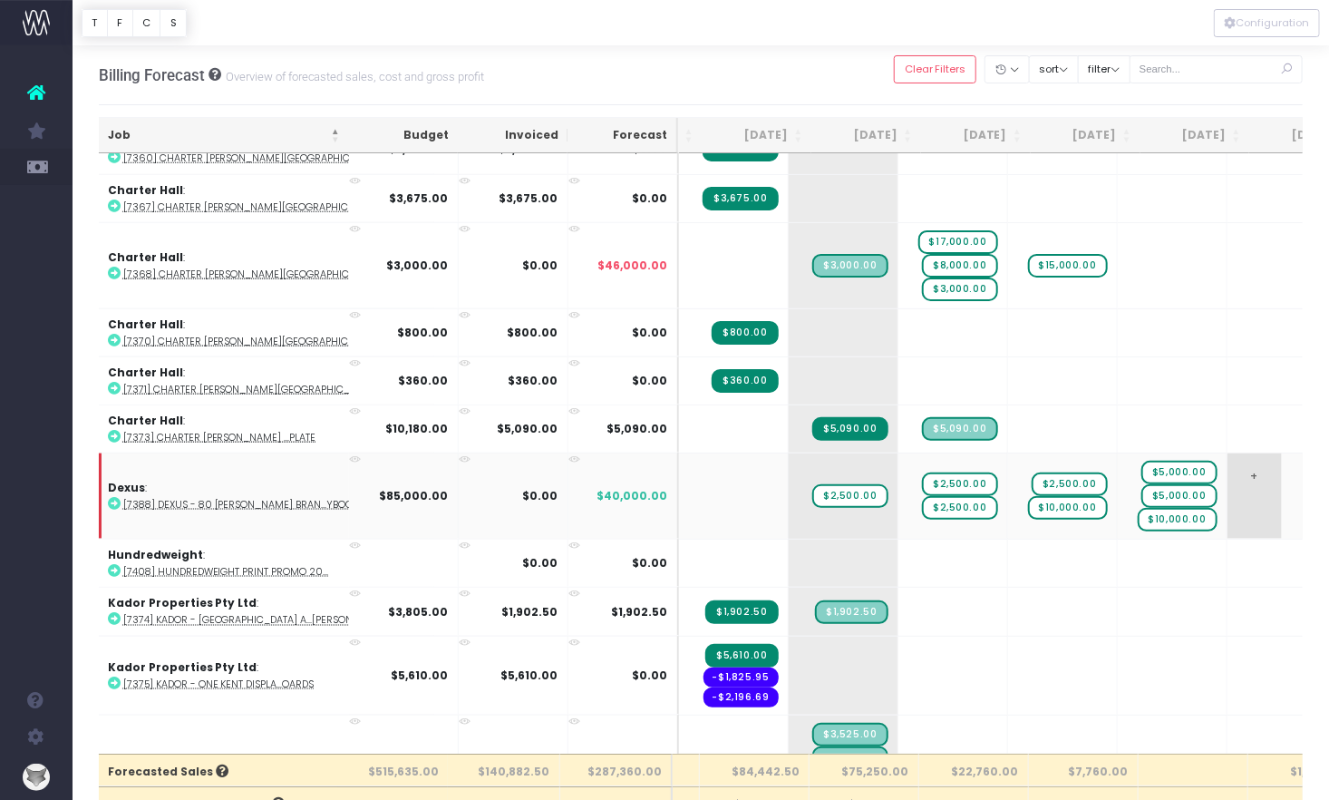
click at [1228, 484] on span "+" at bounding box center [1255, 495] width 54 height 85
click at [1228, 476] on td "+" at bounding box center [1283, 495] width 110 height 86
click at [1228, 479] on td "+" at bounding box center [1283, 495] width 110 height 86
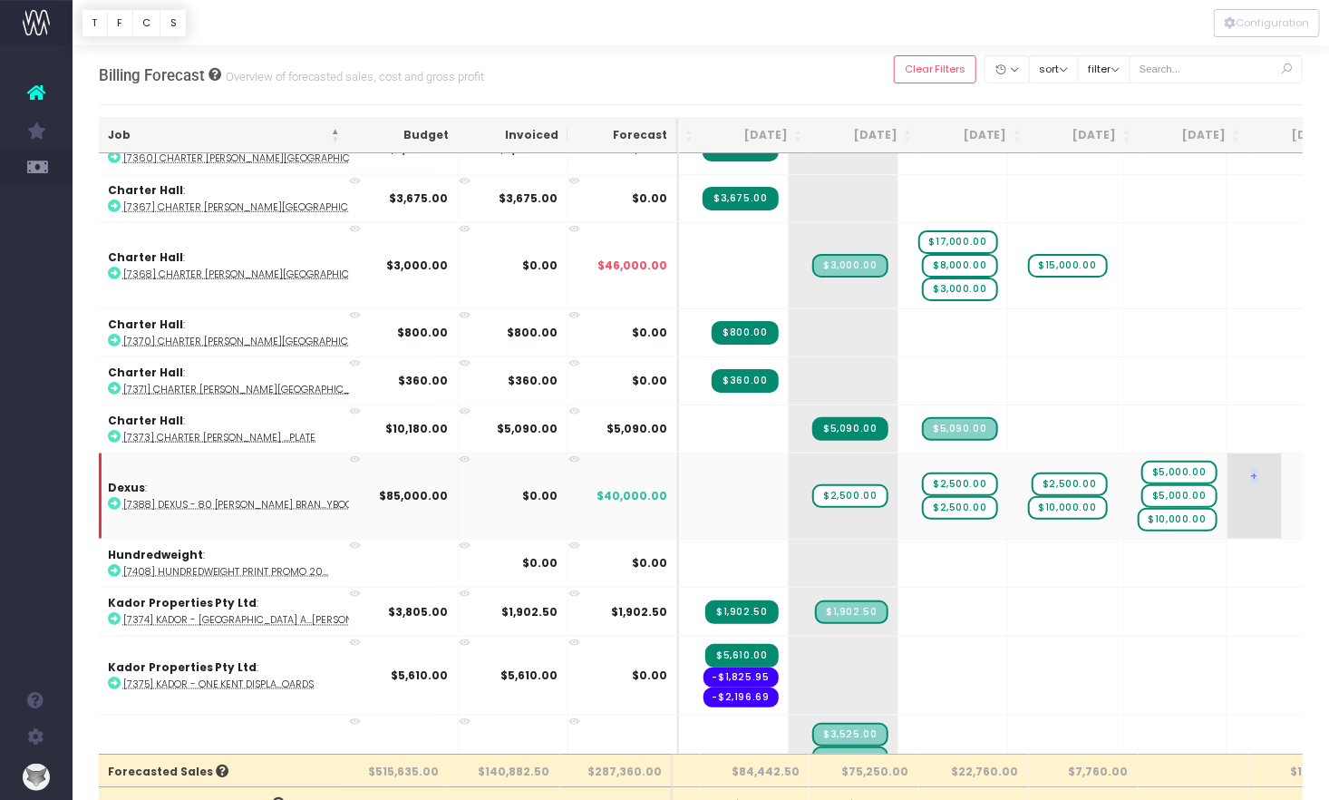
click at [1228, 479] on td "+" at bounding box center [1283, 495] width 110 height 86
click at [1228, 481] on td "+" at bounding box center [1283, 495] width 110 height 86
click at [1228, 504] on td "+" at bounding box center [1283, 495] width 110 height 86
click at [1228, 494] on td "+" at bounding box center [1283, 495] width 110 height 86
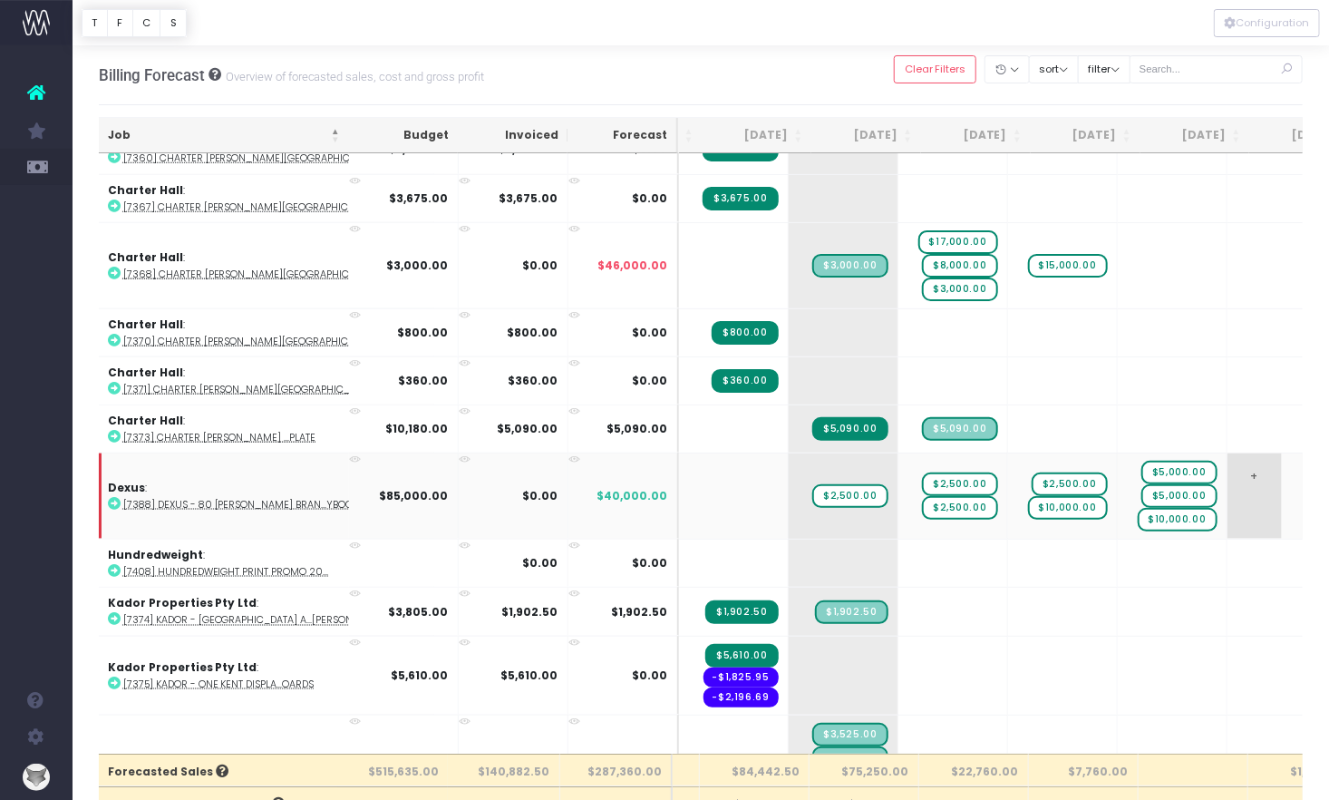
click at [1228, 507] on td "+" at bounding box center [1283, 495] width 110 height 86
click at [1008, 452] on td "+ $2,500.00 $10,000.00" at bounding box center [1063, 495] width 110 height 86
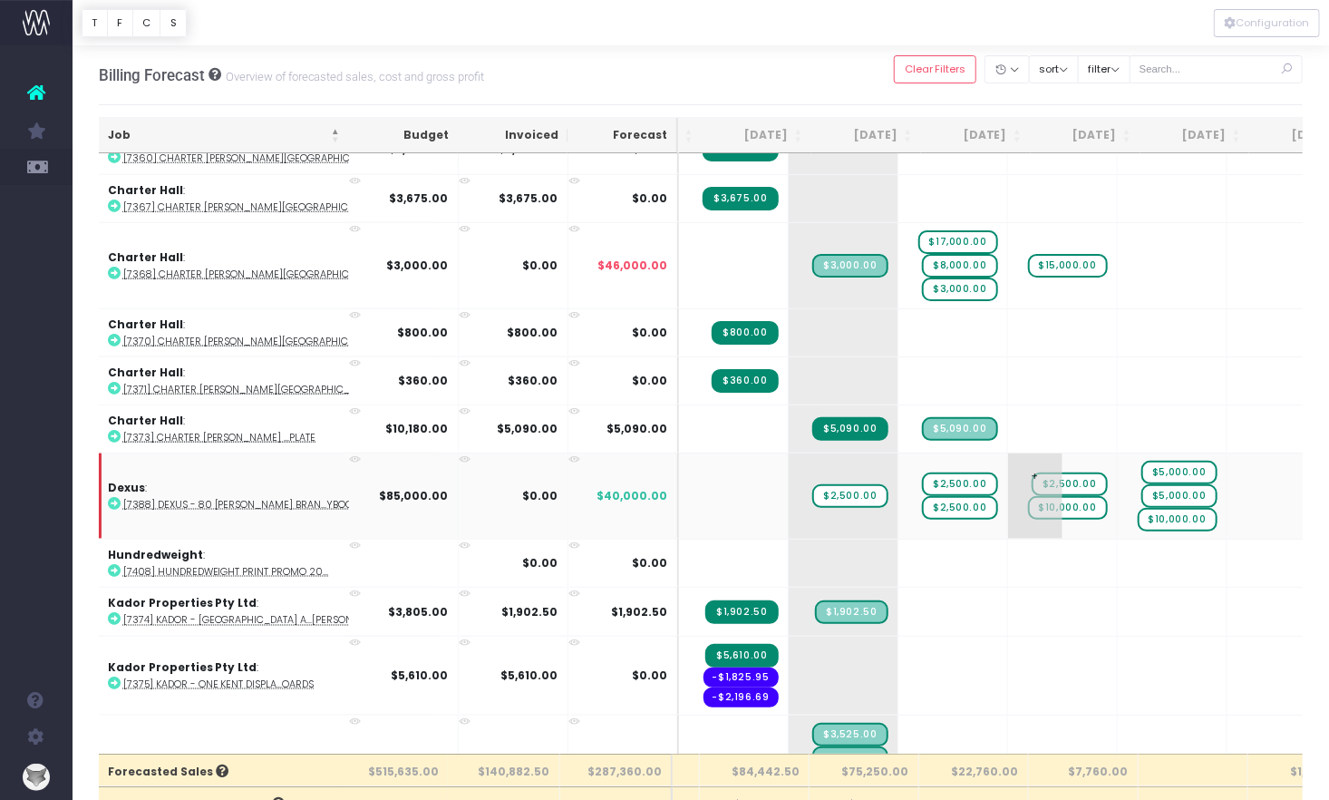
click at [1008, 452] on td "+ $2,500.00 $10,000.00" at bounding box center [1063, 495] width 110 height 86
click at [1228, 492] on span "+" at bounding box center [1255, 495] width 54 height 85
click at [1228, 483] on td "+" at bounding box center [1283, 495] width 110 height 86
click at [1228, 490] on td "+" at bounding box center [1283, 495] width 110 height 86
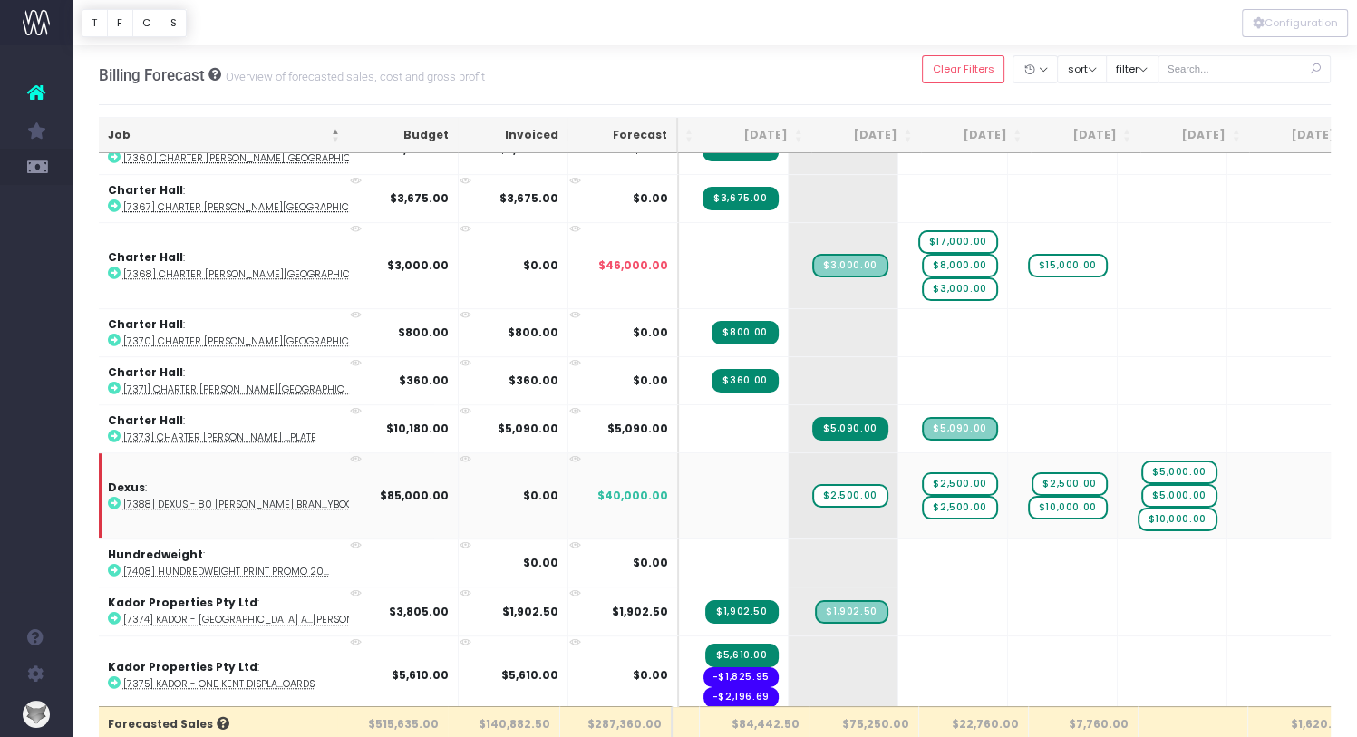
click at [243, 498] on abbr "[7388] Dexus - 80 [PERSON_NAME] Bran...ybook" at bounding box center [241, 505] width 236 height 14
click at [1228, 463] on span "+" at bounding box center [1255, 495] width 54 height 85
click at [1228, 466] on td "+" at bounding box center [1283, 495] width 110 height 86
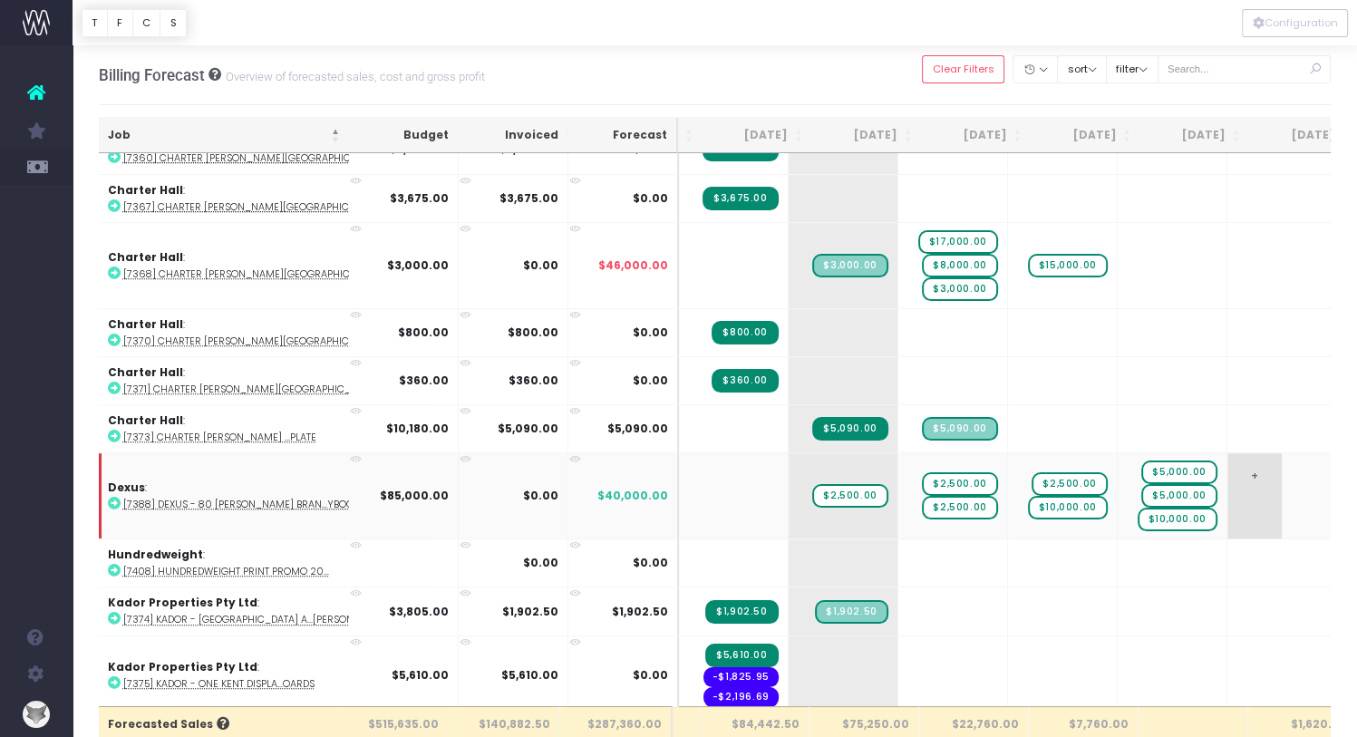
click at [1228, 493] on td "+" at bounding box center [1283, 495] width 110 height 86
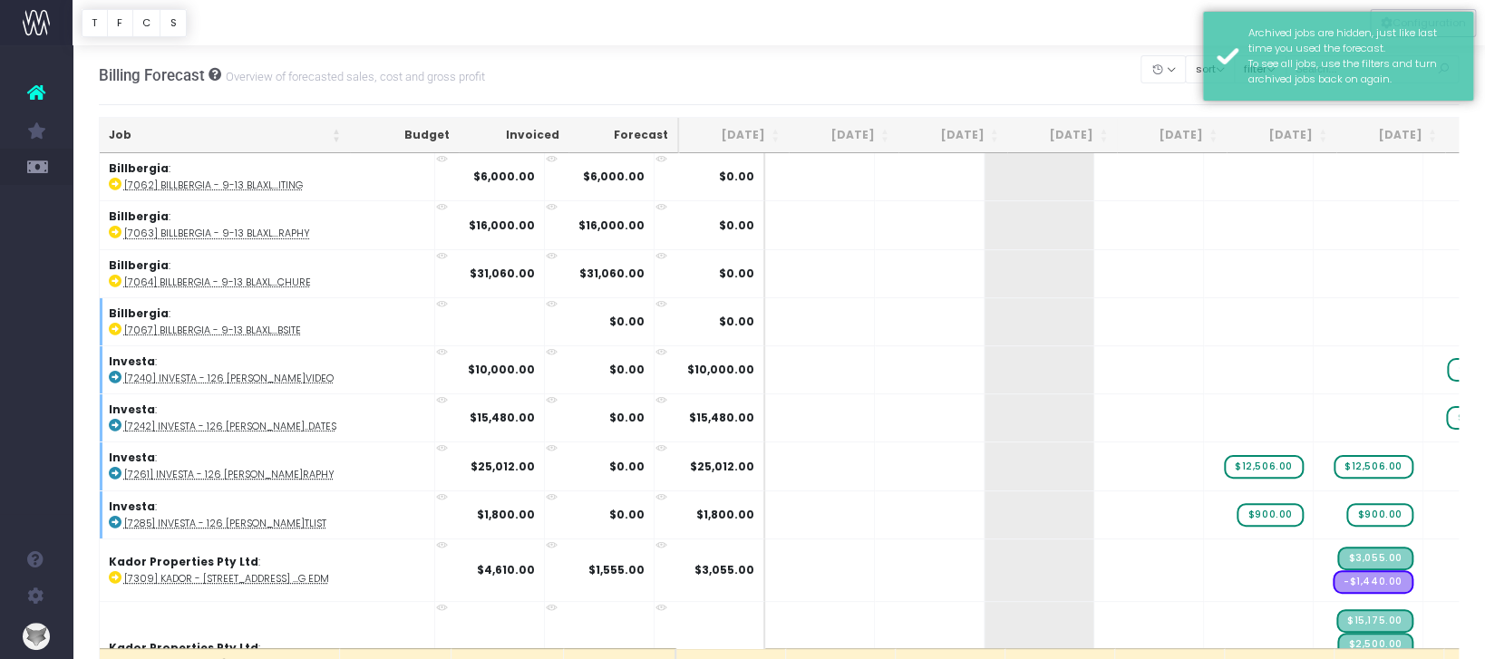
click at [1141, 60] on div "Billing Forecast Overview of forecasted sales, cost and gross profit Clear Filt…" at bounding box center [779, 75] width 1361 height 60
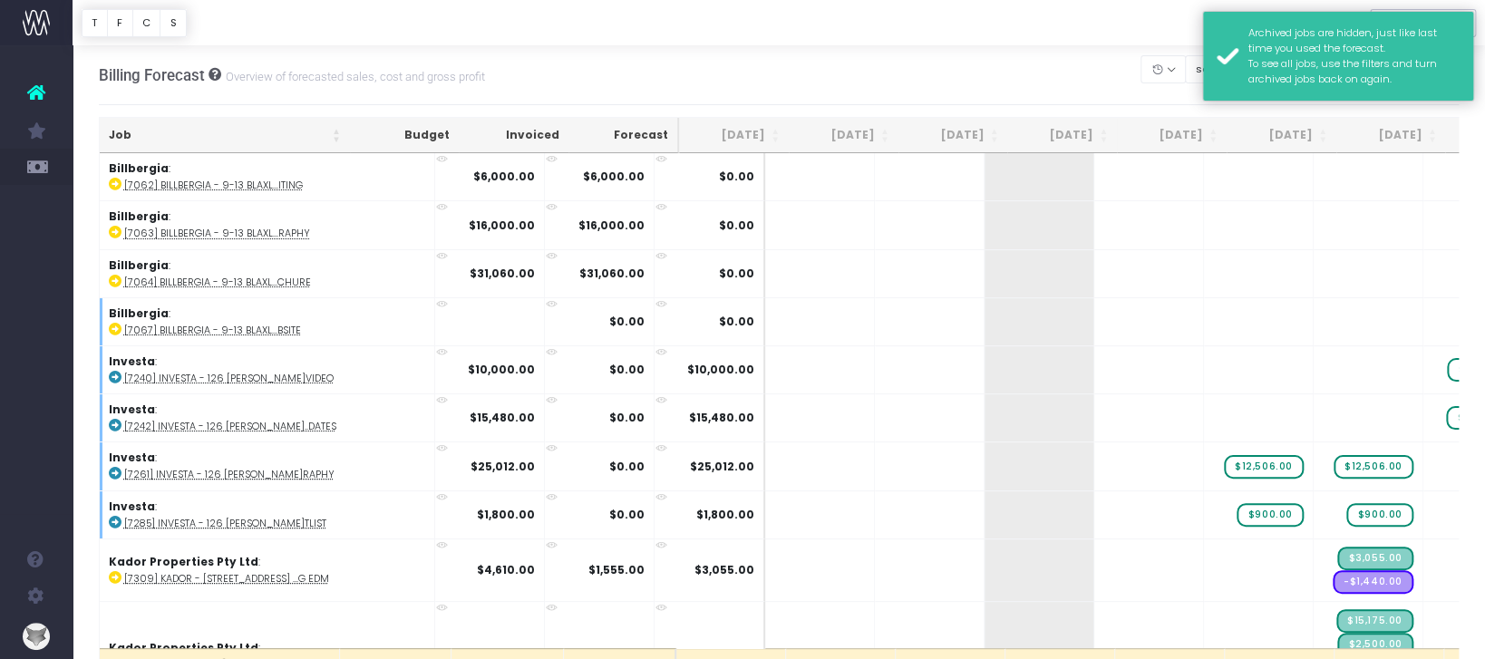
click at [1240, 70] on div "Archived jobs are hidden, just like last time you used the forecast. To see all…" at bounding box center [1338, 56] width 272 height 91
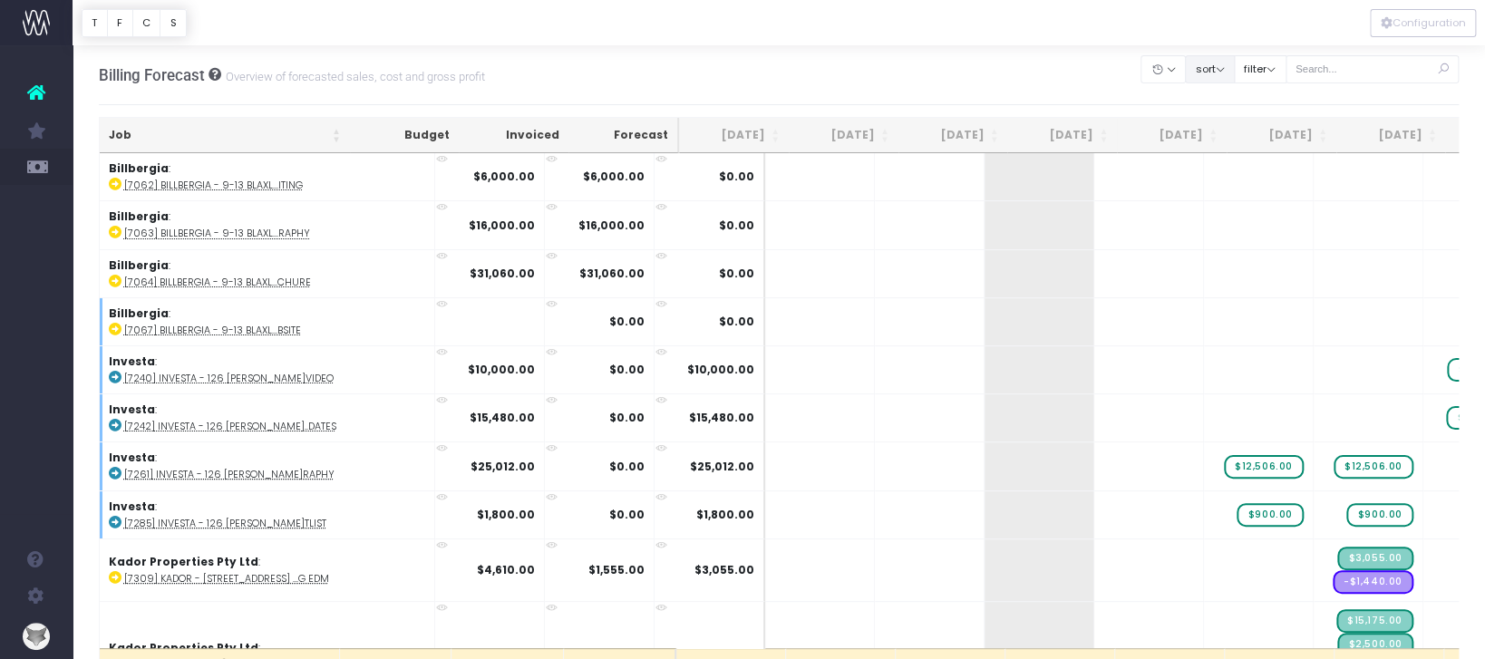
click at [1234, 73] on button "sort" at bounding box center [1210, 69] width 50 height 28
click at [1243, 125] on link "Sort by Client Name Asc" at bounding box center [1255, 135] width 141 height 31
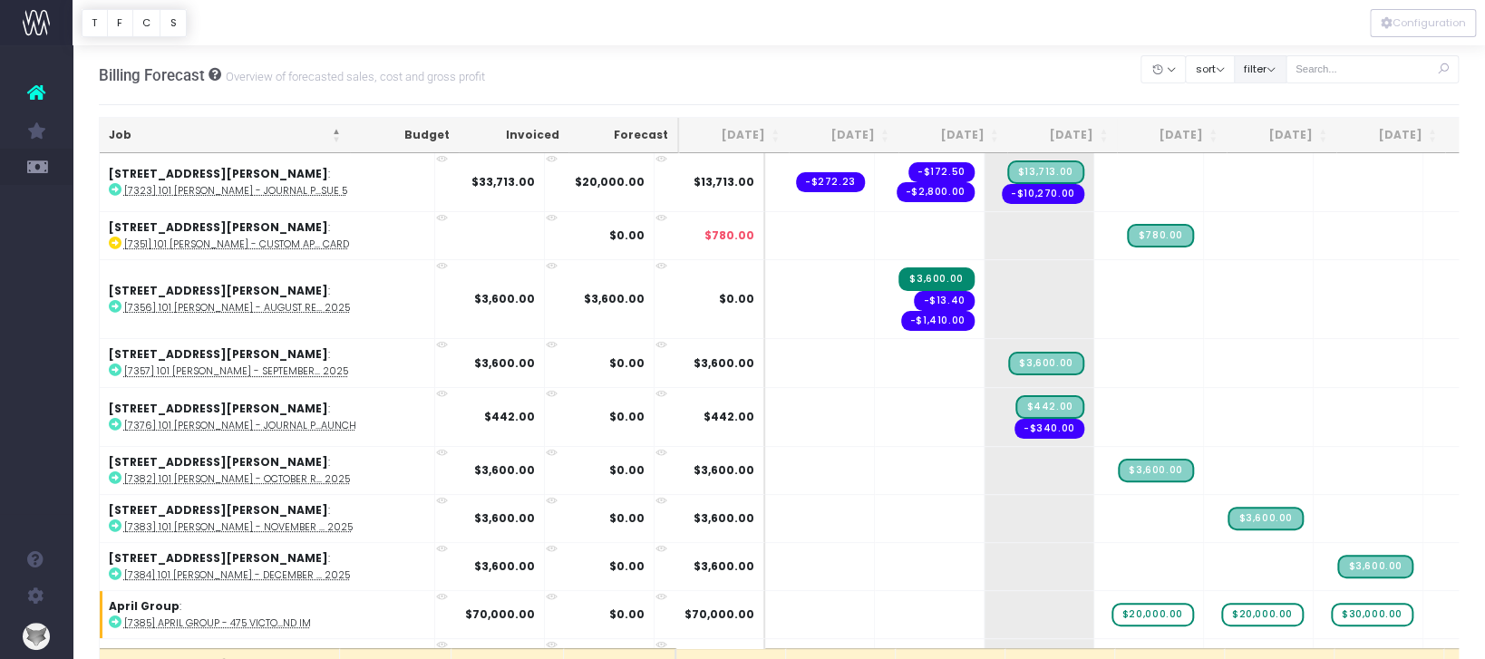
click at [1286, 67] on button "filter" at bounding box center [1260, 69] width 53 height 28
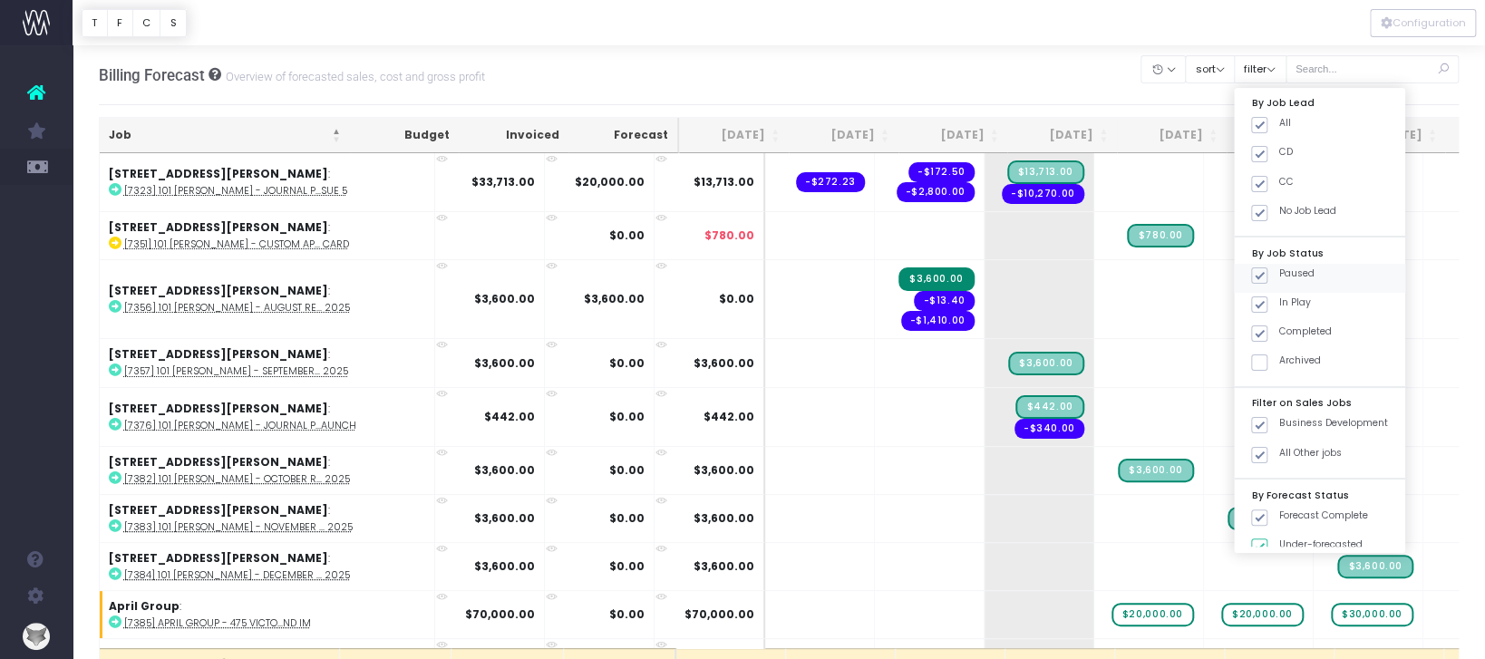
click at [1267, 270] on span at bounding box center [1259, 275] width 16 height 16
click at [1281, 270] on input "Paused" at bounding box center [1284, 273] width 12 height 12
checkbox input "false"
click at [1267, 335] on span at bounding box center [1259, 333] width 16 height 16
click at [1281, 335] on input "Completed" at bounding box center [1284, 331] width 12 height 12
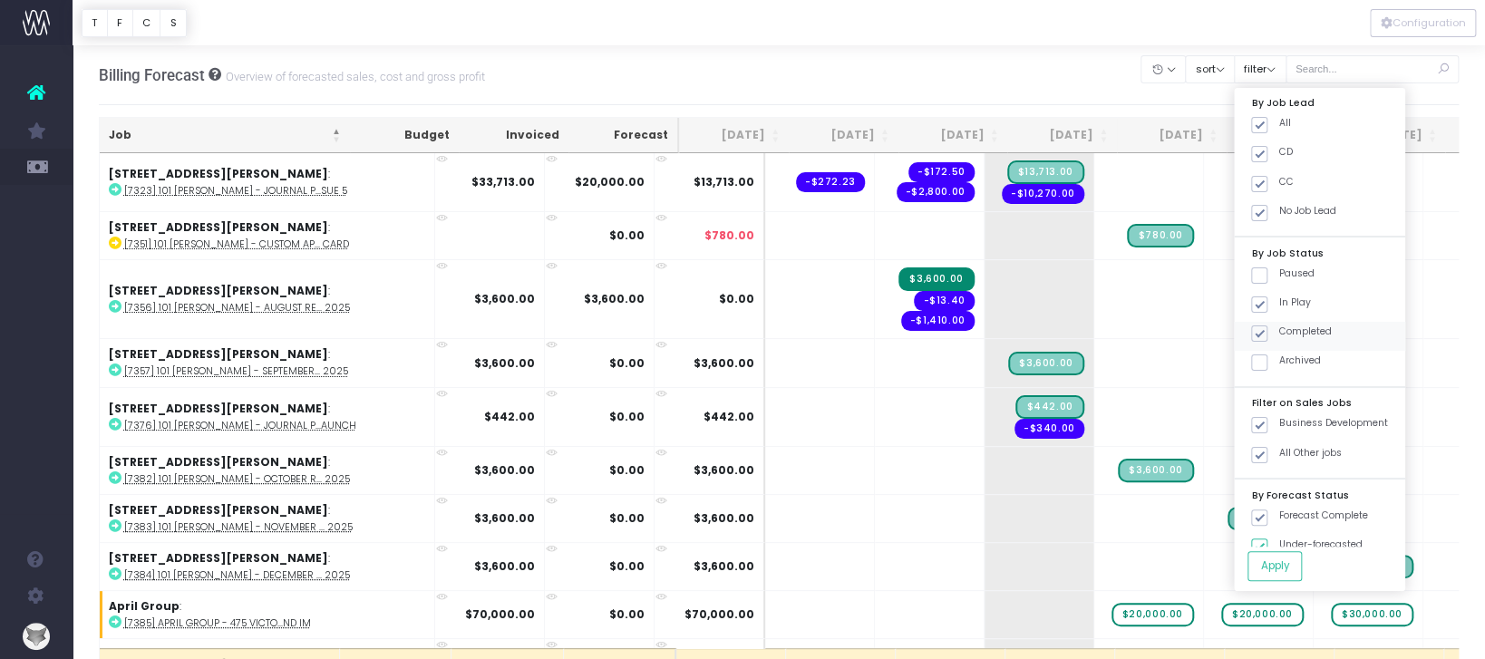
checkbox input "false"
click at [1290, 560] on button "Apply" at bounding box center [1274, 566] width 54 height 30
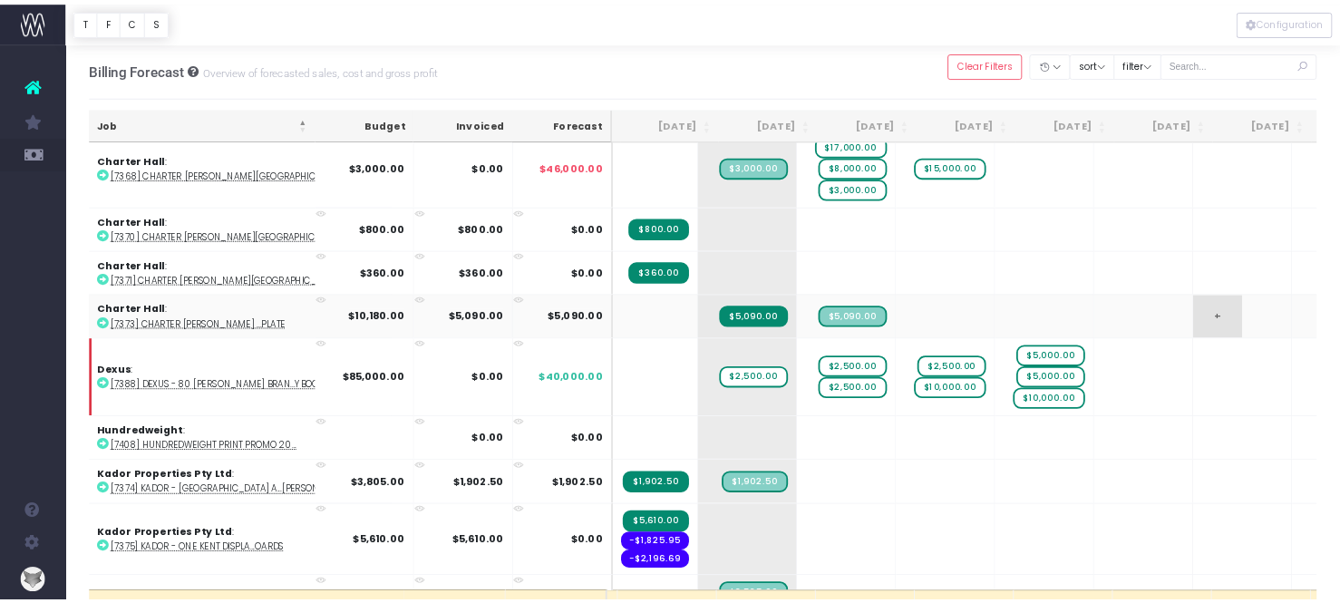
scroll to position [0, 239]
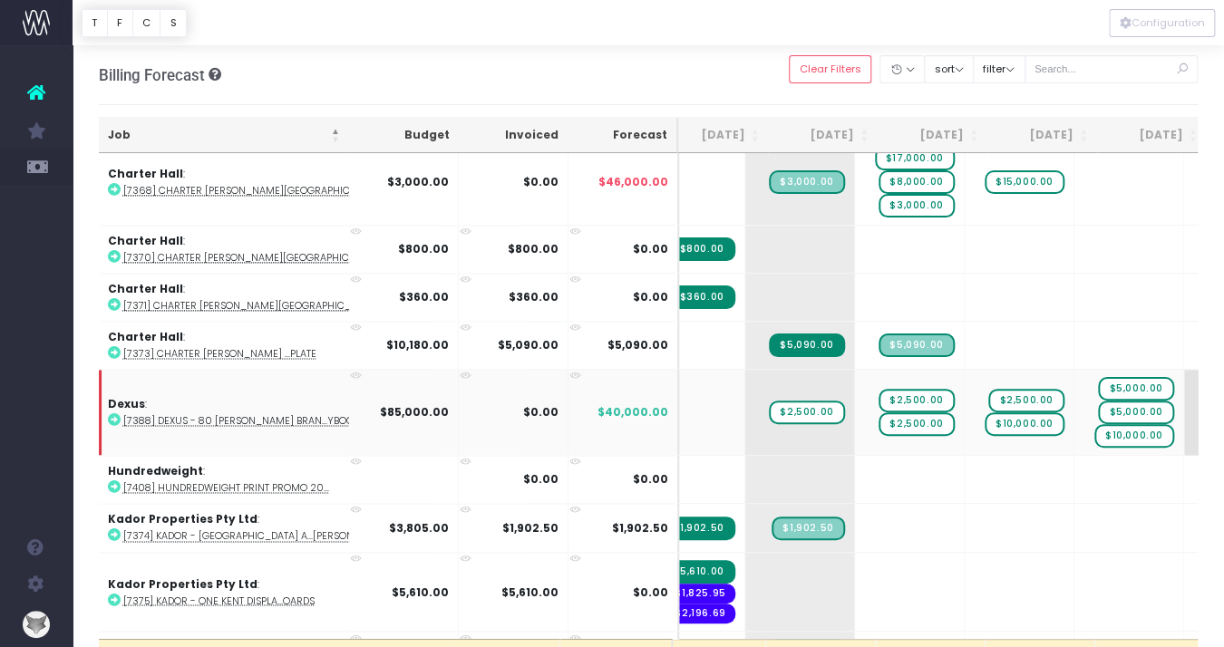
click at [1184, 370] on span "+" at bounding box center [1211, 412] width 54 height 85
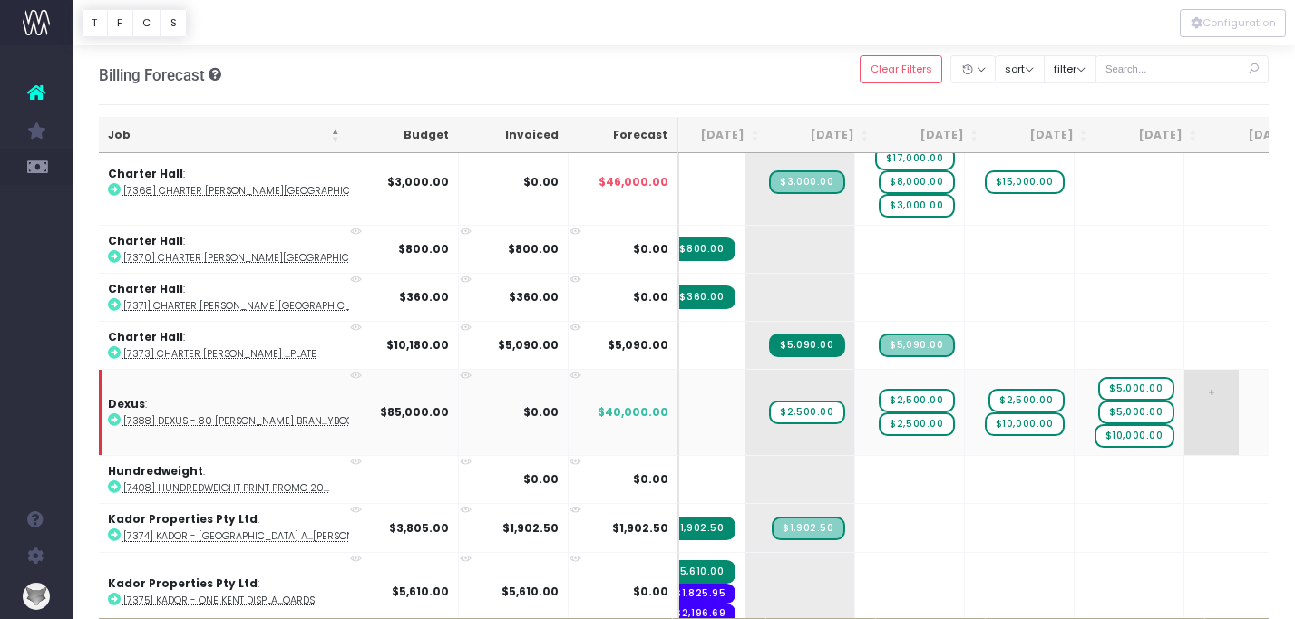
click at [1184, 408] on span "+" at bounding box center [1211, 412] width 54 height 85
type input "1000"
drag, startPoint x: 1163, startPoint y: 391, endPoint x: 1050, endPoint y: 356, distance: 118.4
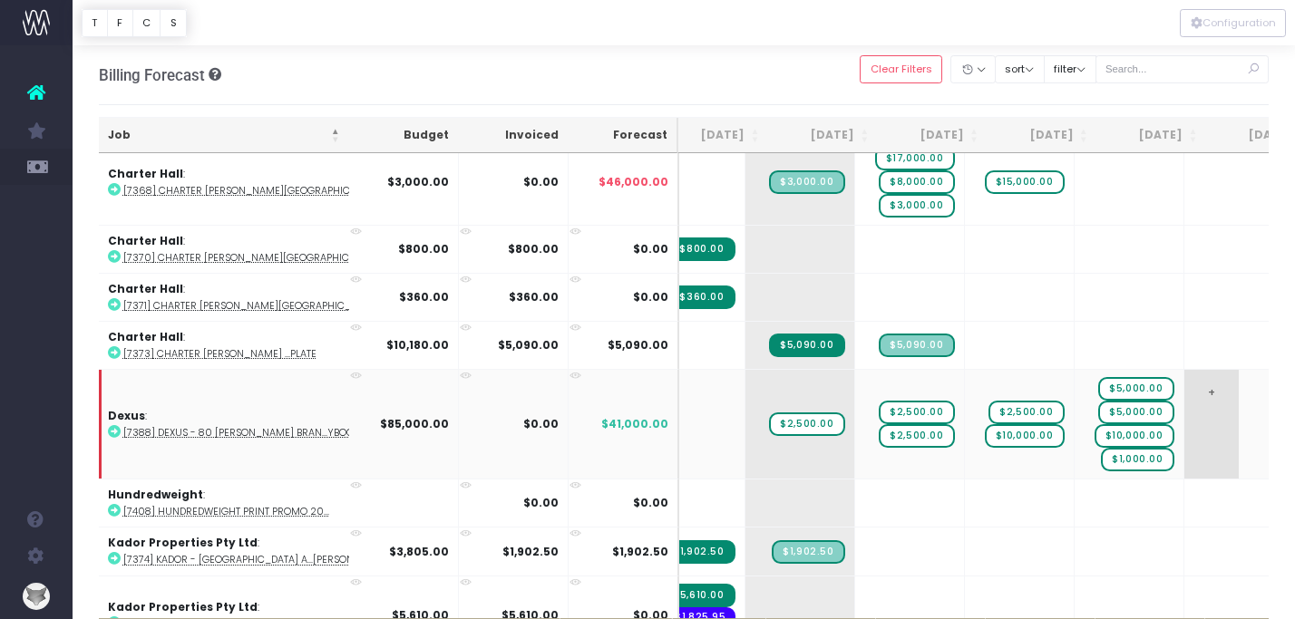
click at [1184, 412] on span "+" at bounding box center [1211, 424] width 54 height 109
click at [1184, 411] on td "+" at bounding box center [1239, 424] width 110 height 110
click at [1184, 429] on td "+" at bounding box center [1239, 424] width 110 height 110
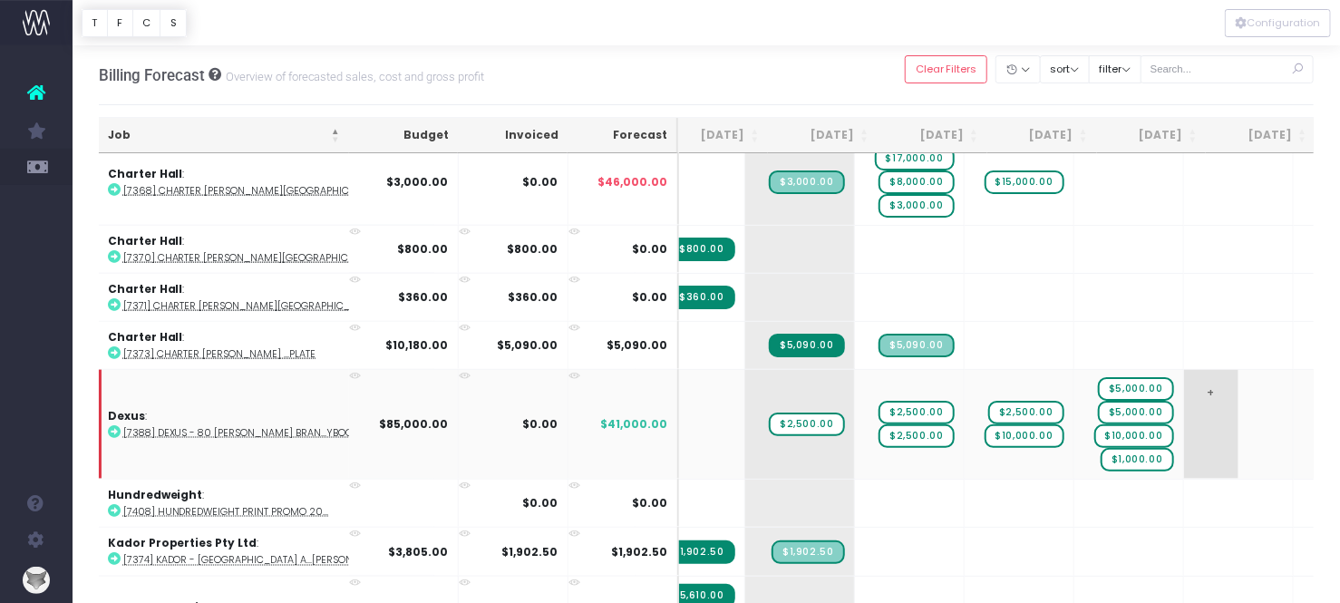
click at [1184, 440] on td "+" at bounding box center [1239, 424] width 110 height 110
click at [1184, 373] on span "+" at bounding box center [1211, 424] width 54 height 109
click at [1294, 404] on span "+" at bounding box center [1321, 424] width 54 height 109
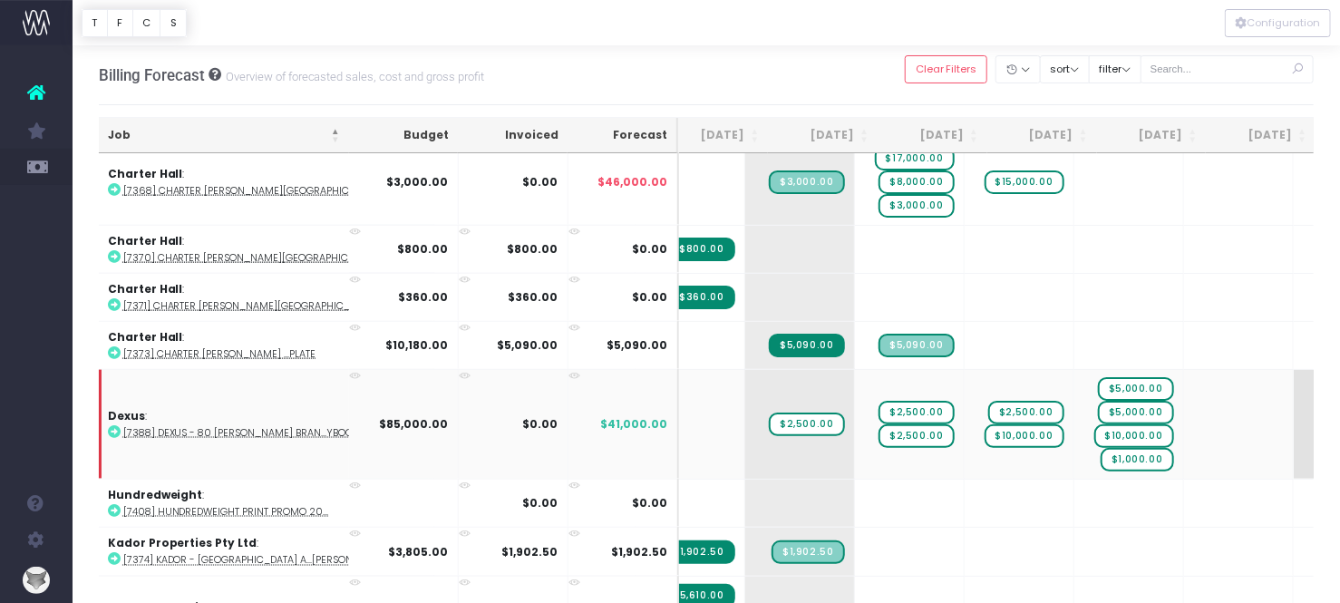
click at [1294, 404] on span "+" at bounding box center [1321, 424] width 54 height 109
type input "4050"
drag, startPoint x: 1278, startPoint y: 406, endPoint x: 1156, endPoint y: 403, distance: 122.4
click at [1292, 426] on span "+" at bounding box center [1319, 424] width 54 height 109
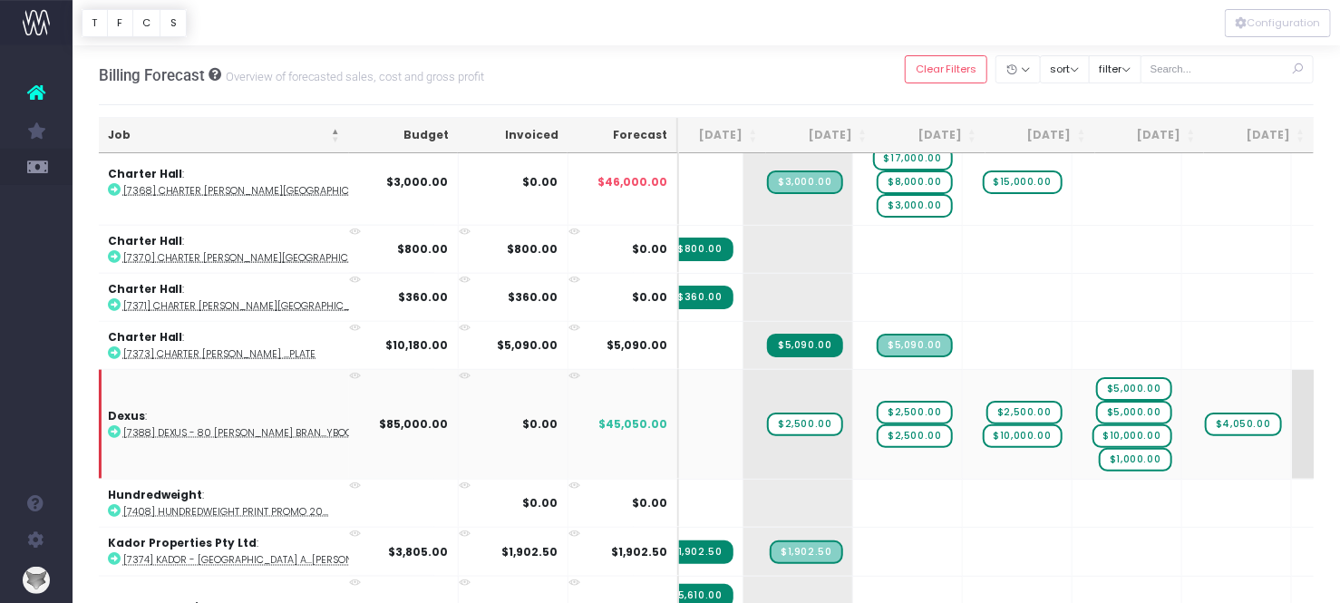
click at [1292, 426] on span "+" at bounding box center [1319, 424] width 54 height 109
type input "4000"
drag, startPoint x: 1249, startPoint y: 402, endPoint x: 1153, endPoint y: 386, distance: 97.3
click at [1292, 413] on td "+" at bounding box center [1347, 424] width 110 height 110
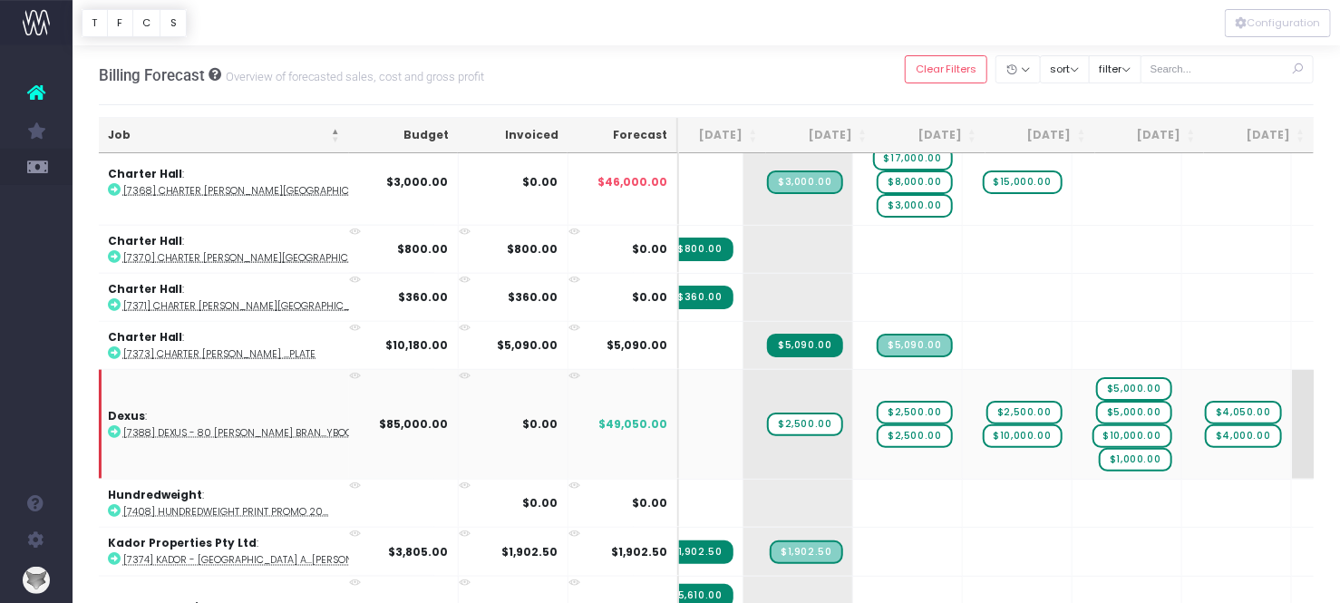
click at [1292, 414] on td "+" at bounding box center [1347, 424] width 110 height 110
click at [1292, 403] on span "+" at bounding box center [1319, 424] width 54 height 109
type input "4000"
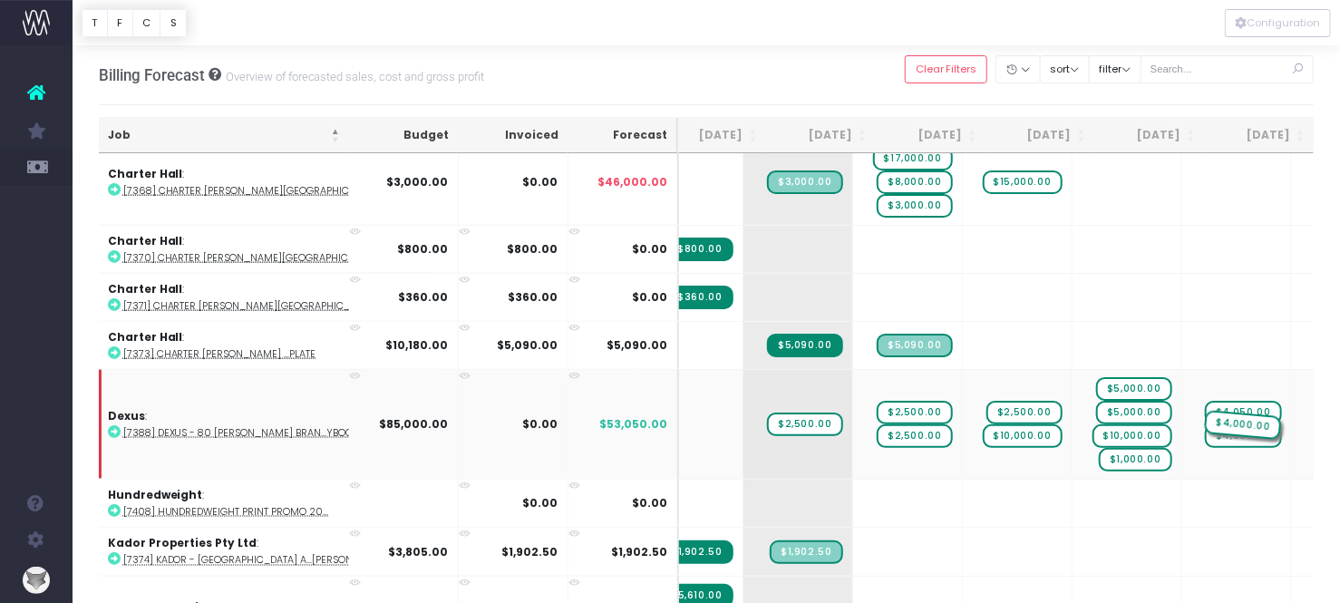
drag, startPoint x: 1261, startPoint y: 402, endPoint x: 1169, endPoint y: 369, distance: 98.1
drag, startPoint x: 1161, startPoint y: 428, endPoint x: 1225, endPoint y: 422, distance: 63.8
click at [1292, 430] on span "+" at bounding box center [1319, 424] width 54 height 109
type input "8500"
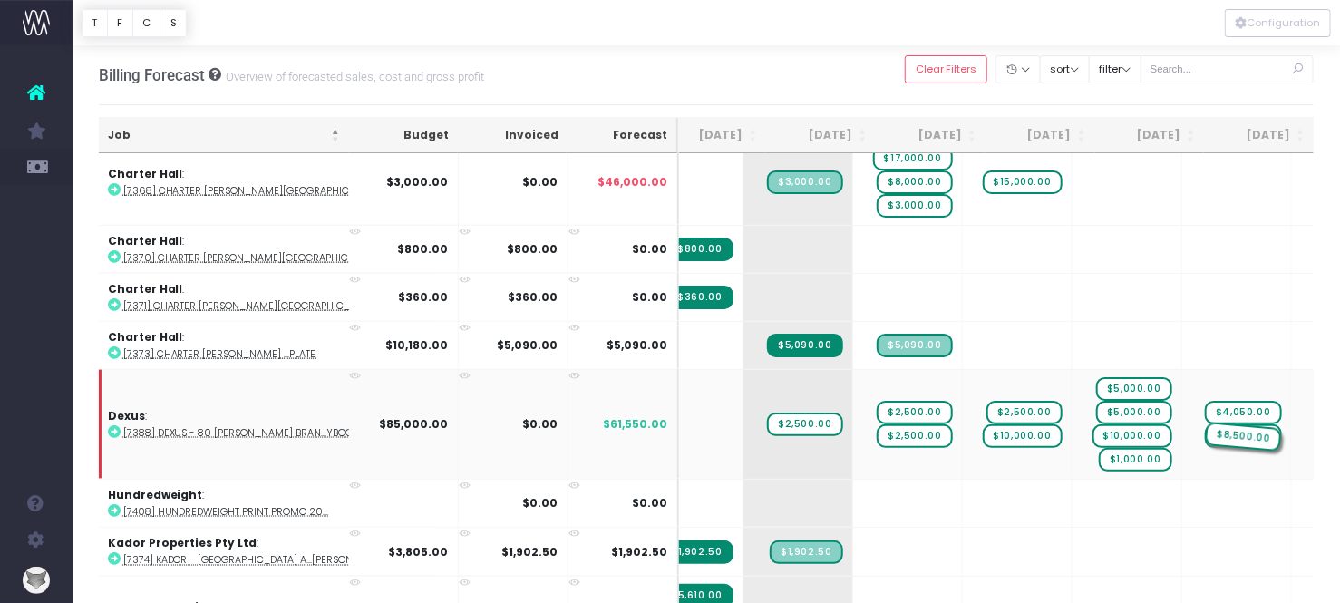
drag, startPoint x: 1277, startPoint y: 420, endPoint x: 1168, endPoint y: 383, distance: 114.7
click at [1292, 441] on span "+" at bounding box center [1319, 424] width 54 height 109
type input "8500"
click at [1292, 440] on span "+" at bounding box center [1319, 424] width 54 height 109
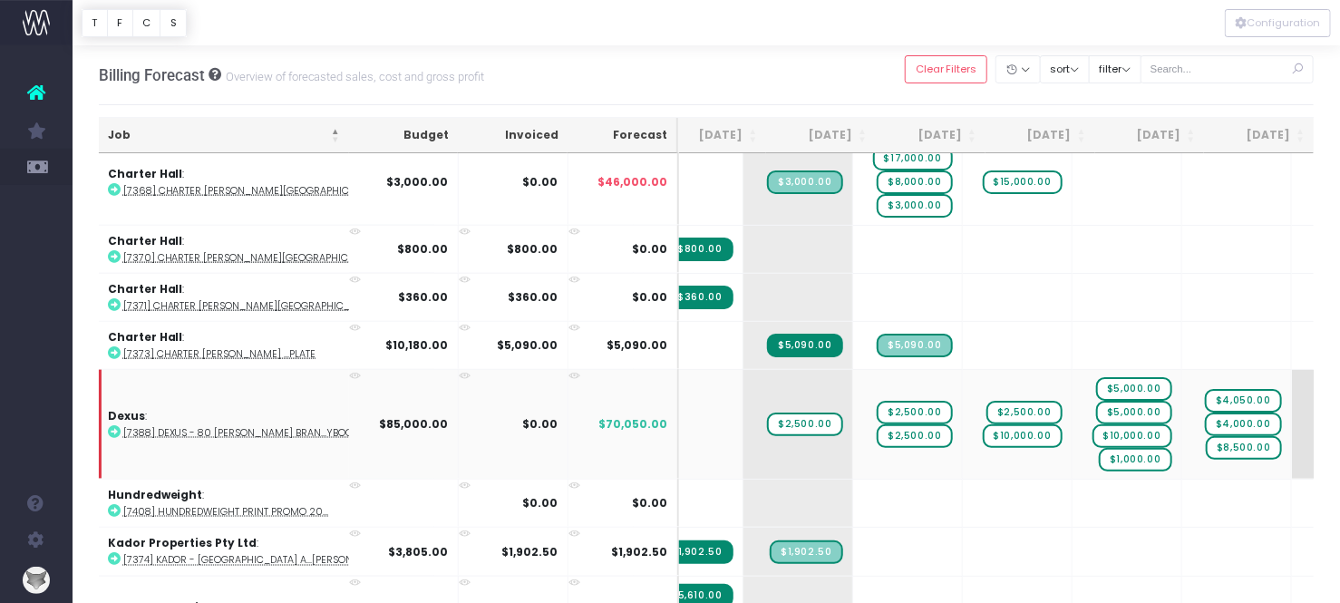
click at [1292, 439] on td "+ $4,000.00 $8,500.00" at bounding box center [1347, 424] width 110 height 110
click at [1292, 438] on span "+" at bounding box center [1319, 424] width 54 height 109
type input "7500"
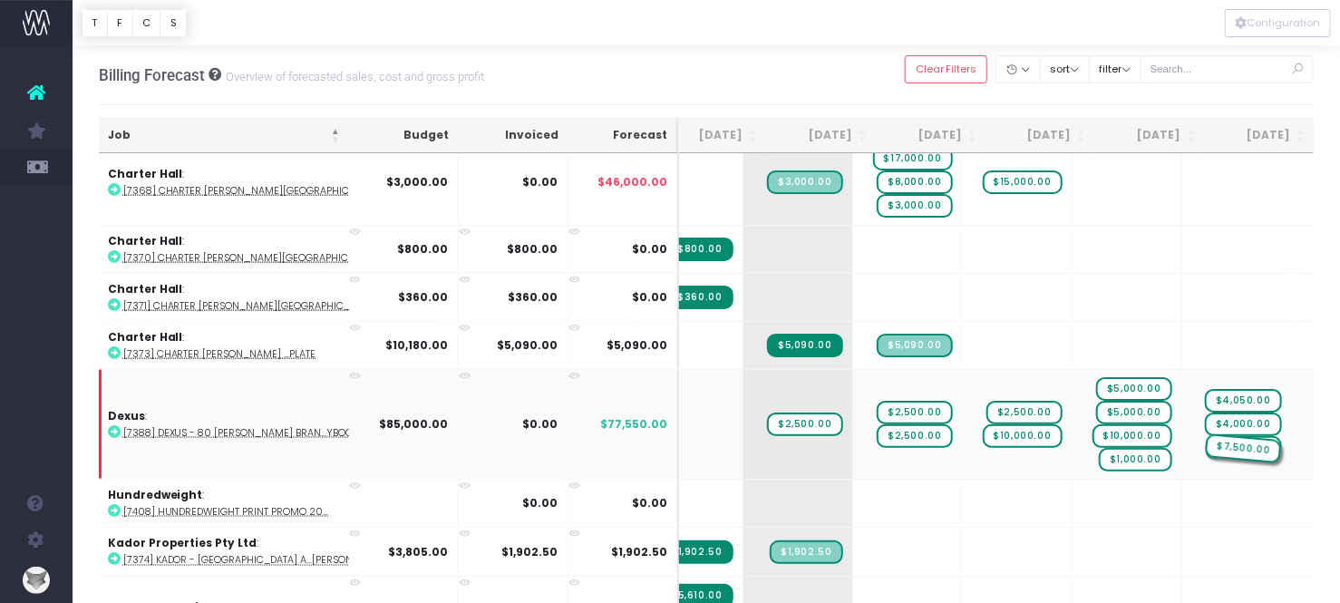
drag, startPoint x: 1268, startPoint y: 432, endPoint x: 1192, endPoint y: 420, distance: 77.1
click at [1292, 439] on span "+" at bounding box center [1319, 424] width 54 height 109
click at [1292, 440] on span "+" at bounding box center [1319, 424] width 54 height 109
type input "7500"
click at [290, 426] on abbr "[7388] Dexus - 80 [PERSON_NAME] Bran...ybook" at bounding box center [241, 433] width 236 height 14
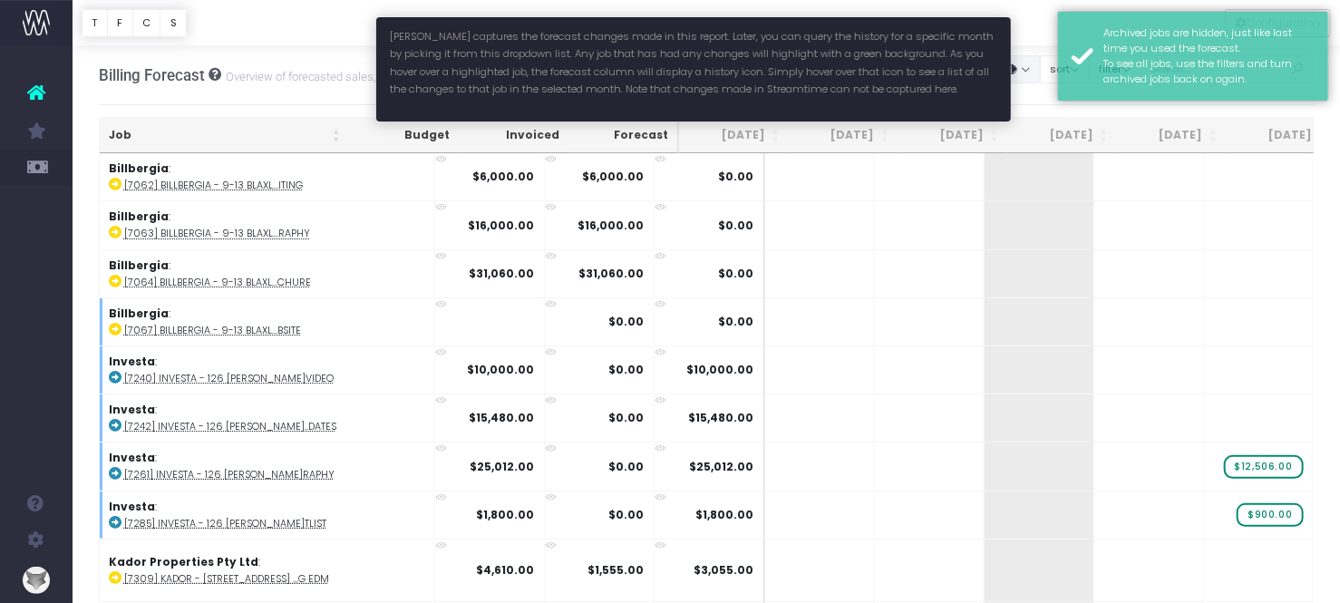
click at [1041, 73] on button "button" at bounding box center [1017, 69] width 45 height 28
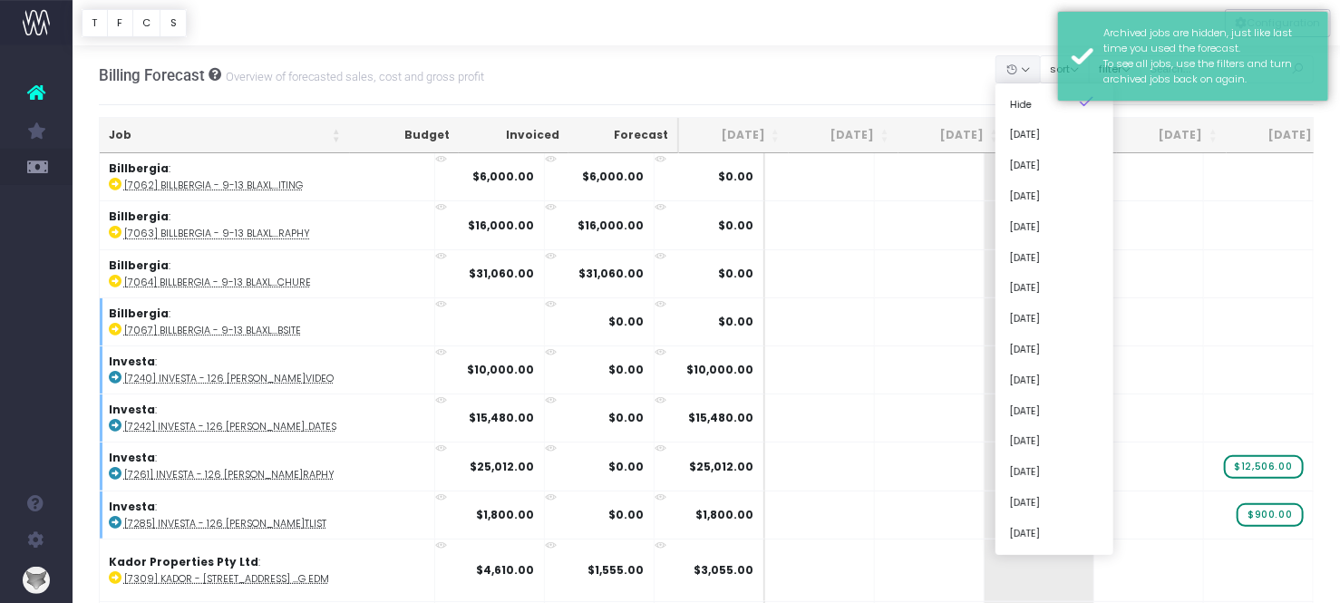
click at [1044, 33] on div at bounding box center [706, 22] width 1267 height 45
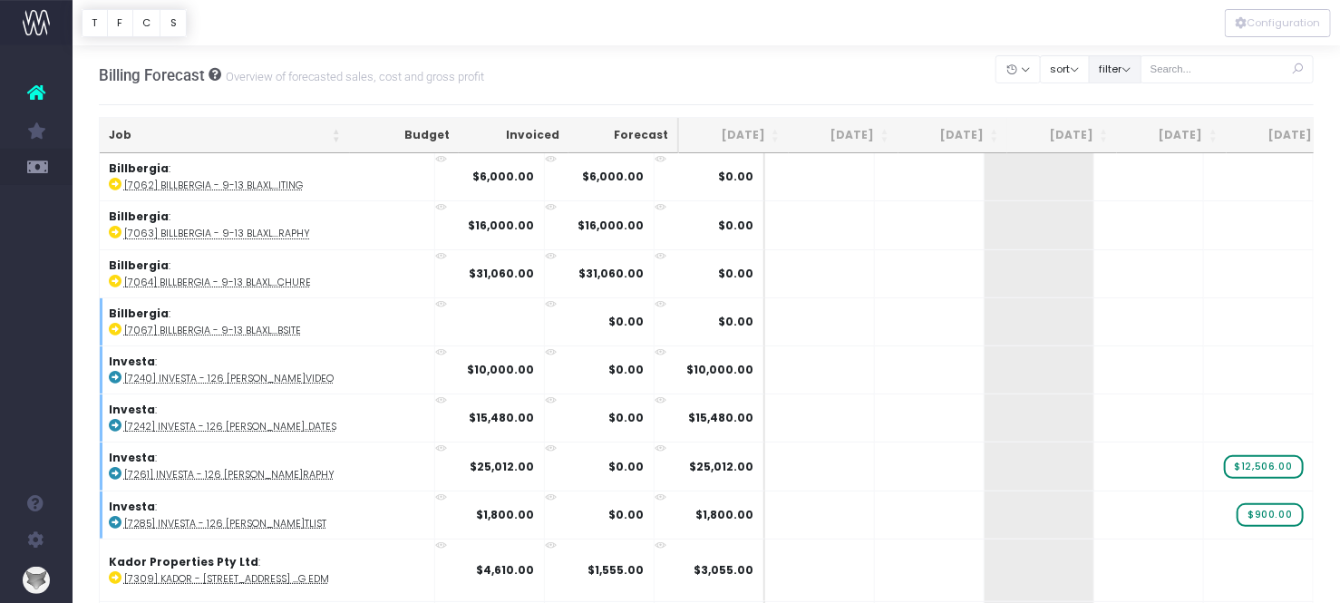
click at [1141, 65] on button "filter" at bounding box center [1115, 69] width 53 height 28
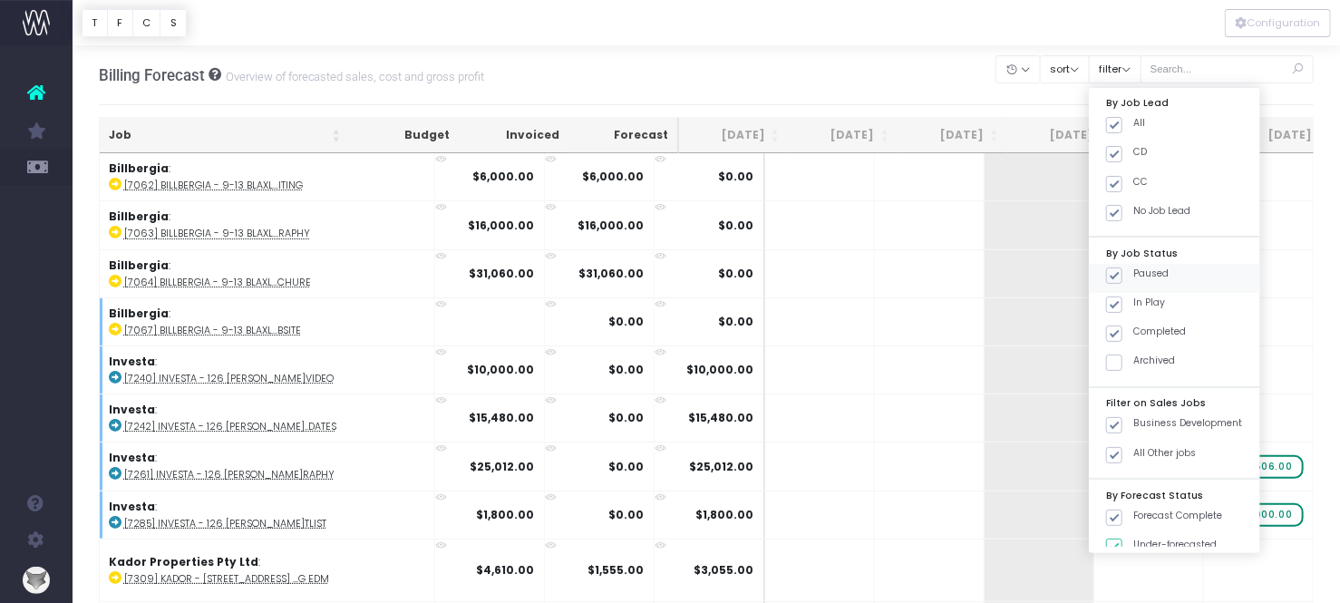
click at [1122, 275] on span at bounding box center [1114, 275] width 16 height 16
click at [1138, 275] on input "Paused" at bounding box center [1139, 273] width 12 height 12
checkbox input "false"
click at [1148, 559] on button "Apply" at bounding box center [1129, 566] width 54 height 30
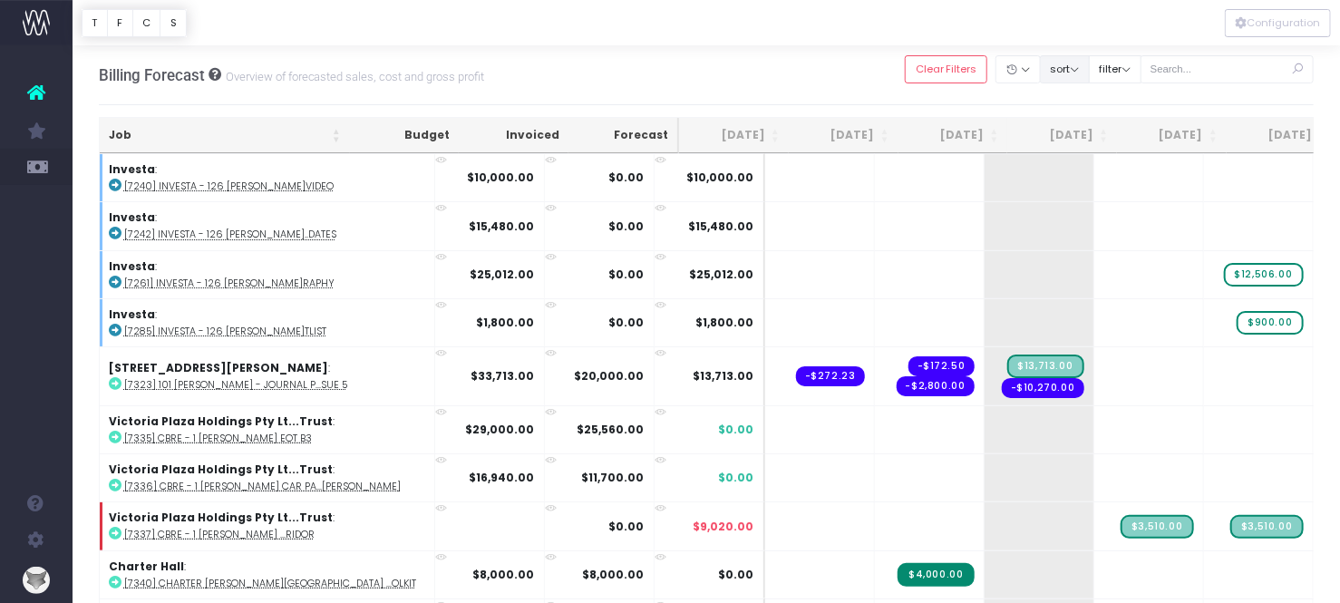
click at [1083, 72] on button "sort" at bounding box center [1065, 69] width 50 height 28
click at [1097, 124] on link "Sort by Client Name Asc" at bounding box center [1108, 135] width 141 height 31
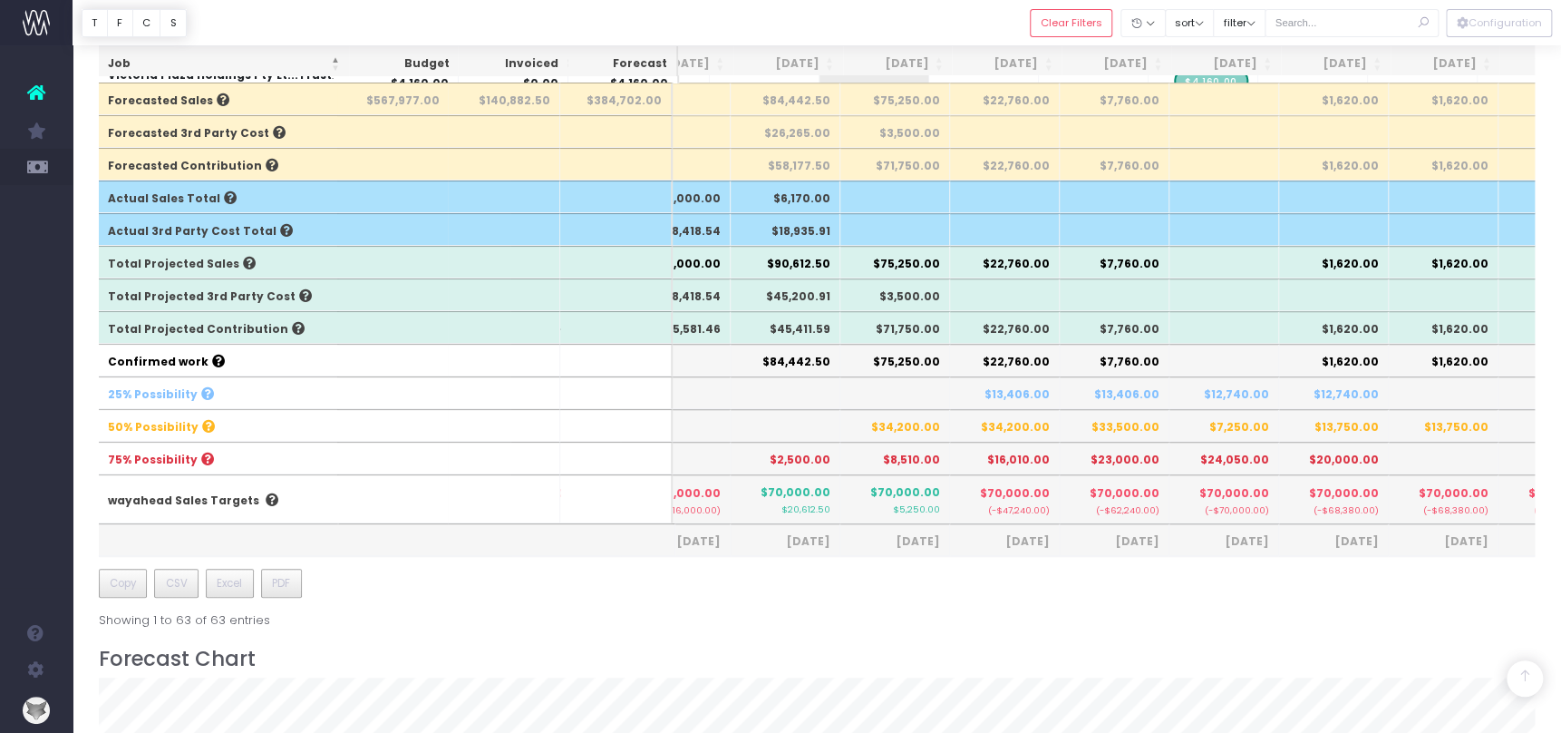
scroll to position [624, 0]
